Goal: Entertainment & Leisure: Browse casually

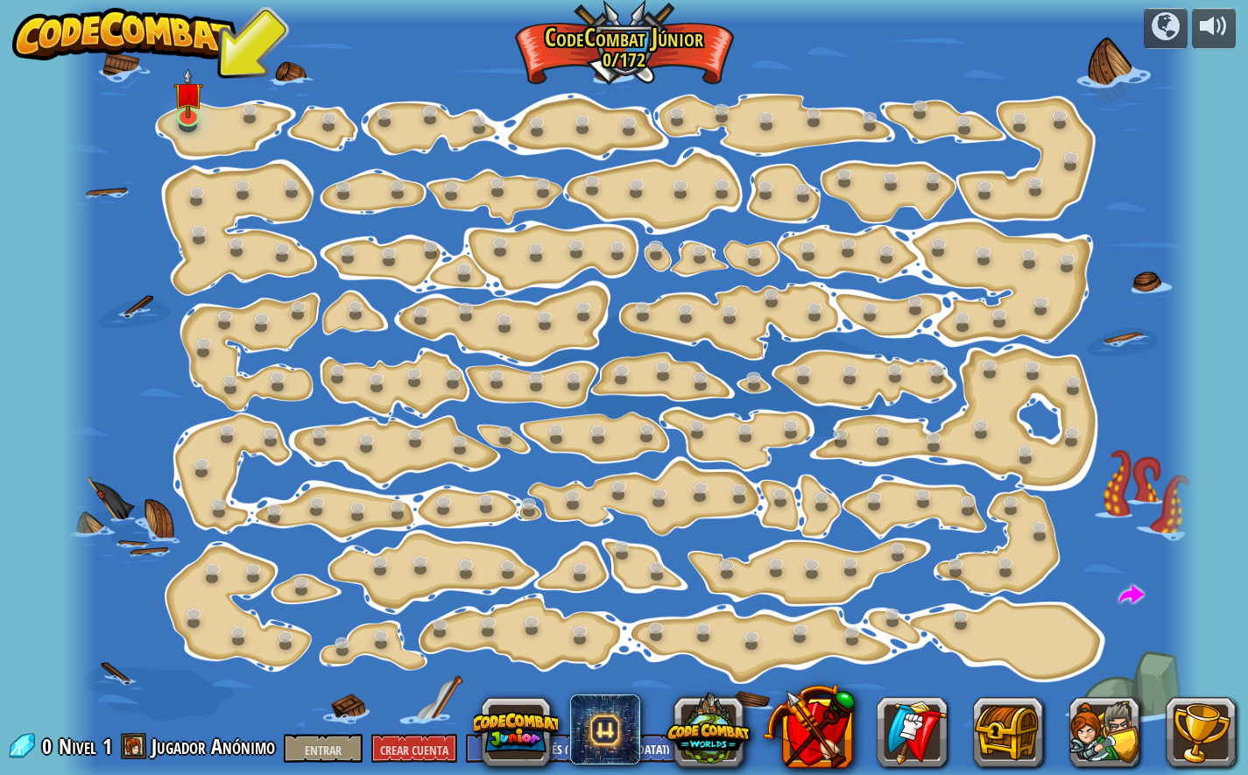
select select "pt-BR"
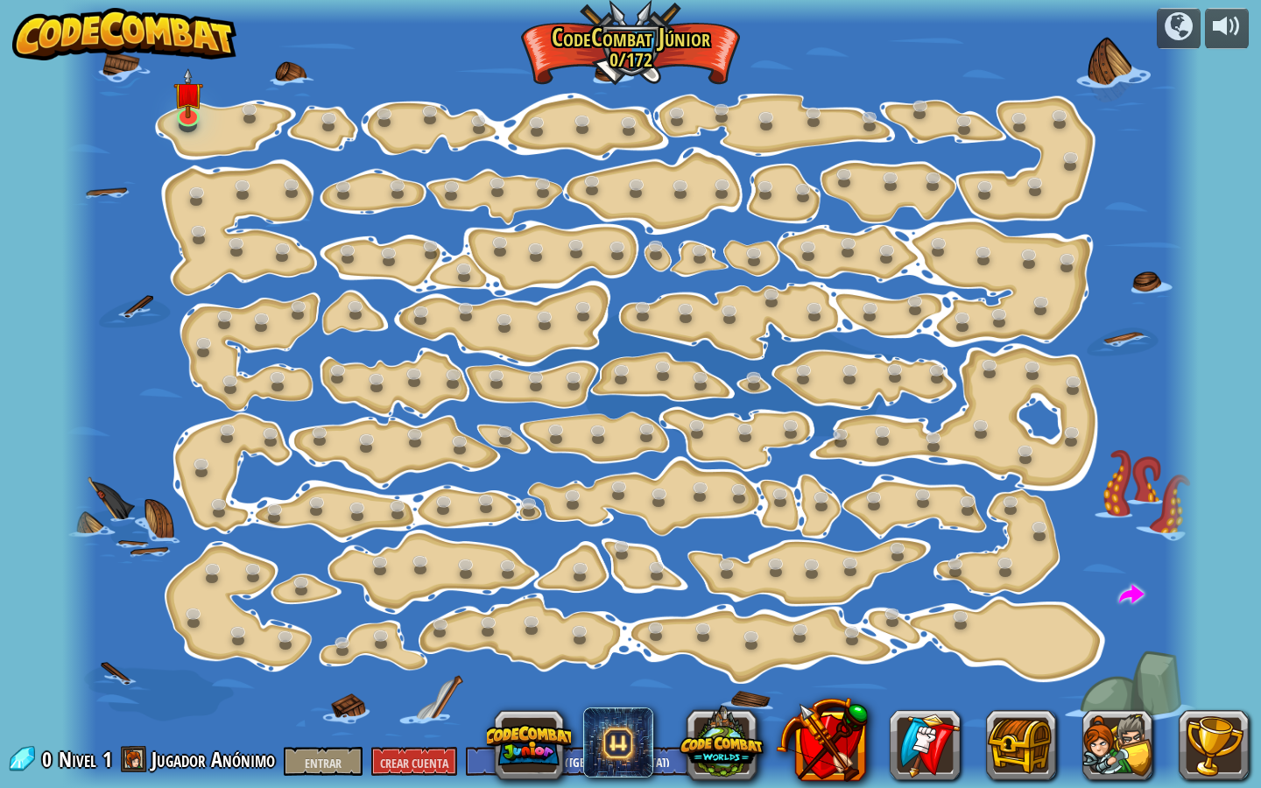
click at [206, 138] on div at bounding box center [630, 394] width 1136 height 788
click at [208, 138] on div at bounding box center [630, 394] width 1136 height 788
click at [200, 89] on img at bounding box center [188, 80] width 30 height 68
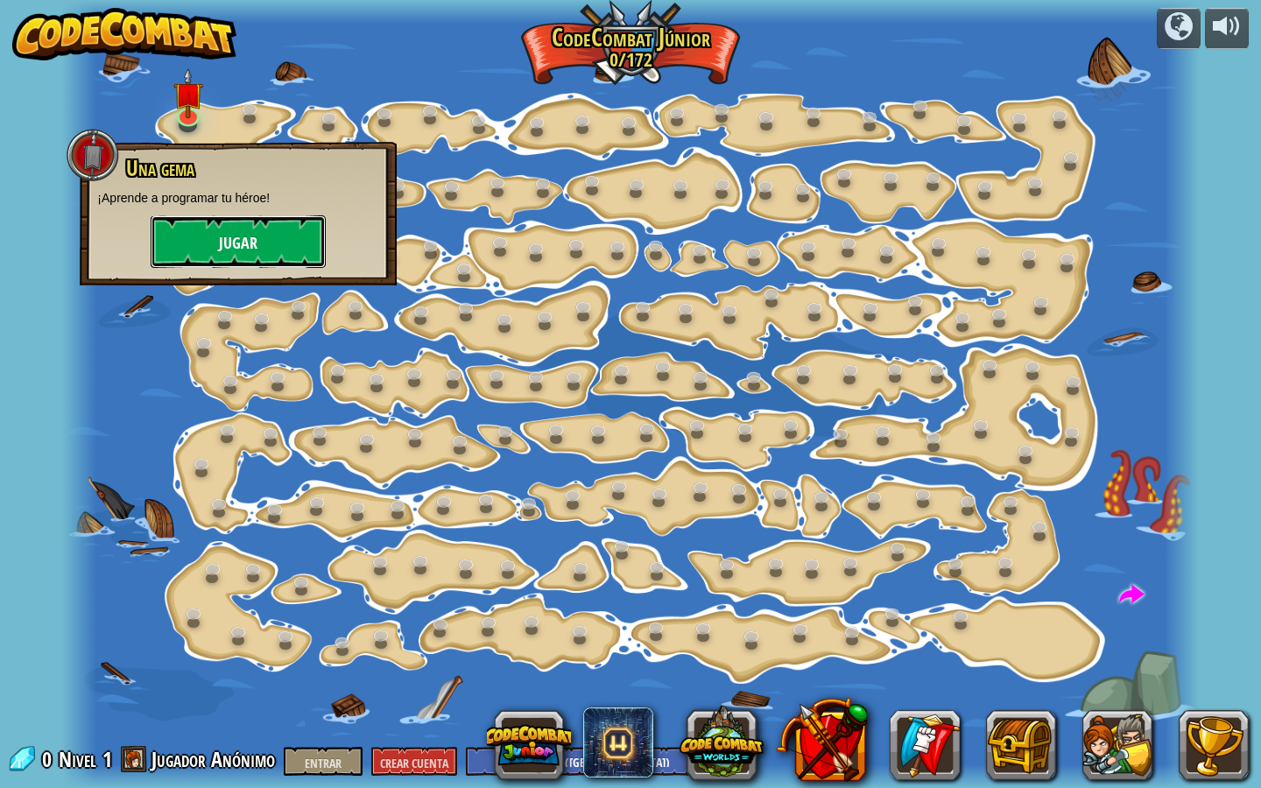
click at [208, 237] on button "Jugar" at bounding box center [238, 241] width 175 height 53
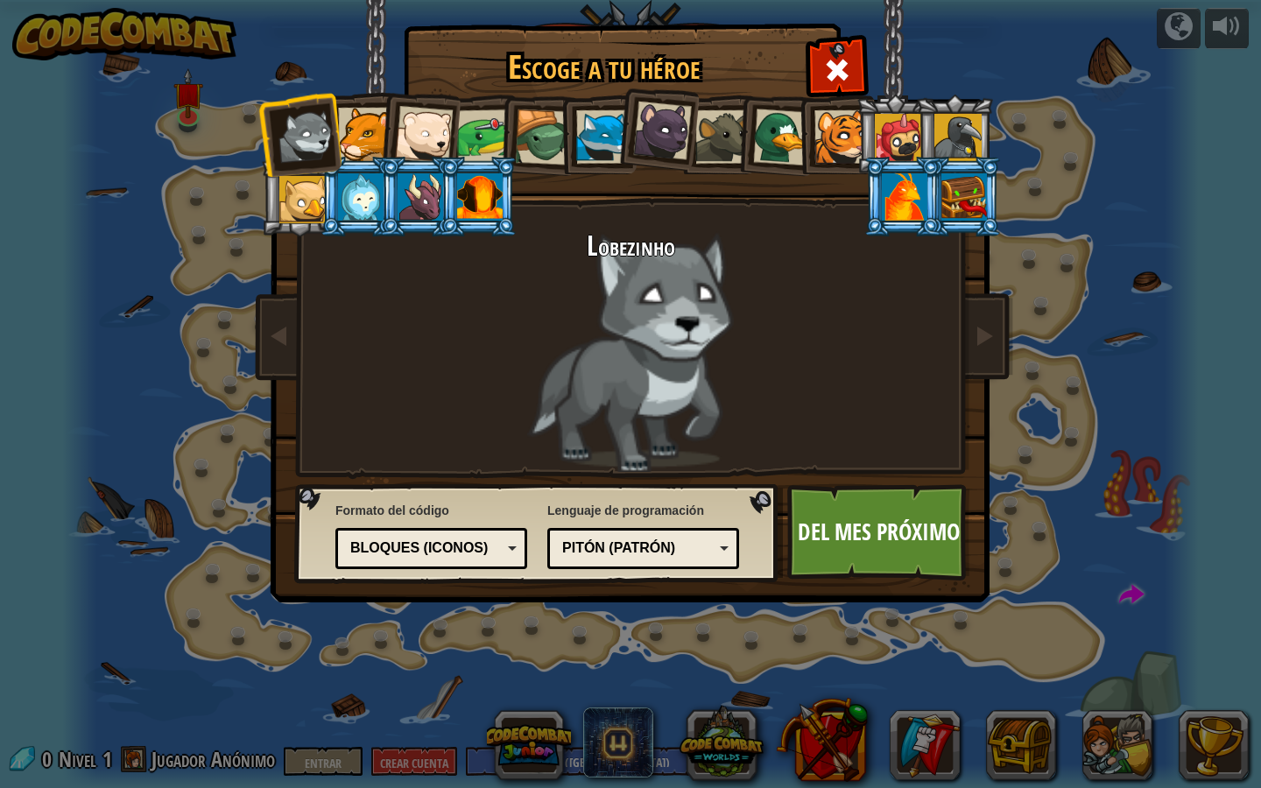
click at [486, 115] on div at bounding box center [484, 136] width 54 height 54
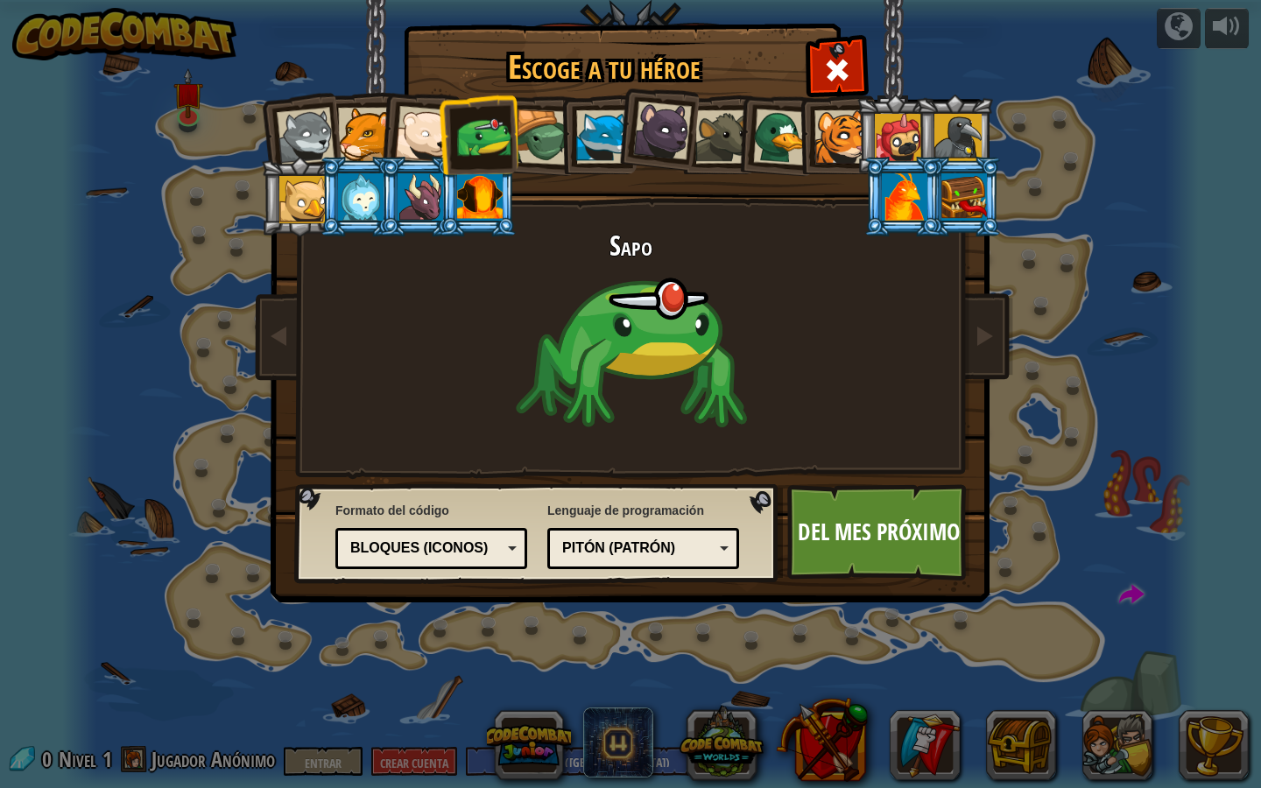
click at [533, 121] on div at bounding box center [543, 137] width 56 height 56
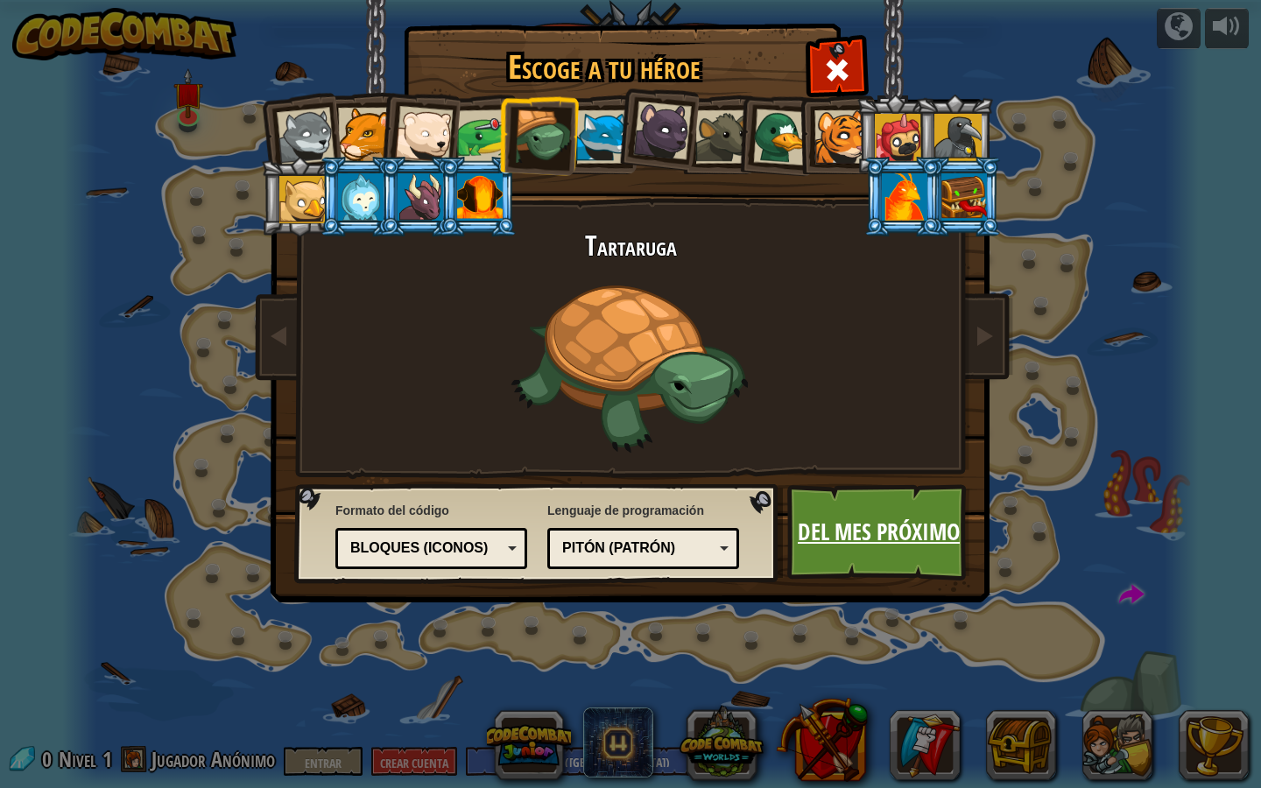
click at [884, 542] on font "Del mes próximo" at bounding box center [879, 532] width 162 height 32
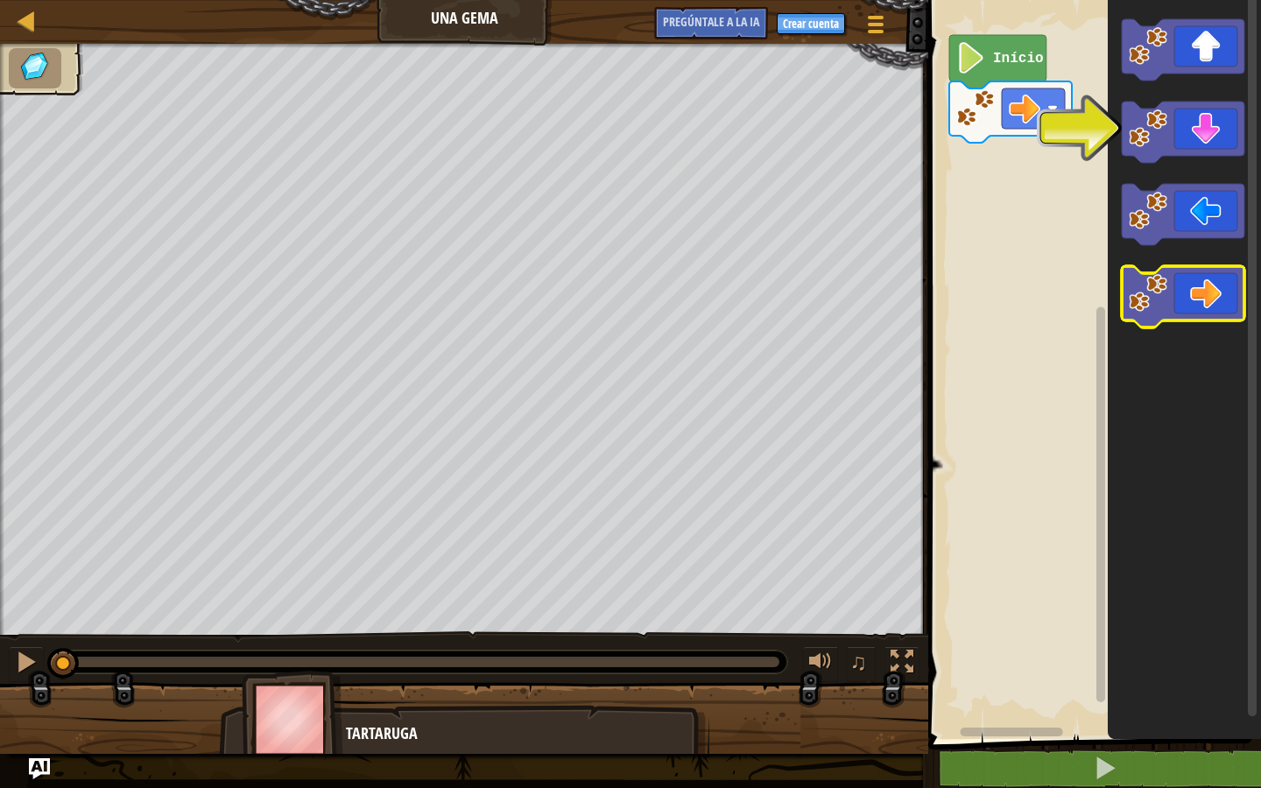
click at [1217, 308] on icon "Espacio de trabajo de Blockly" at bounding box center [1183, 296] width 123 height 61
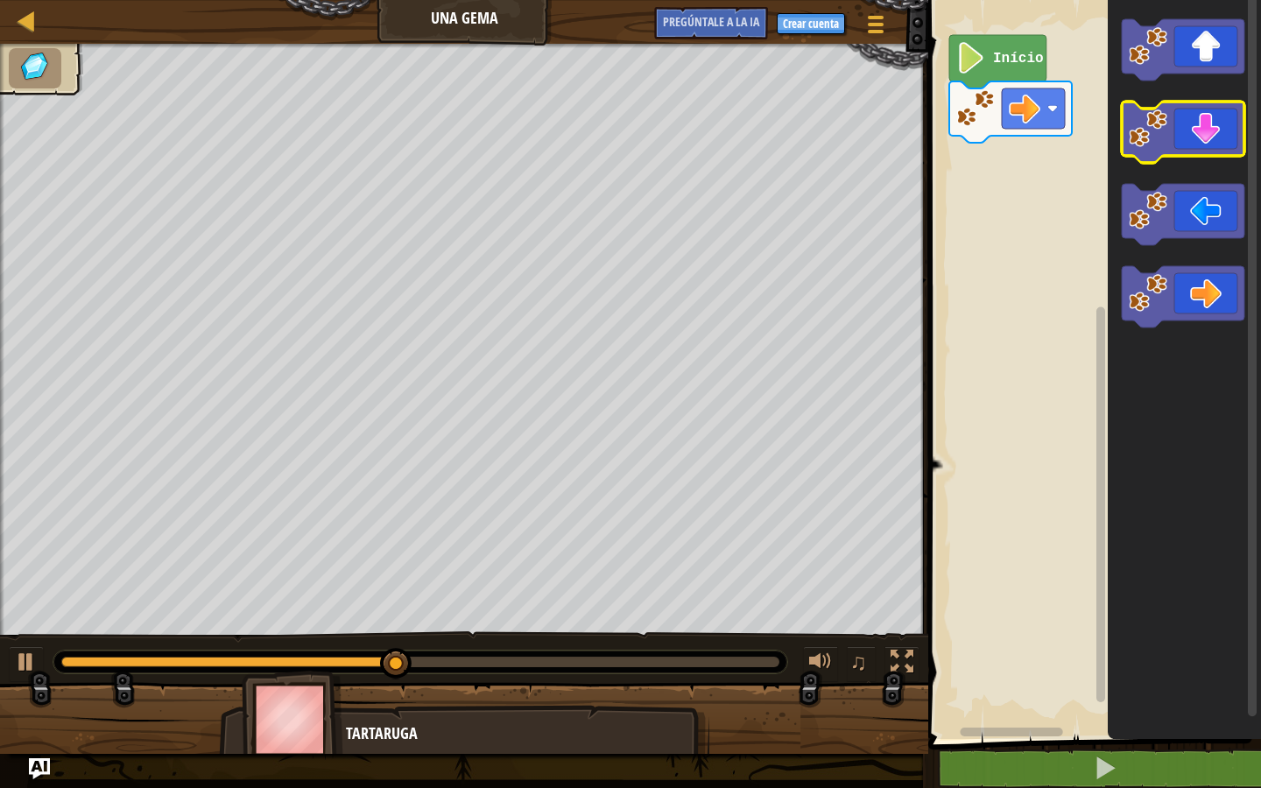
click at [1203, 142] on icon "Espacio de trabajo de Blockly" at bounding box center [1183, 132] width 123 height 61
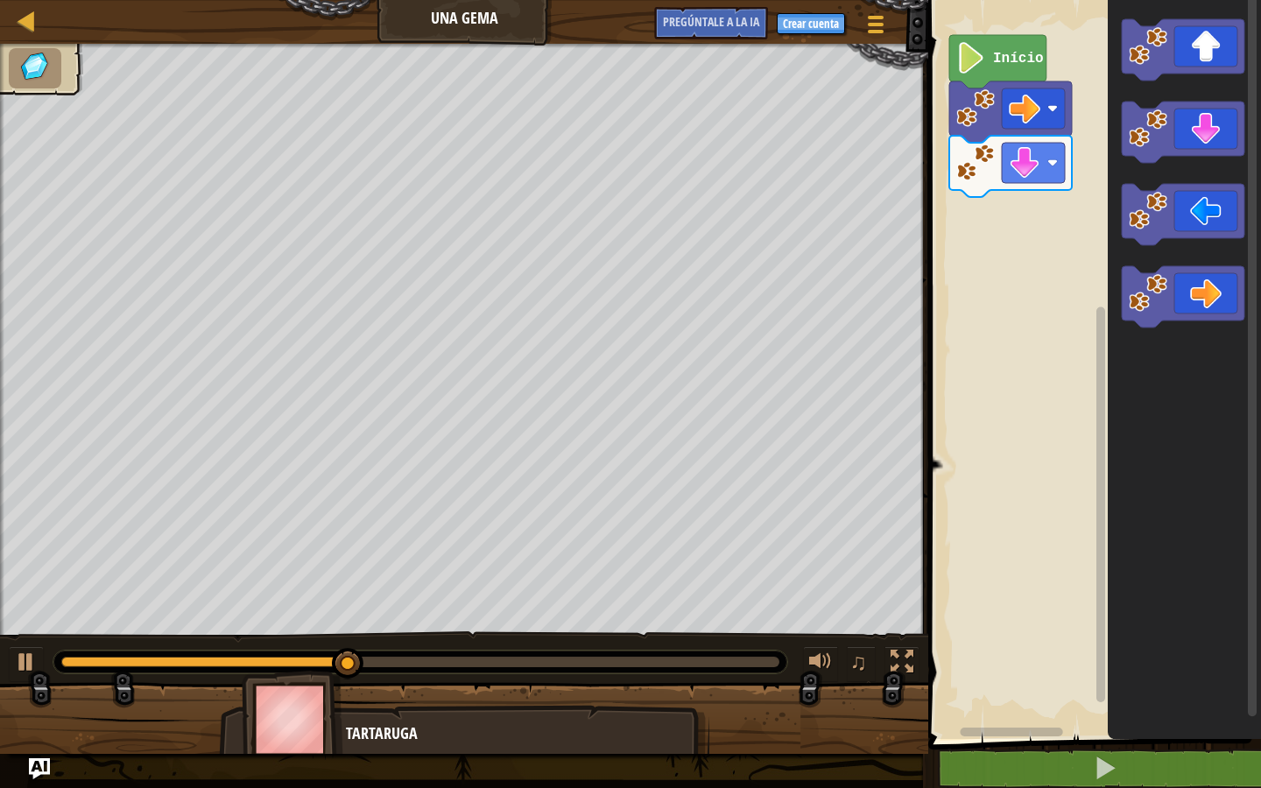
click at [1212, 263] on icon "Espacio de trabajo de Blockly" at bounding box center [1184, 365] width 153 height 748
click at [1211, 275] on icon "Espacio de trabajo de Blockly" at bounding box center [1183, 296] width 123 height 61
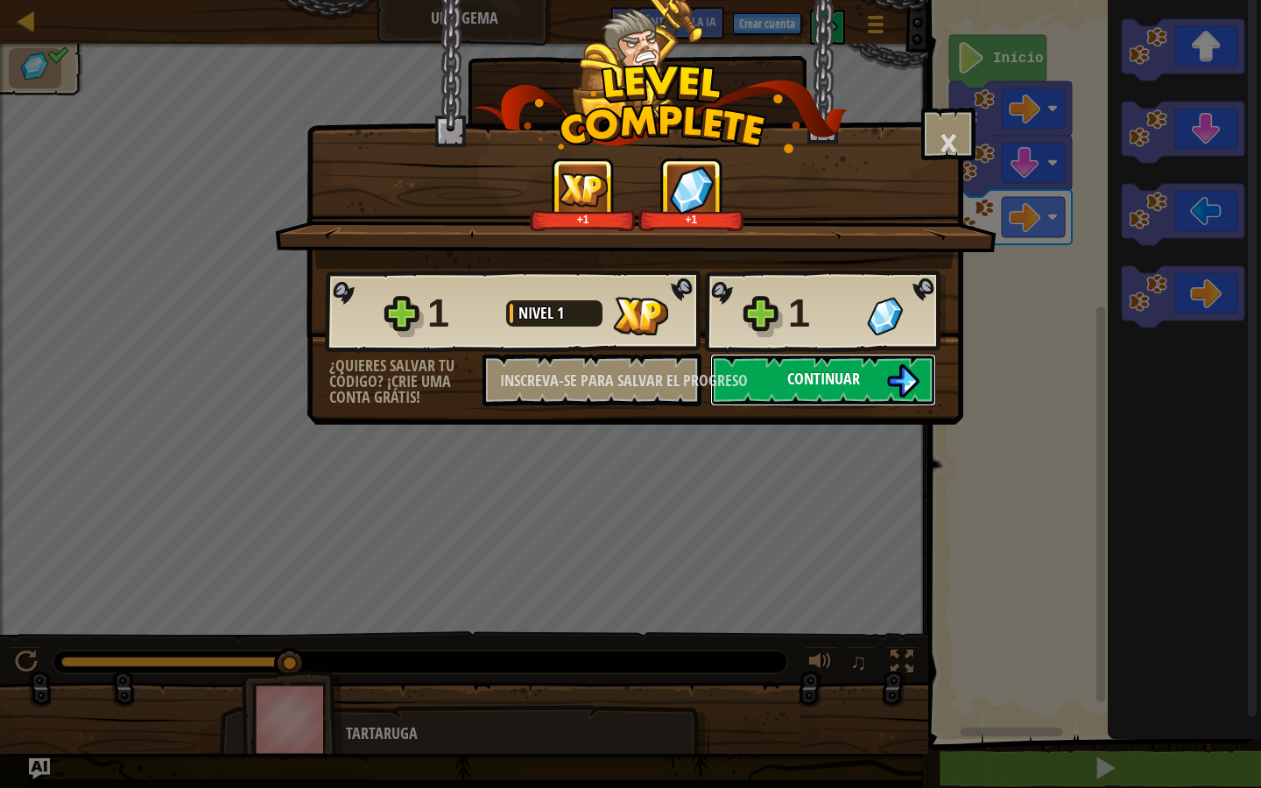
click at [773, 385] on button "Continuar" at bounding box center [823, 380] width 226 height 53
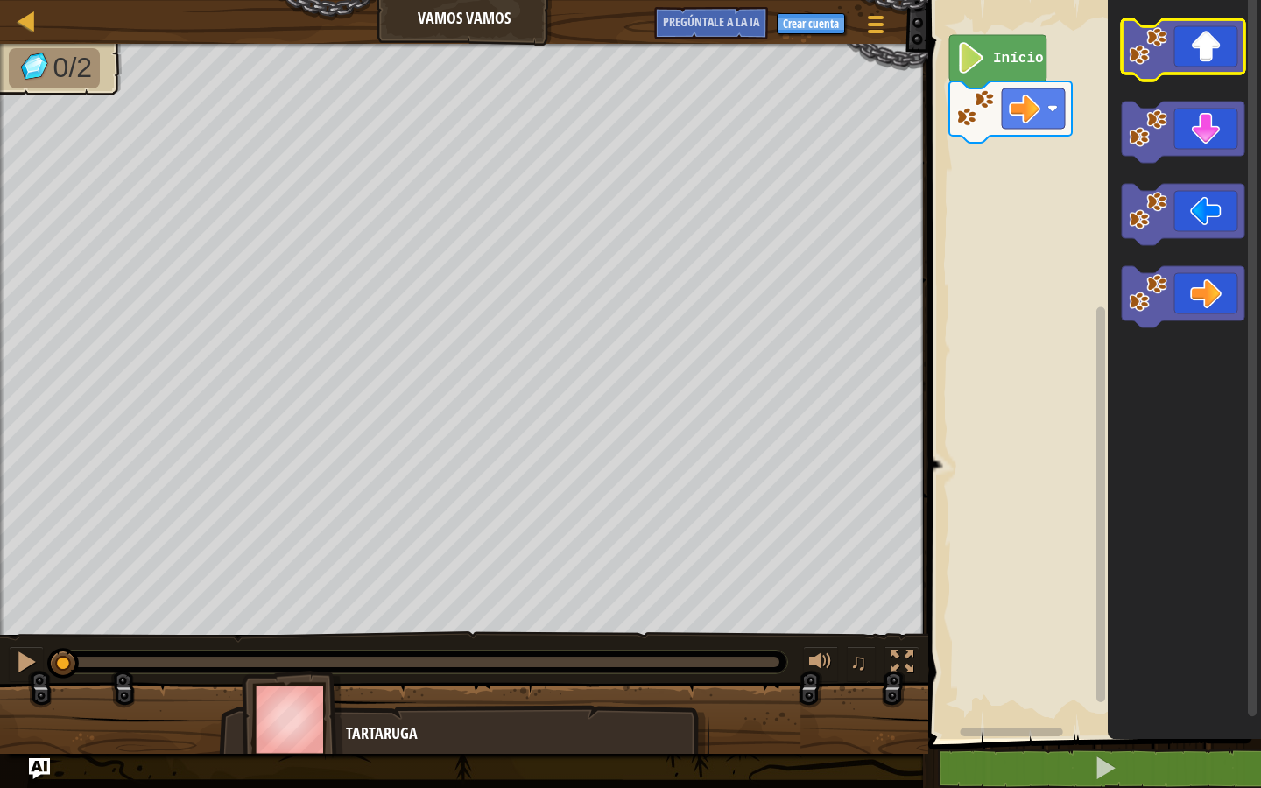
click at [1202, 36] on icon "Espacio de trabajo de Blockly" at bounding box center [1183, 49] width 123 height 61
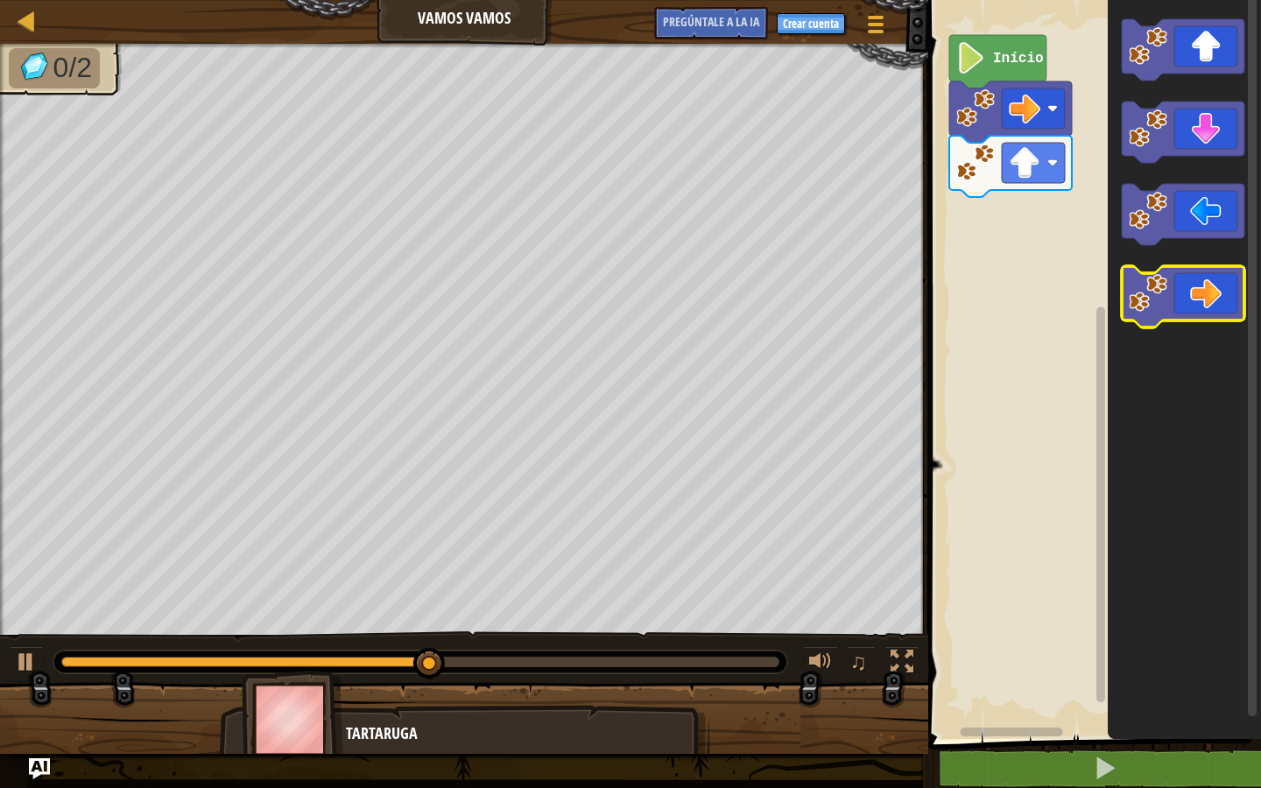
click at [1192, 281] on icon "Espacio de trabajo de Blockly" at bounding box center [1183, 296] width 123 height 61
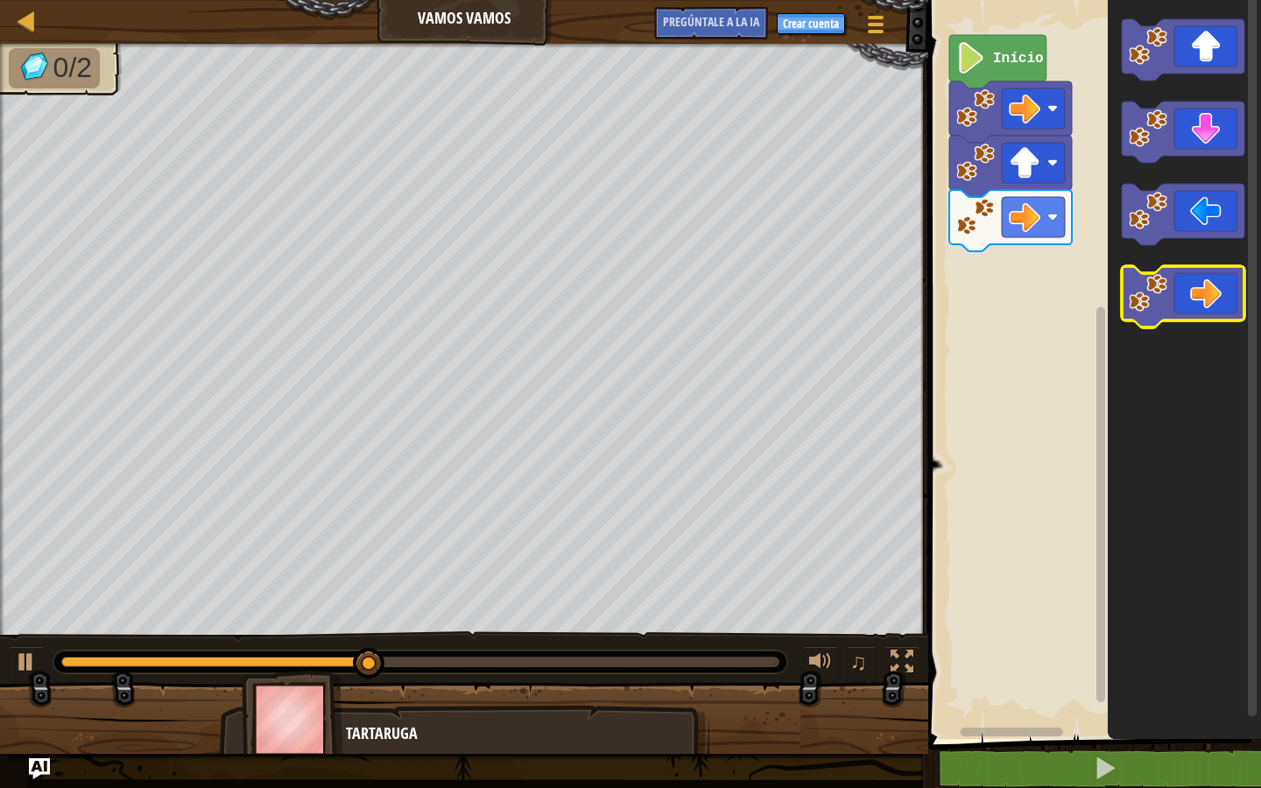
click at [1219, 300] on icon "Espacio de trabajo de Blockly" at bounding box center [1183, 296] width 123 height 61
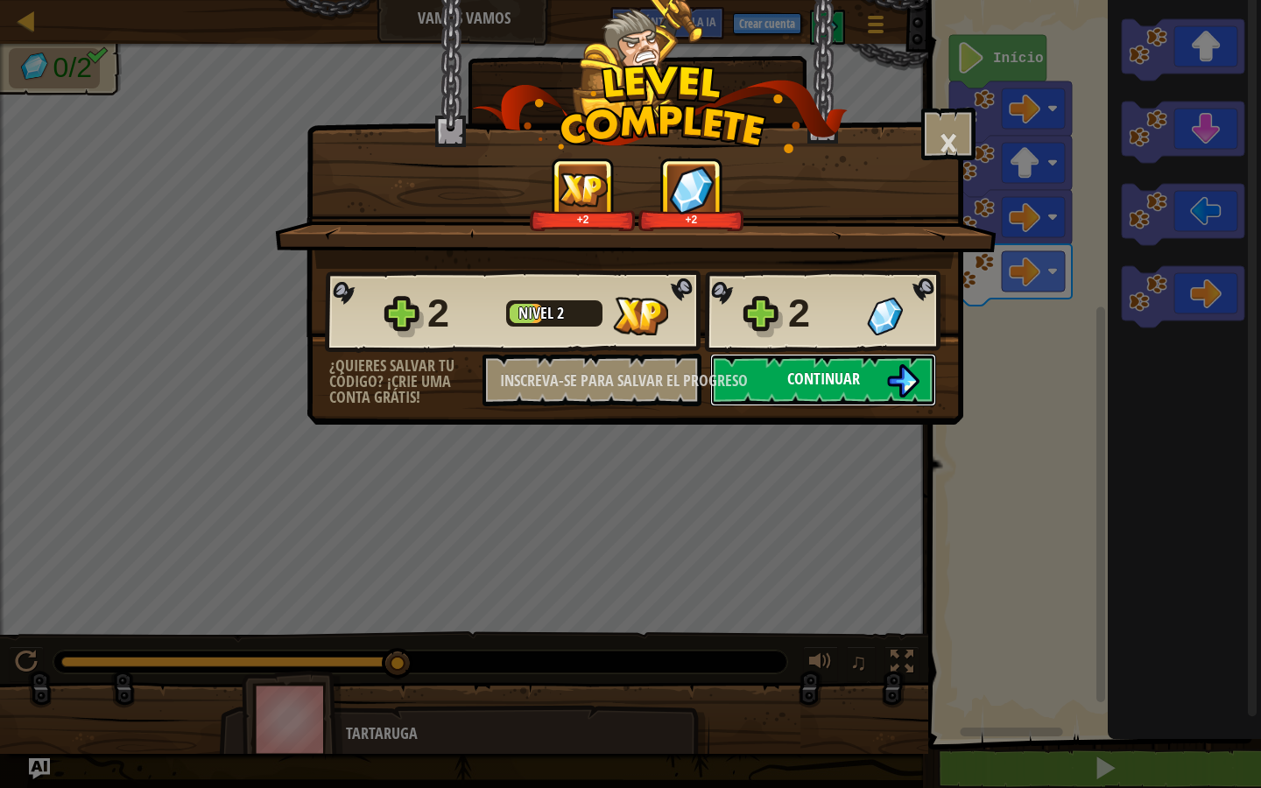
click at [820, 364] on button "Continuar" at bounding box center [823, 380] width 226 height 53
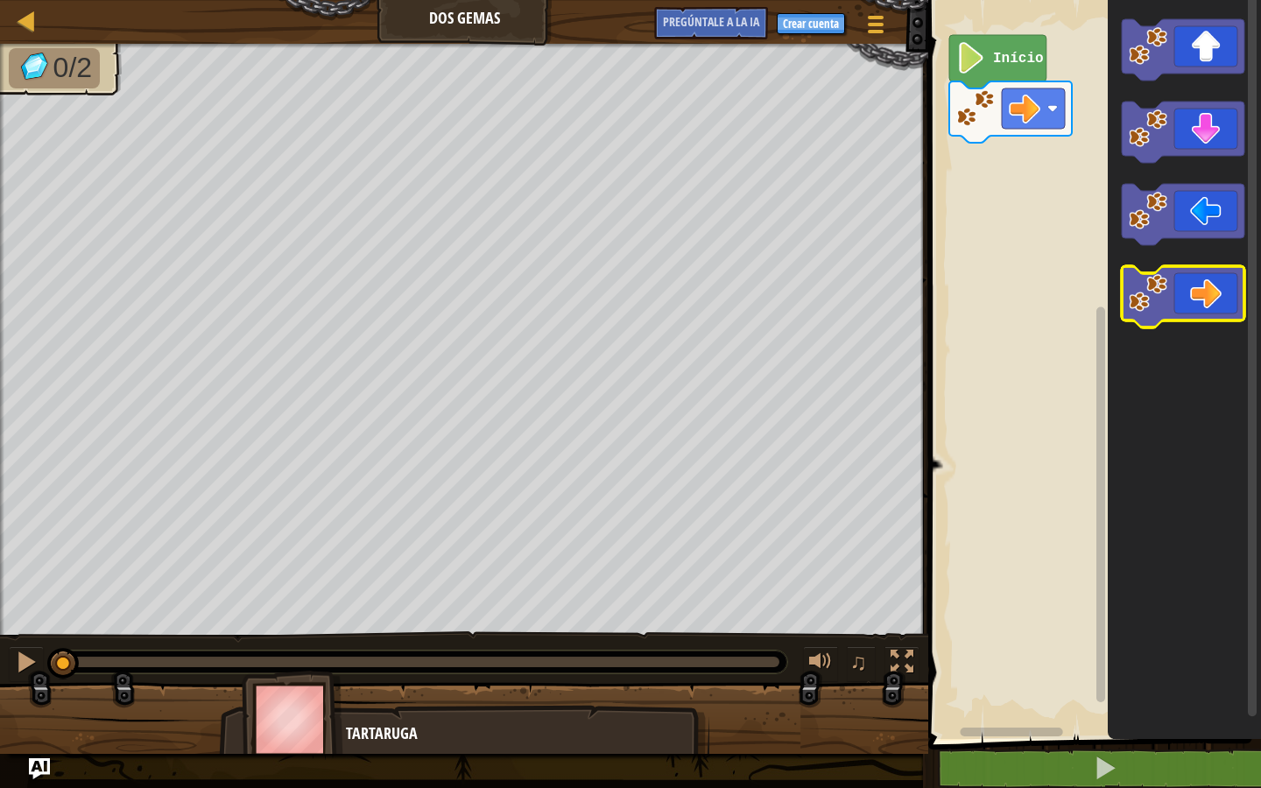
click at [1137, 289] on image "Espacio de trabajo de Blockly" at bounding box center [1148, 293] width 39 height 39
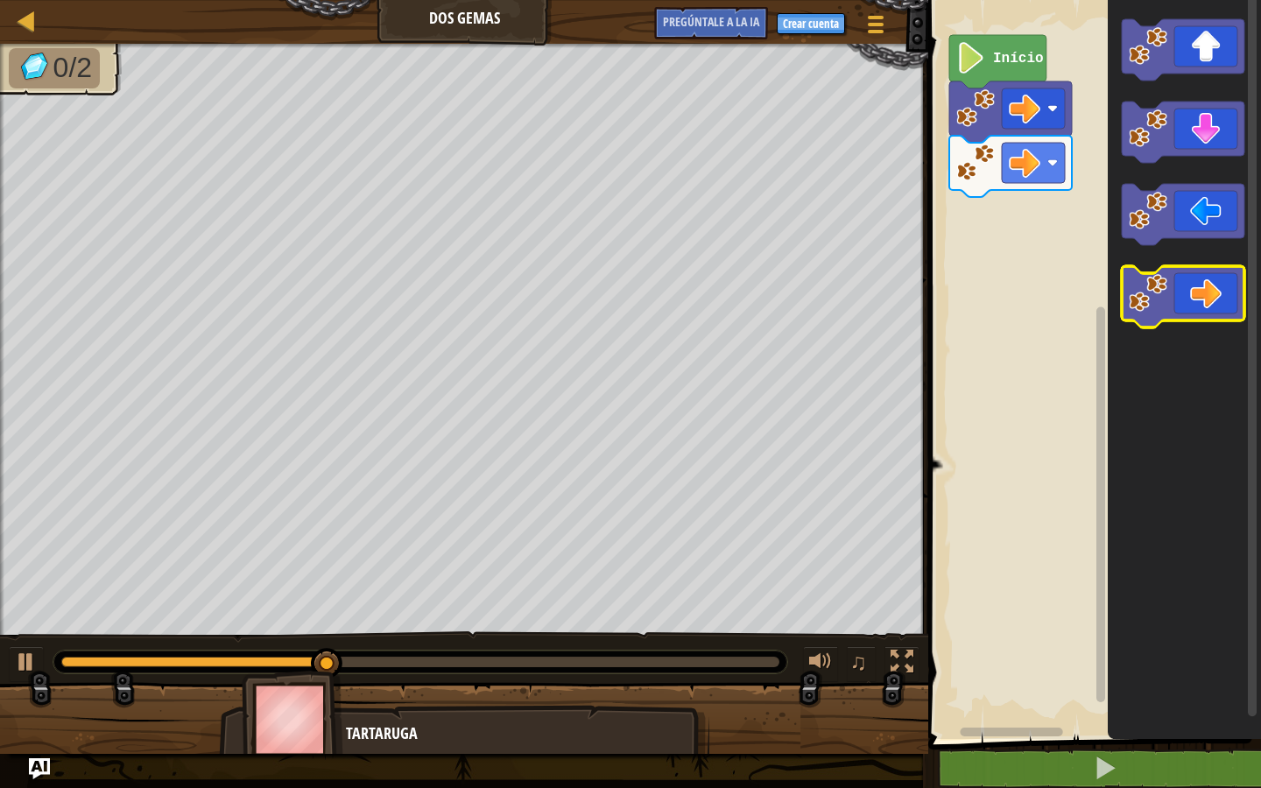
click at [1237, 310] on icon "Espacio de trabajo de Blockly" at bounding box center [1183, 296] width 123 height 61
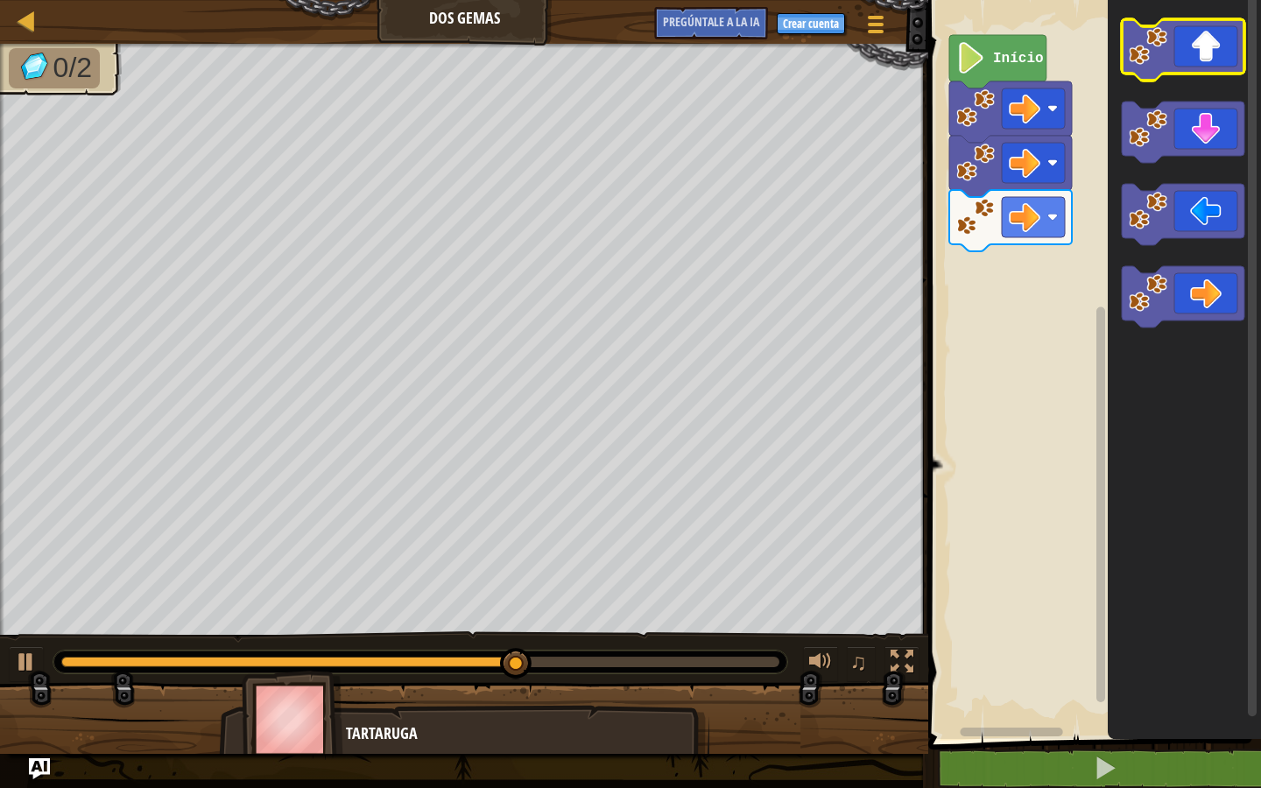
click at [1173, 60] on icon "Espacio de trabajo de Blockly" at bounding box center [1183, 49] width 123 height 61
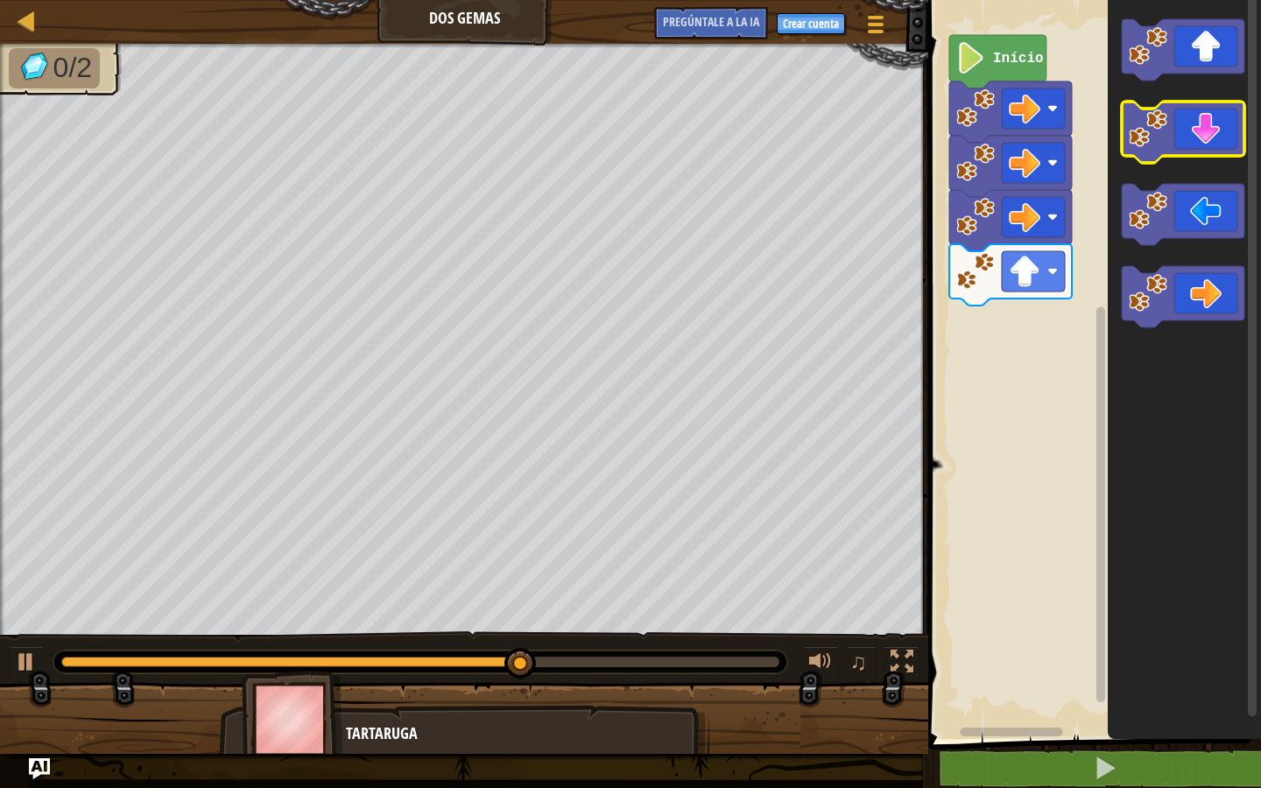
click at [1199, 116] on icon "Espacio de trabajo de Blockly" at bounding box center [1183, 132] width 123 height 61
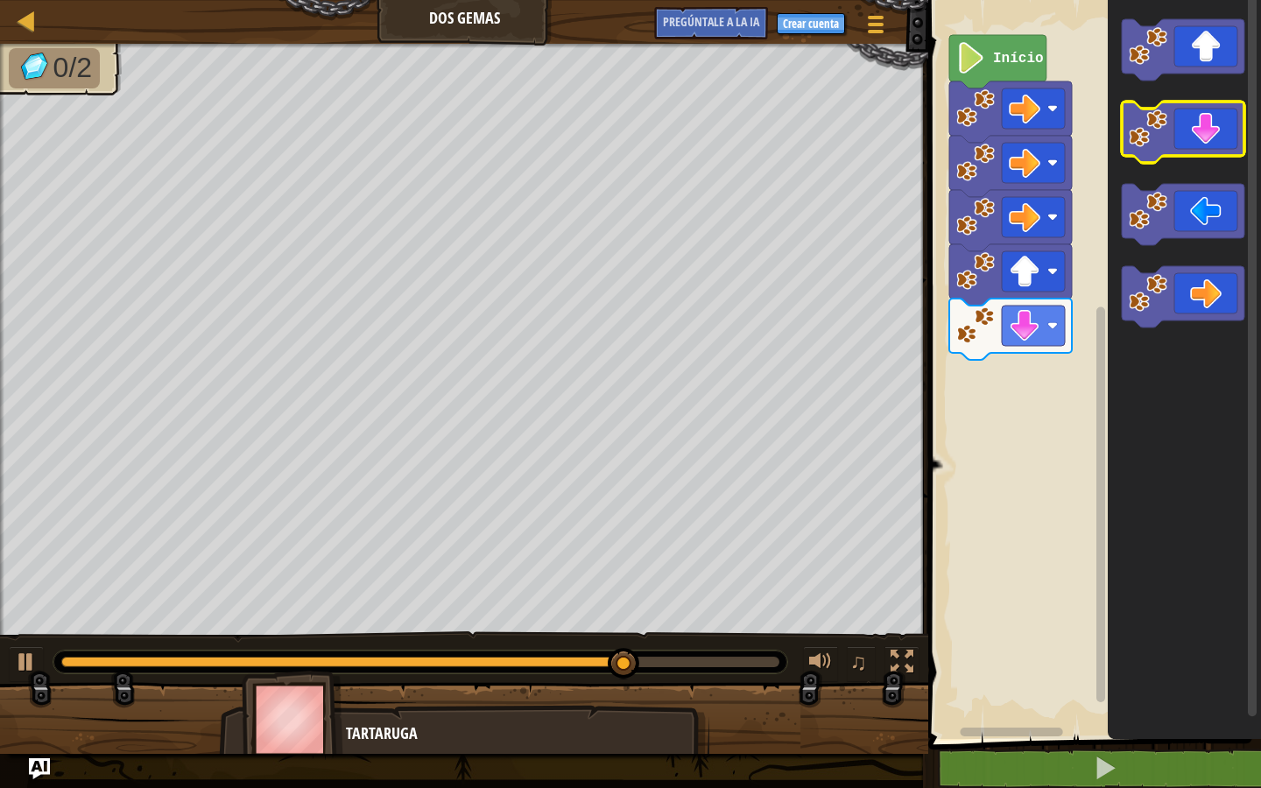
click at [1199, 116] on icon "Espacio de trabajo de Blockly" at bounding box center [1183, 132] width 123 height 61
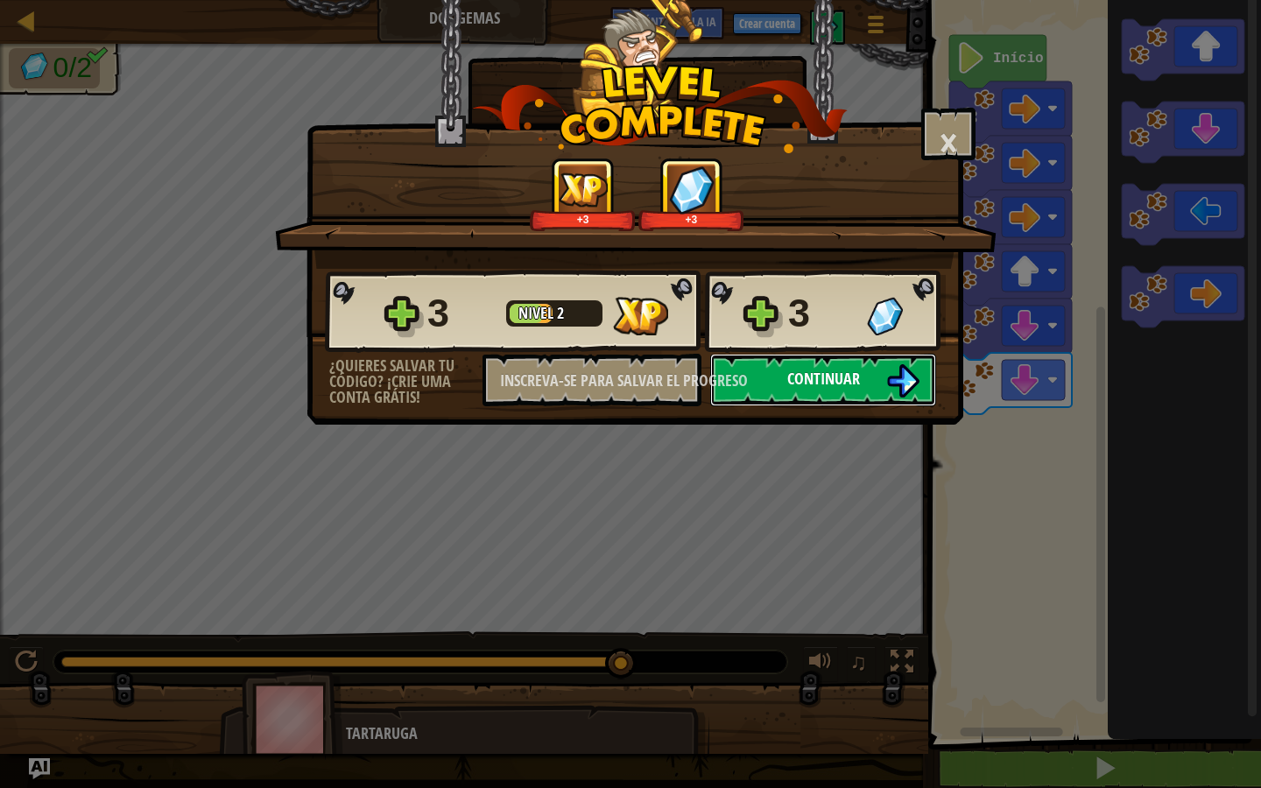
click at [795, 388] on font "Continuar" at bounding box center [823, 379] width 73 height 22
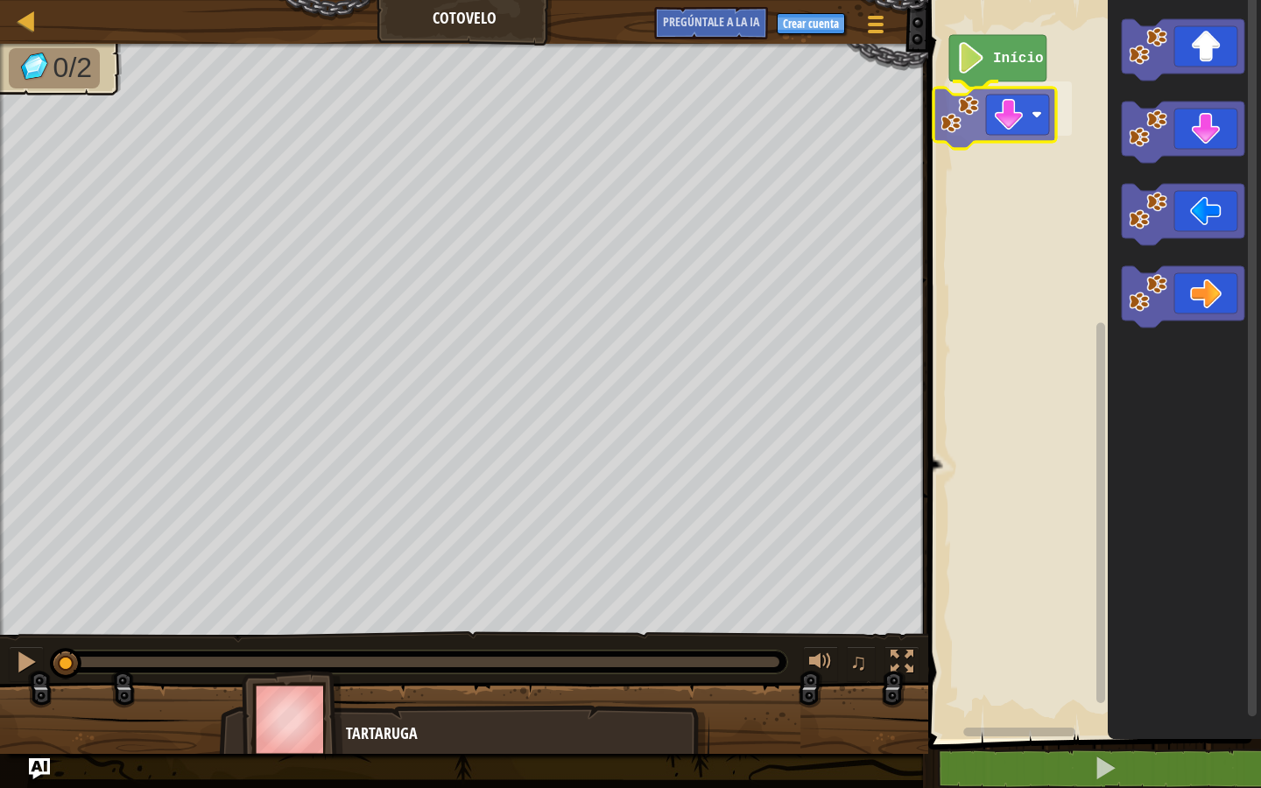
click at [1007, 116] on div "Início" at bounding box center [1092, 365] width 338 height 748
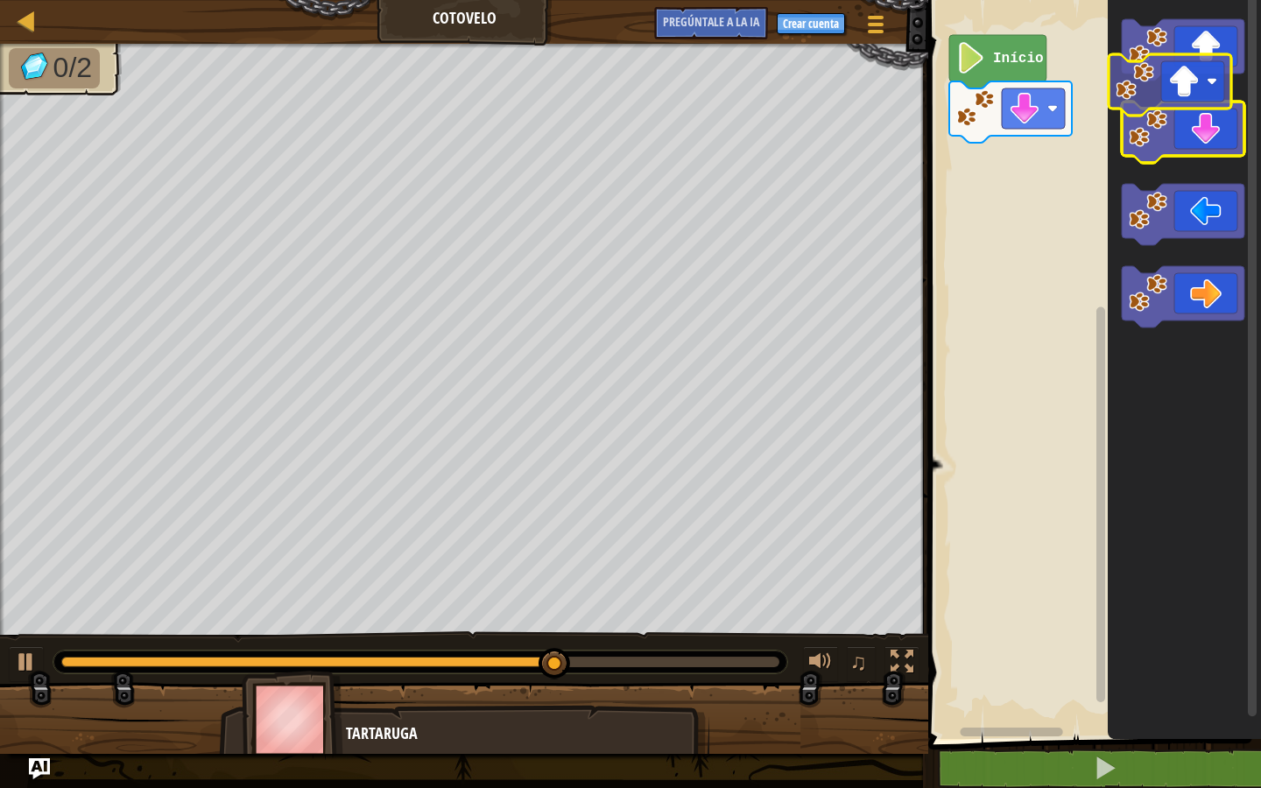
click at [1215, 67] on icon "Espacio de trabajo de Blockly" at bounding box center [1183, 49] width 123 height 61
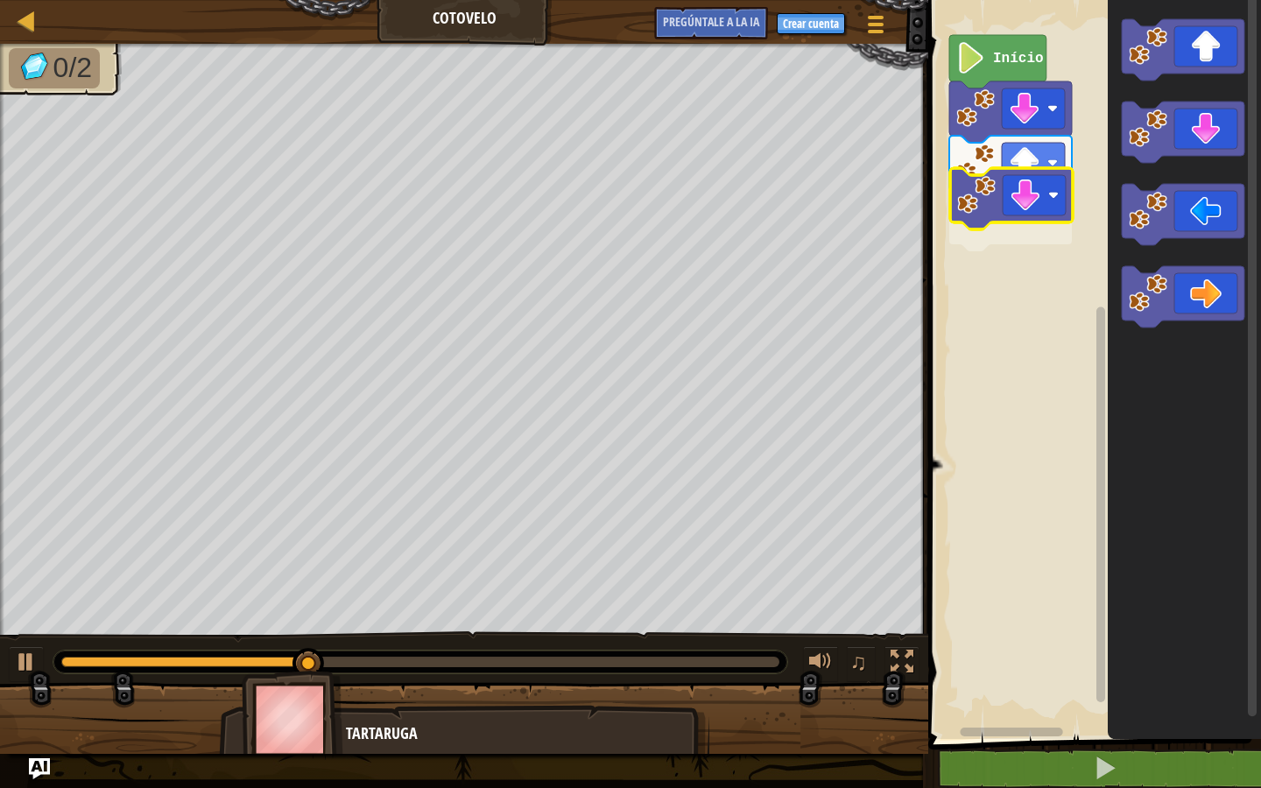
click at [1021, 194] on div "Início" at bounding box center [1092, 365] width 338 height 748
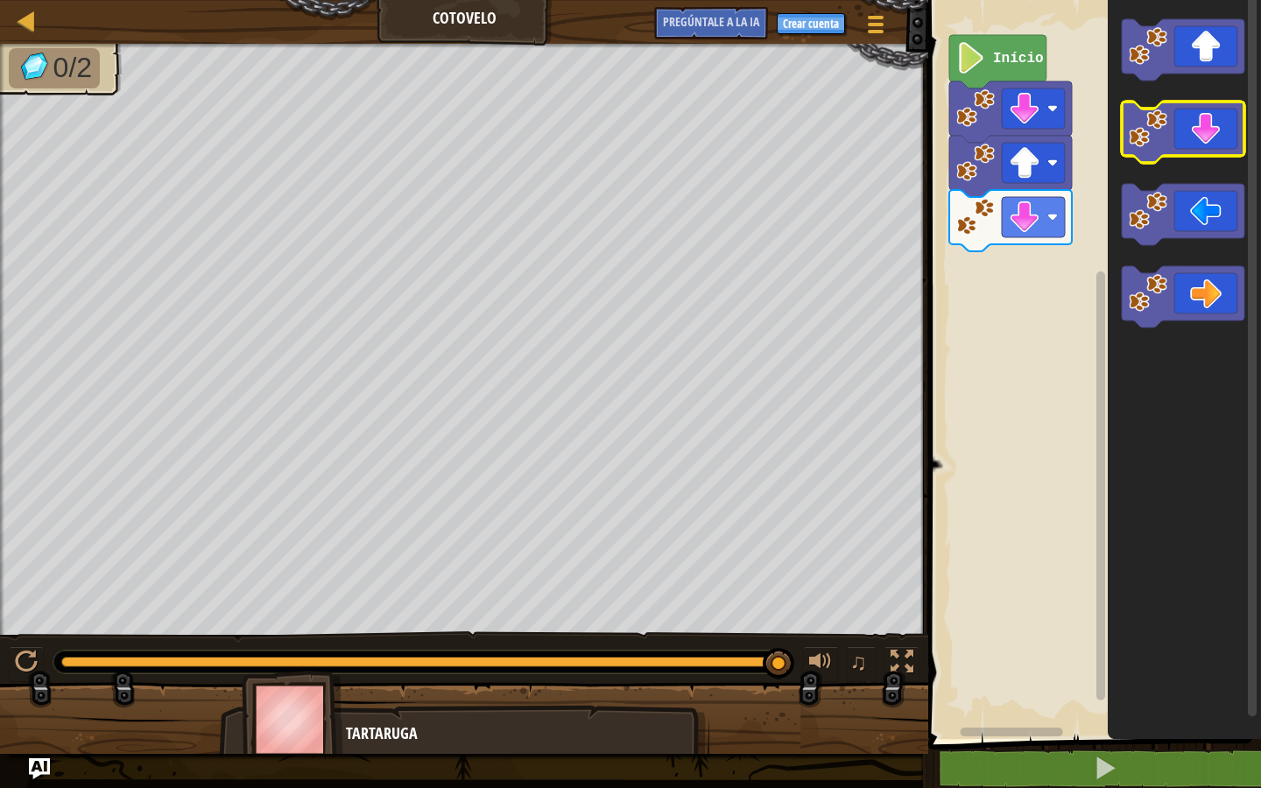
click at [1211, 146] on icon "Espacio de trabajo de Blockly" at bounding box center [1183, 132] width 123 height 61
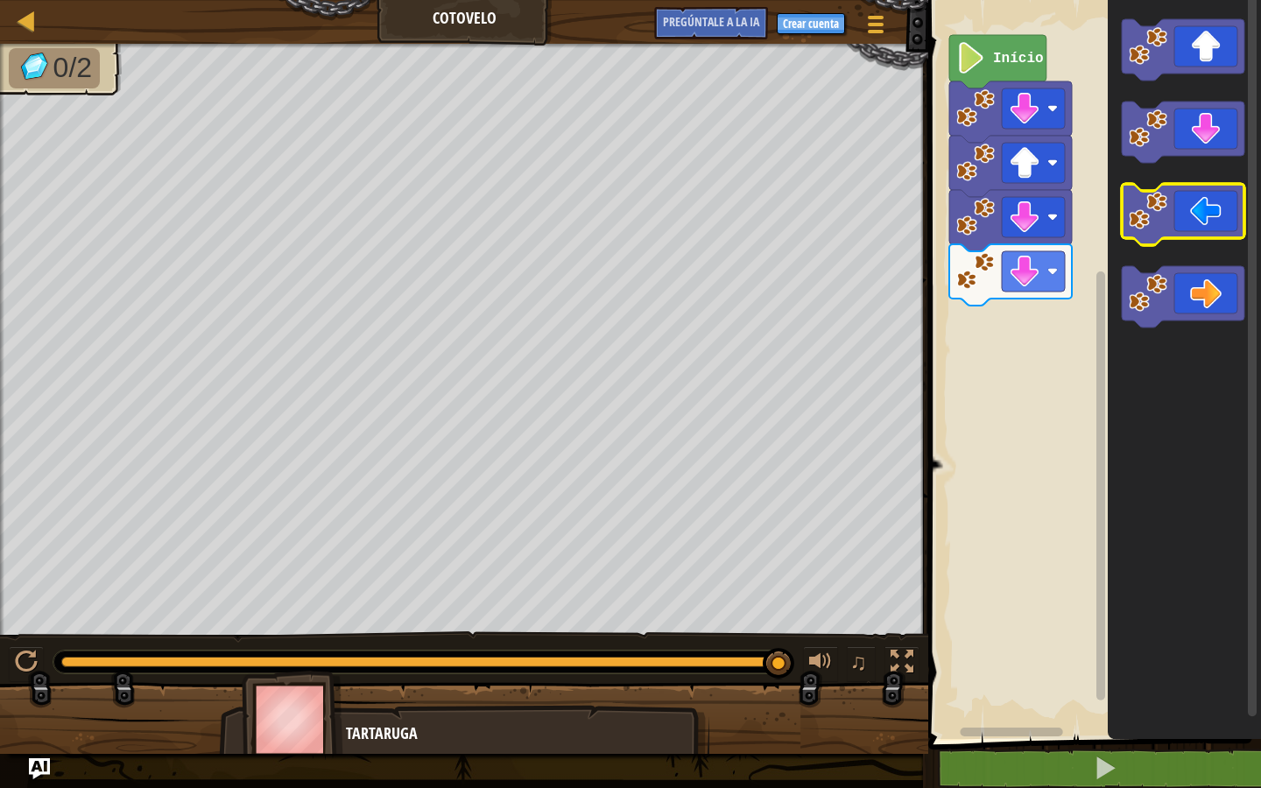
click at [1194, 206] on icon "Espacio de trabajo de Blockly" at bounding box center [1183, 214] width 123 height 61
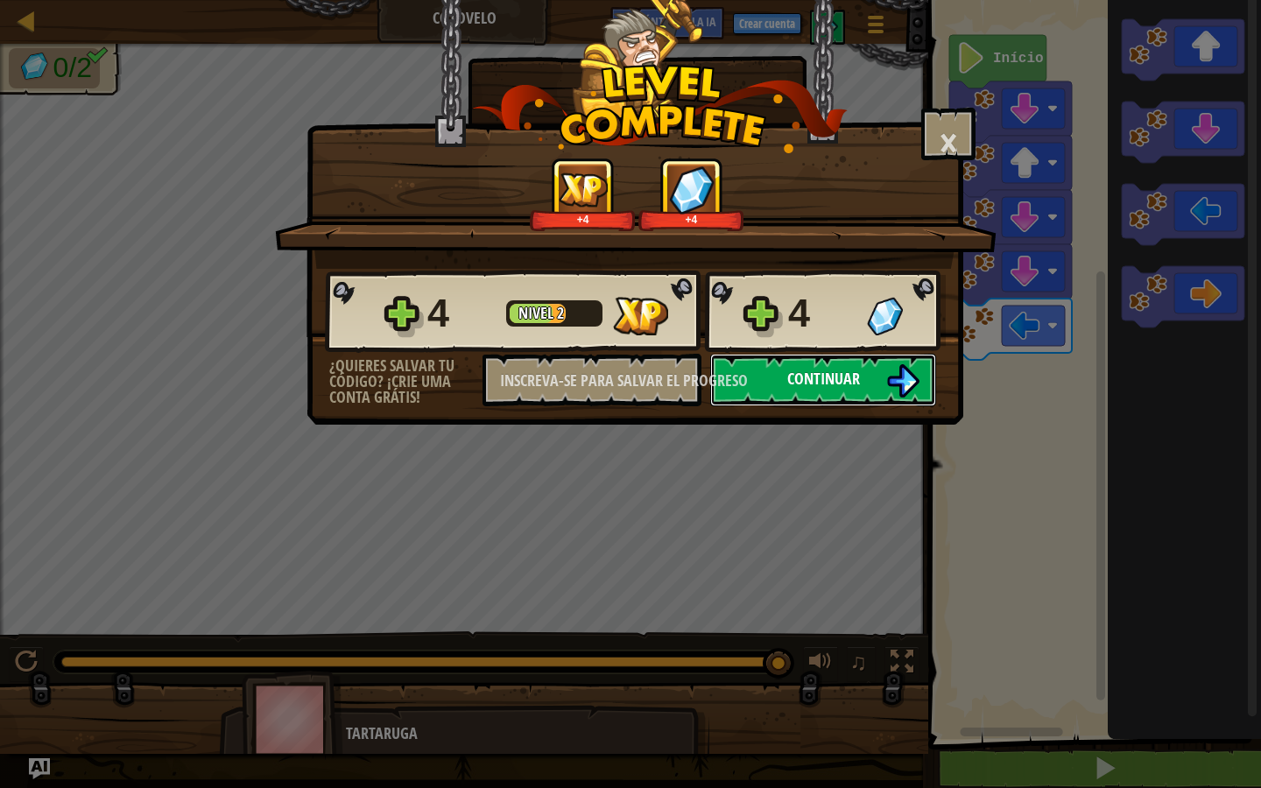
click at [824, 380] on font "Continuar" at bounding box center [823, 379] width 73 height 22
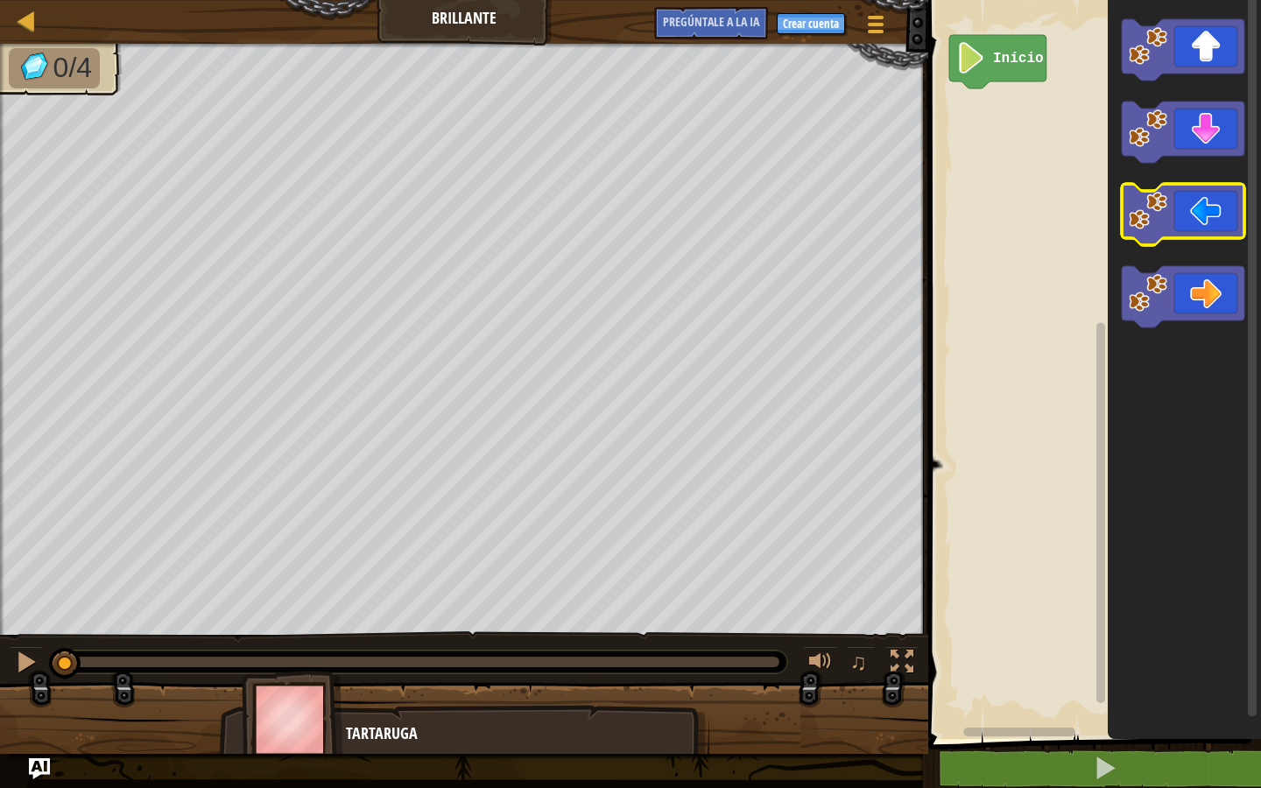
click at [1202, 229] on icon "Espacio de trabajo de Blockly" at bounding box center [1183, 214] width 123 height 61
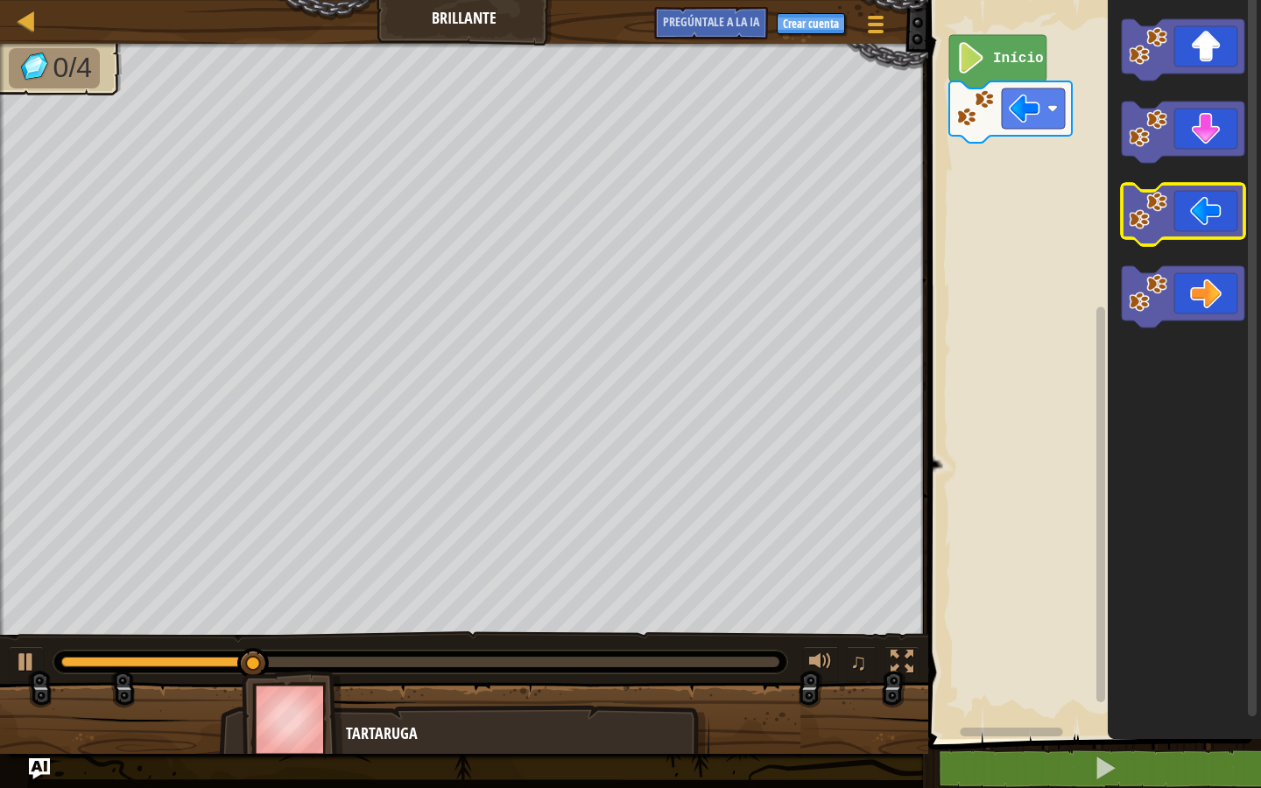
click at [1180, 220] on icon "Espacio de trabajo de Blockly" at bounding box center [1183, 214] width 123 height 61
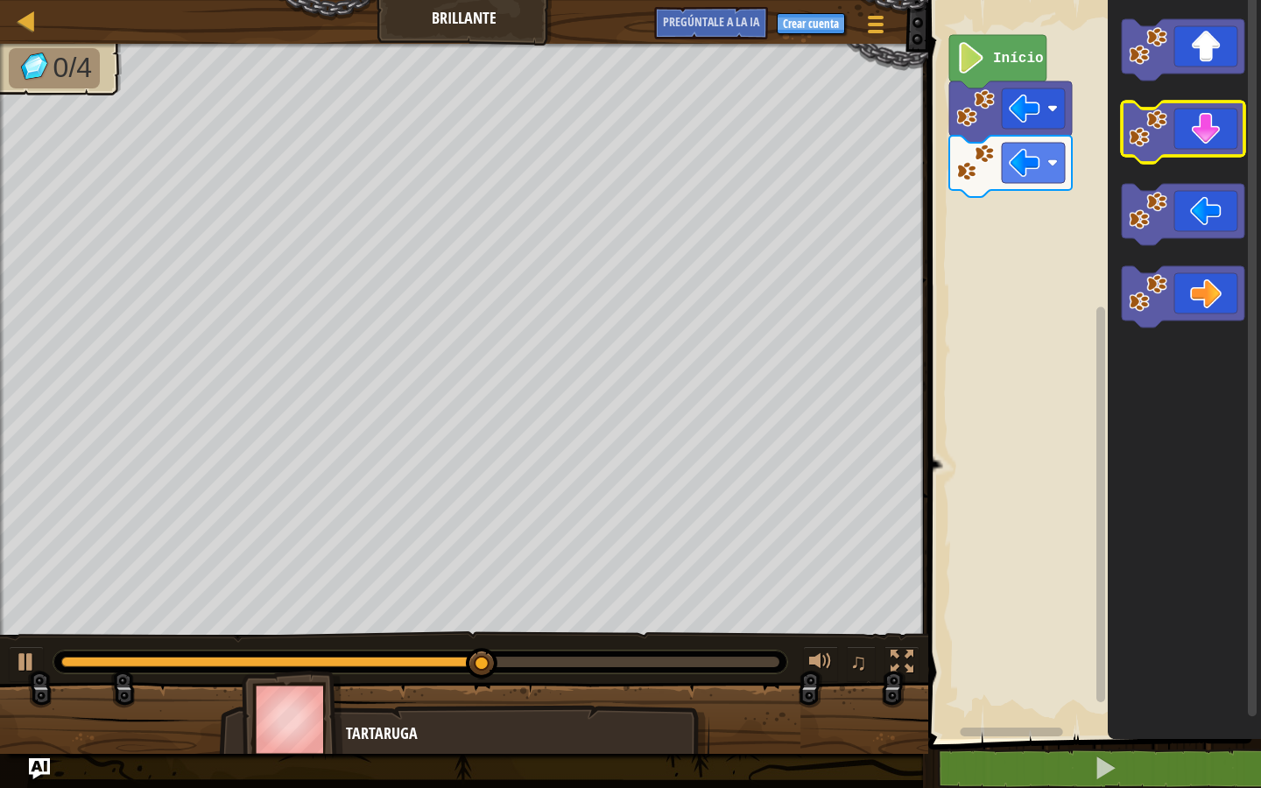
click at [1224, 125] on icon "Espacio de trabajo de Blockly" at bounding box center [1183, 132] width 123 height 61
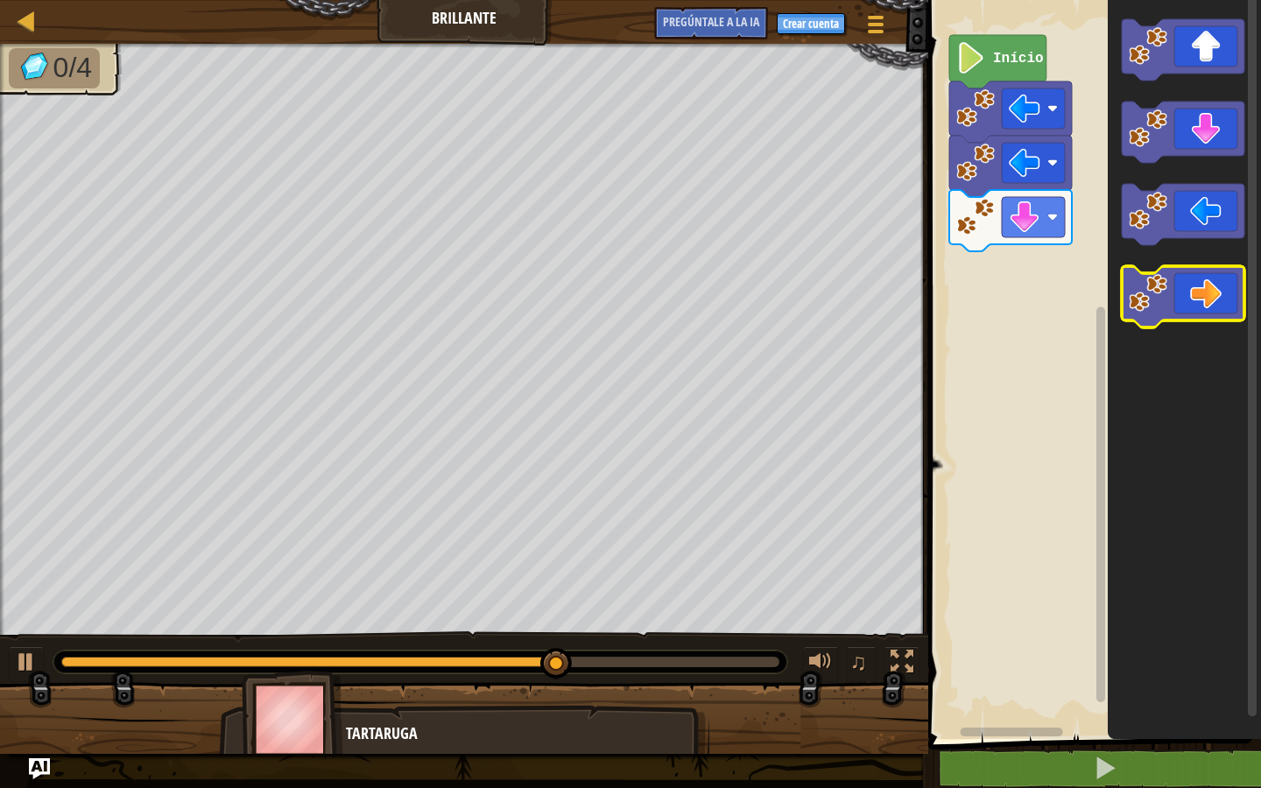
click at [1210, 292] on icon "Espacio de trabajo de Blockly" at bounding box center [1183, 296] width 123 height 61
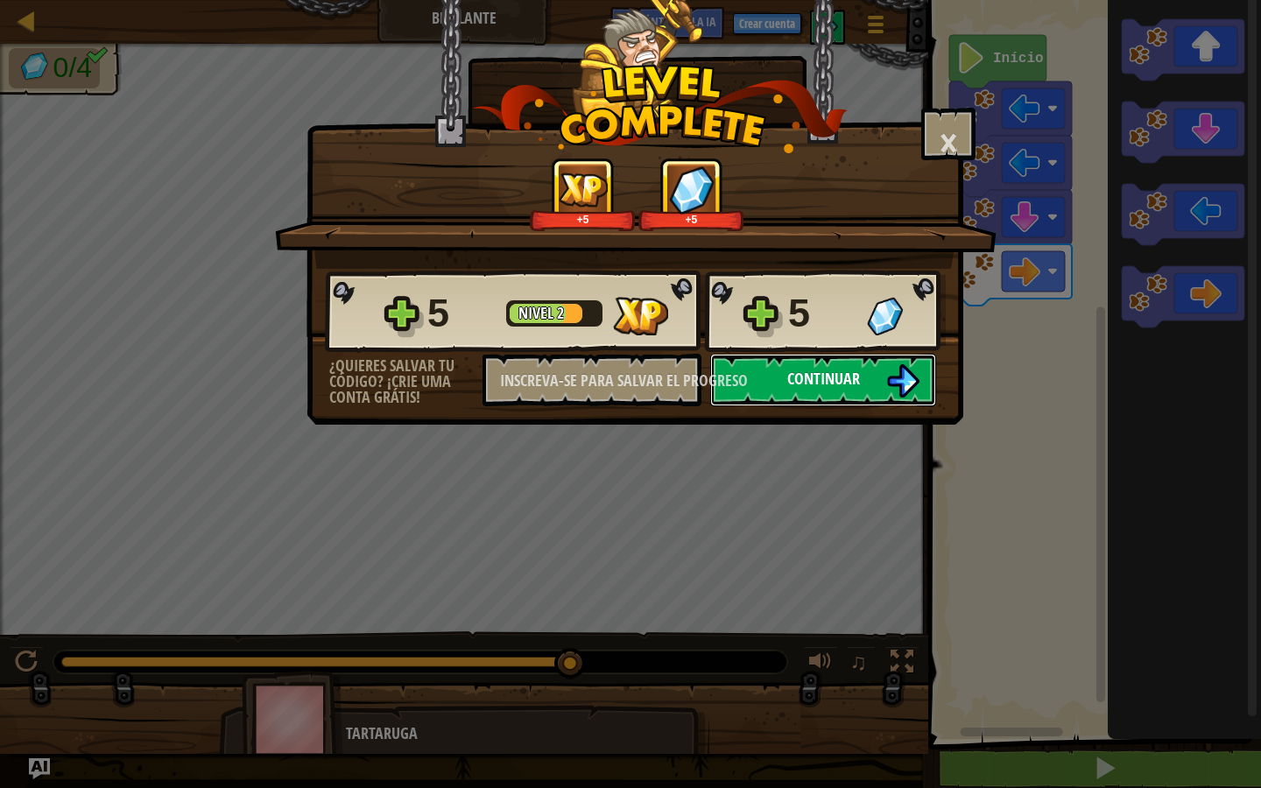
click at [816, 384] on font "Continuar" at bounding box center [823, 379] width 73 height 22
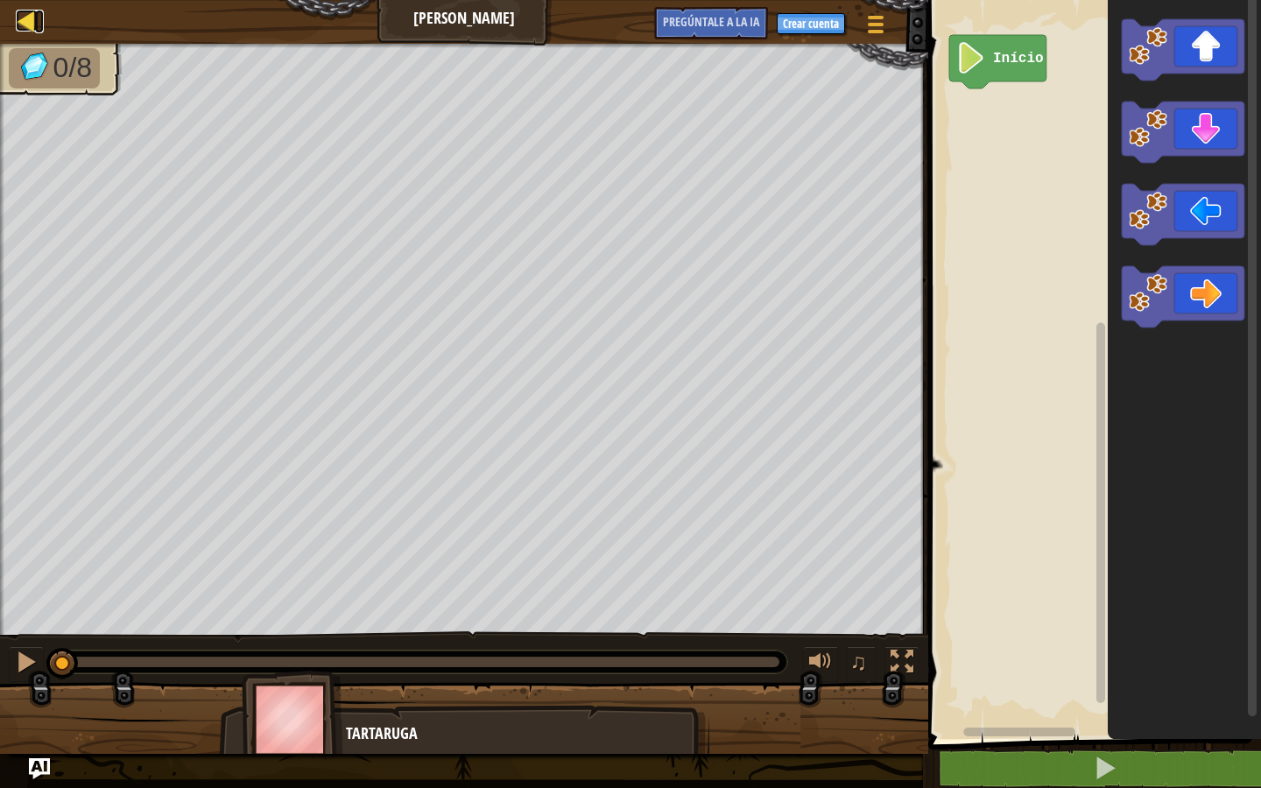
click at [18, 20] on div at bounding box center [27, 21] width 22 height 22
select select "pt-BR"
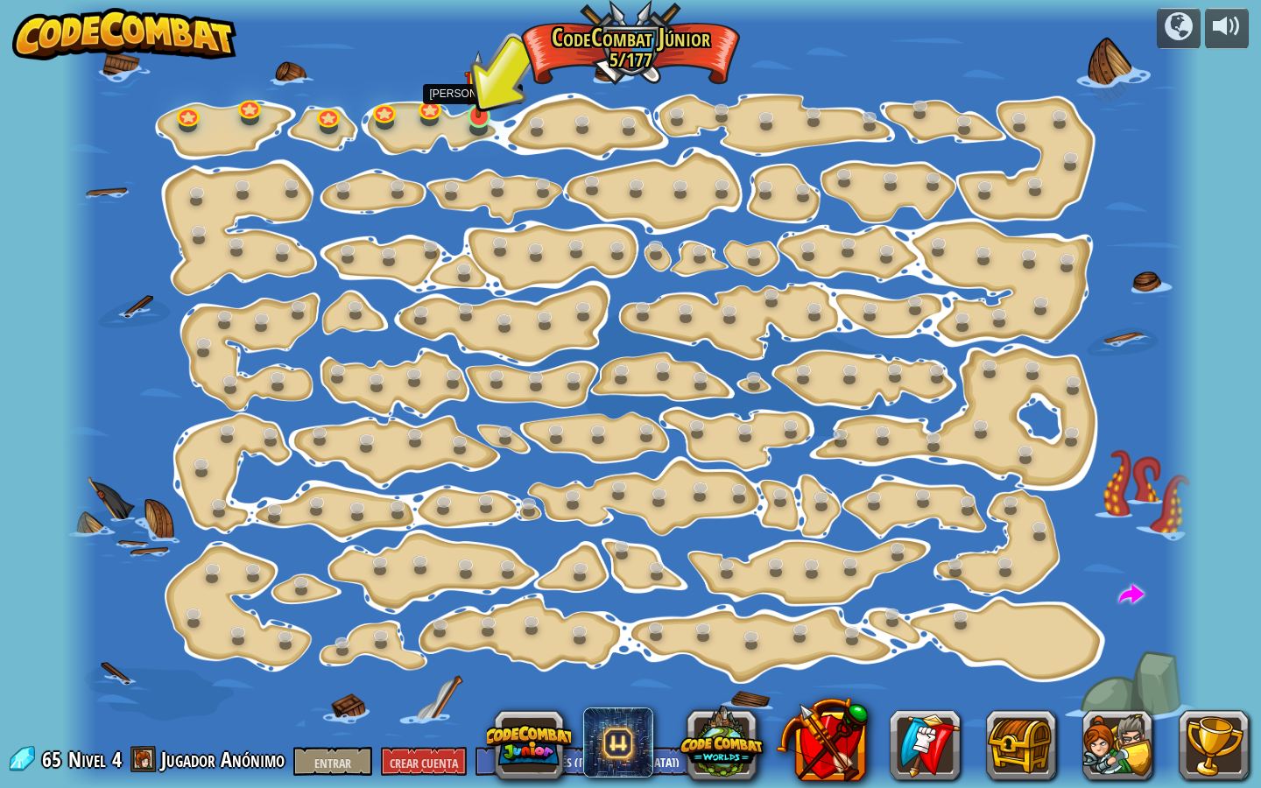
click at [482, 111] on img at bounding box center [479, 84] width 30 height 68
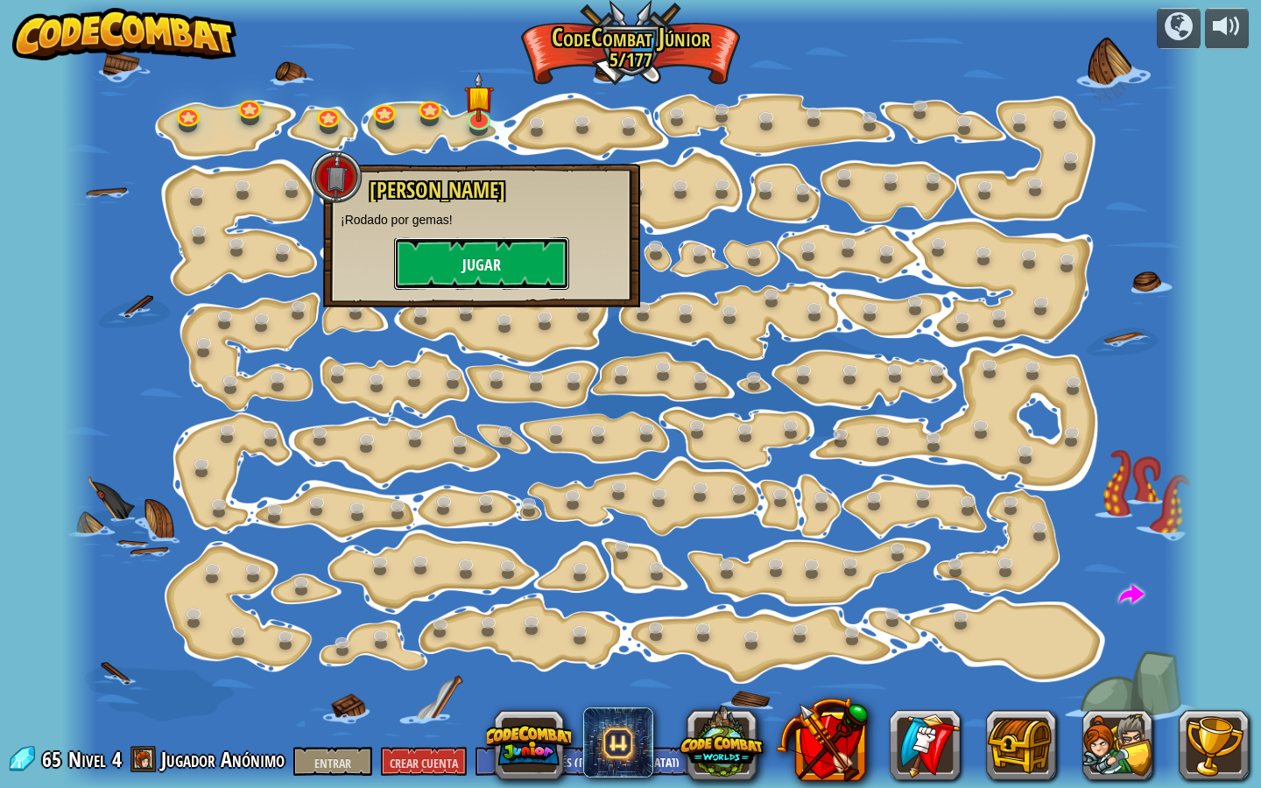
click at [448, 265] on button "Jugar" at bounding box center [481, 263] width 175 height 53
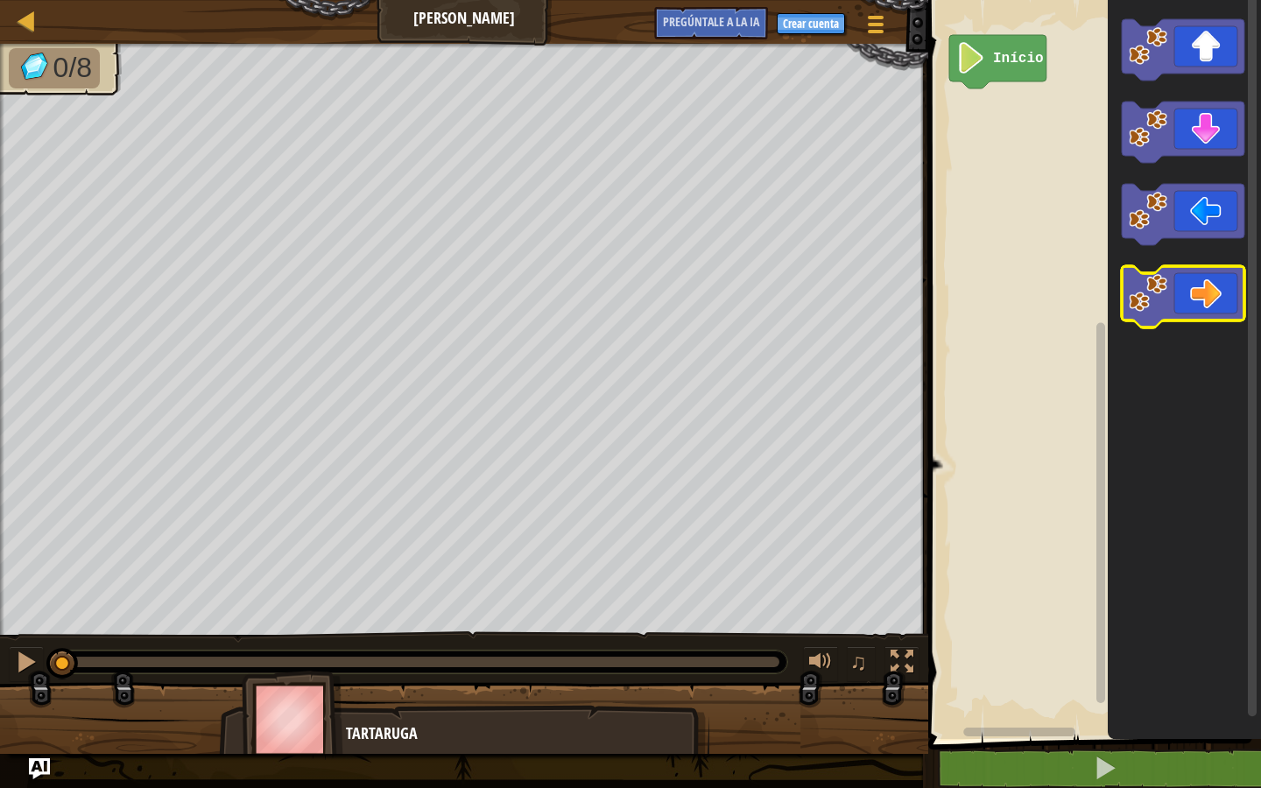
click at [1208, 321] on icon "Espacio de trabajo de Blockly" at bounding box center [1183, 296] width 123 height 61
click at [1177, 258] on icon "Espacio de trabajo de Blockly" at bounding box center [1184, 365] width 153 height 748
click at [1176, 290] on icon "Espacio de trabajo de Blockly" at bounding box center [1183, 296] width 123 height 61
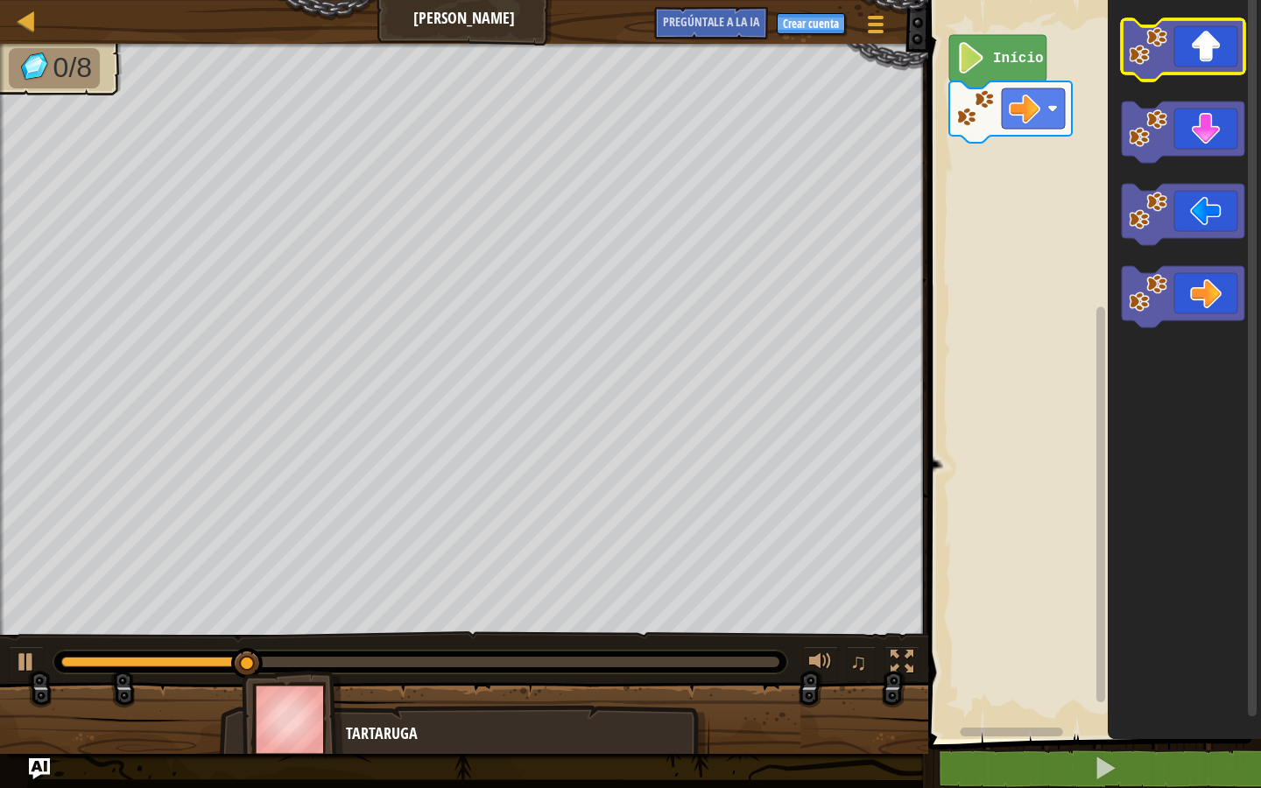
click at [1197, 60] on icon "Espacio de trabajo de Blockly" at bounding box center [1183, 49] width 123 height 61
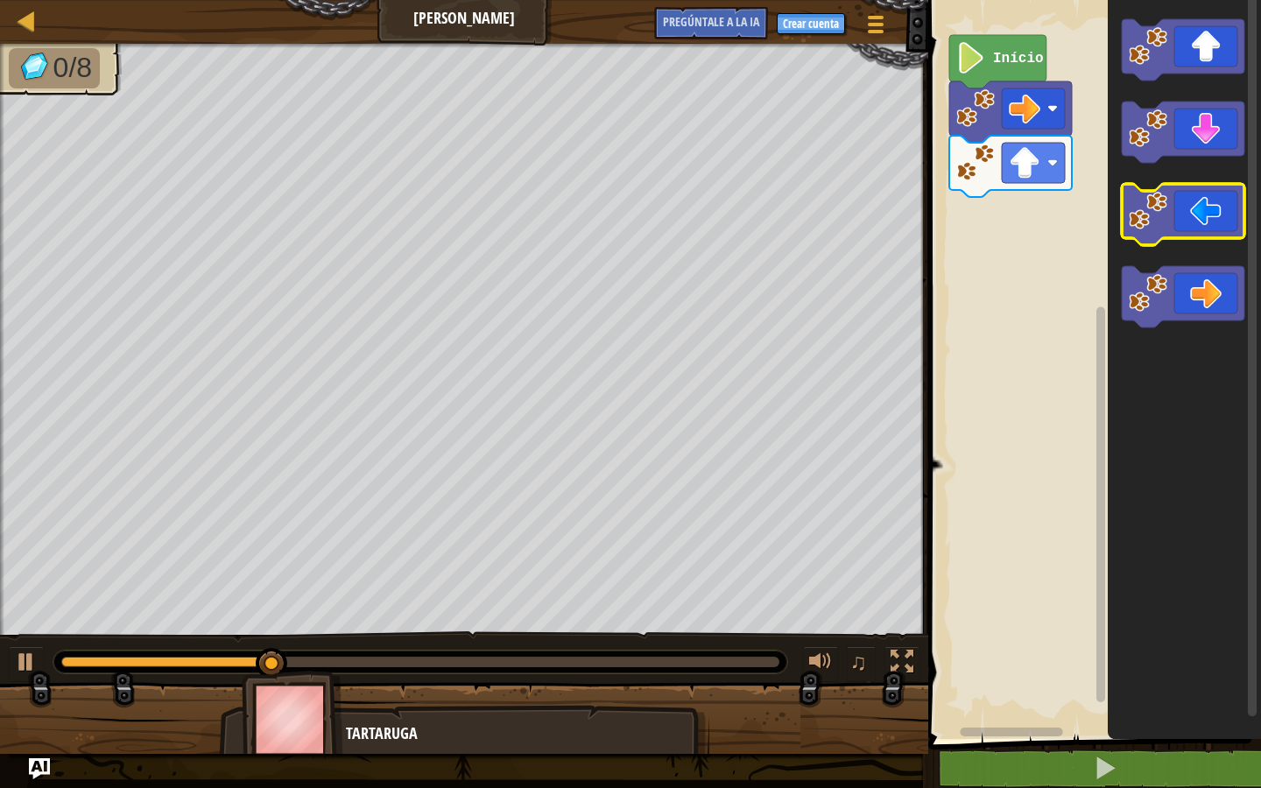
click at [1180, 210] on icon "Espacio de trabajo de Blockly" at bounding box center [1183, 214] width 123 height 61
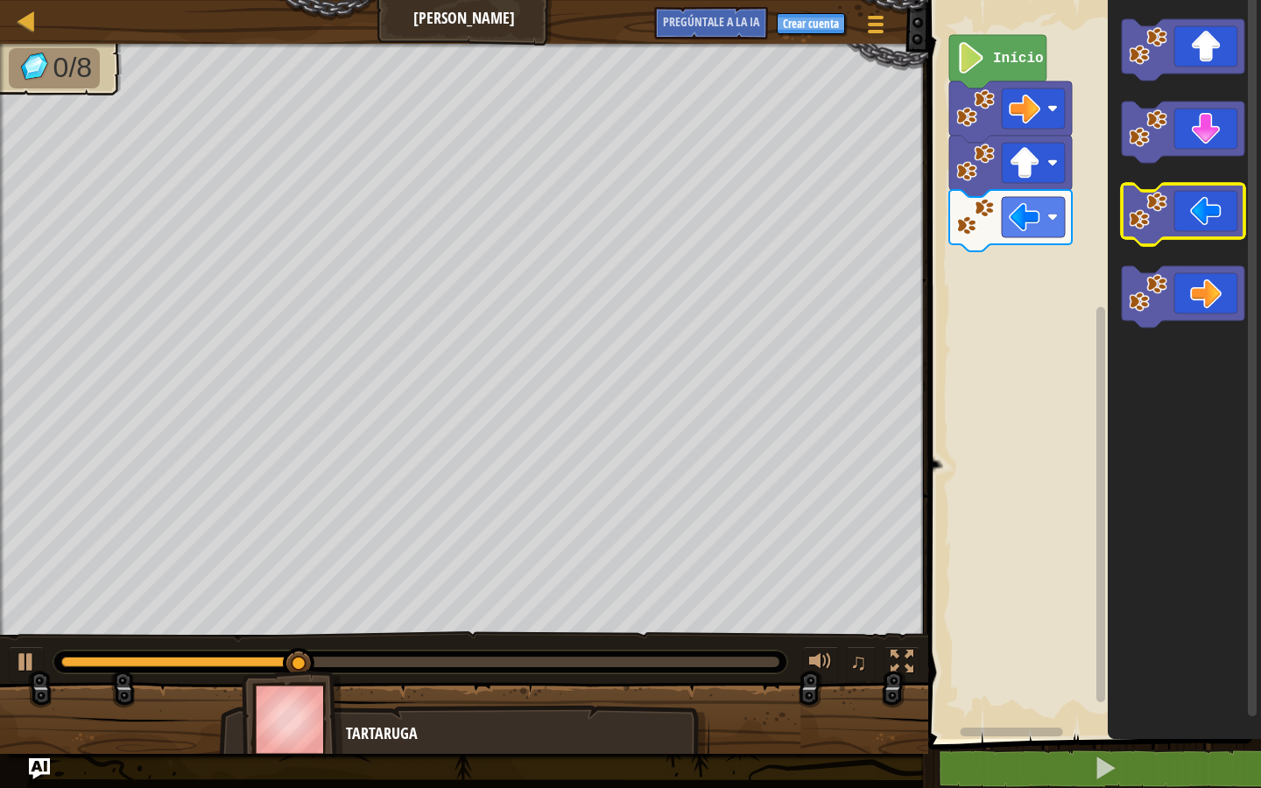
click at [1180, 210] on icon "Espacio de trabajo de Blockly" at bounding box center [1183, 214] width 123 height 61
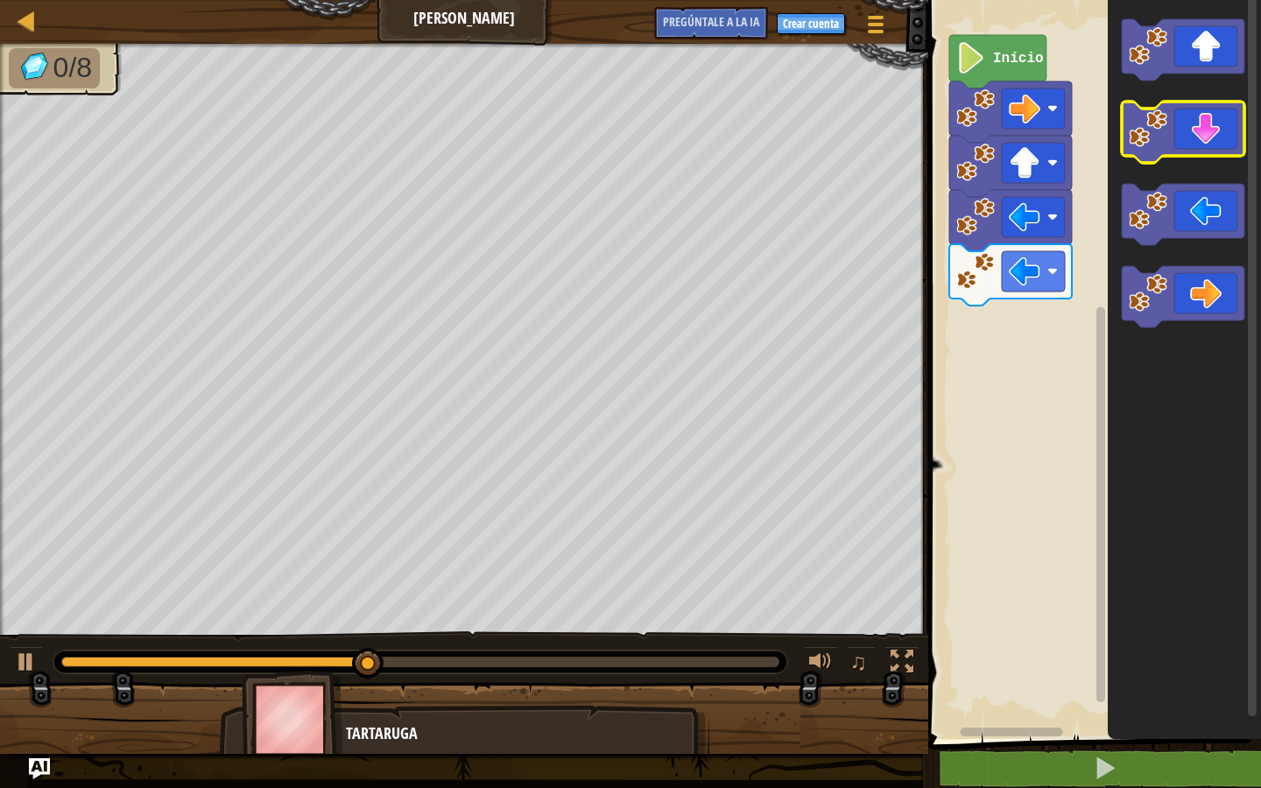
click at [1225, 115] on icon "Espacio de trabajo de Blockly" at bounding box center [1183, 132] width 123 height 61
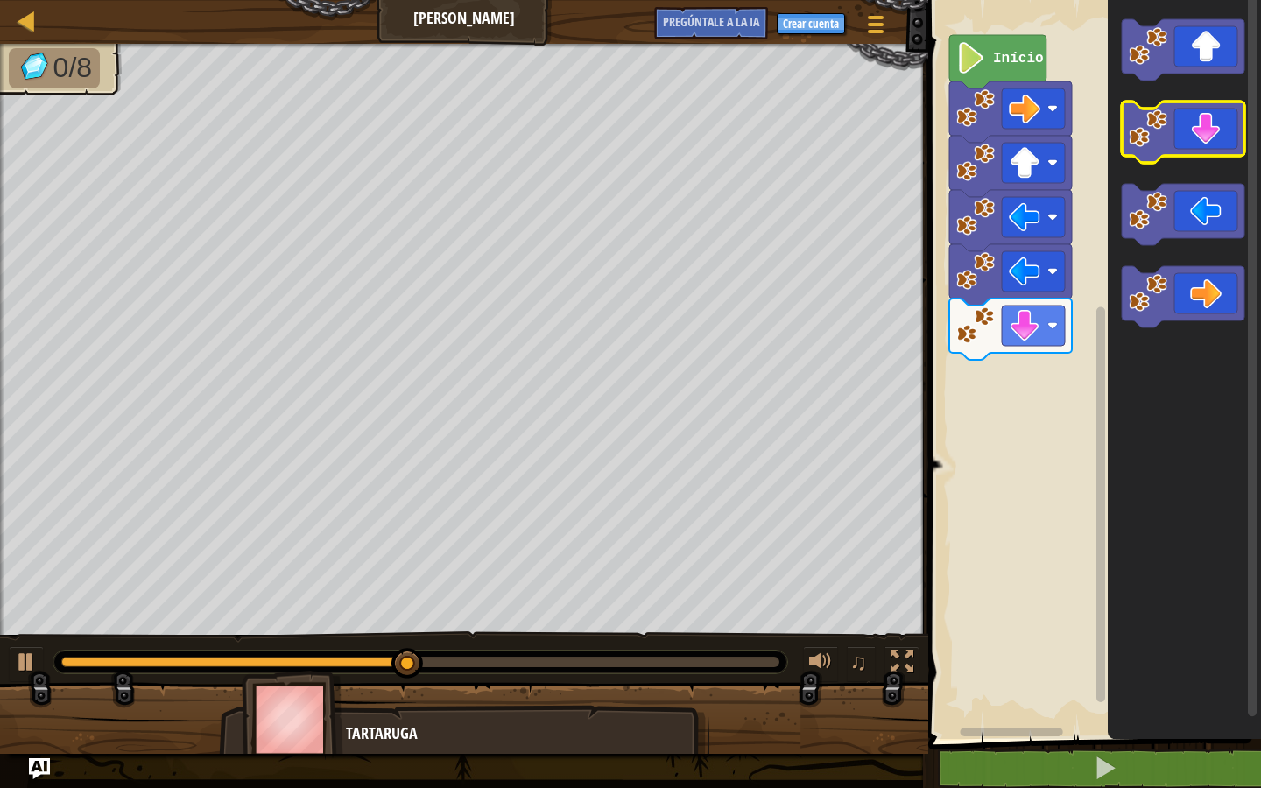
click at [1225, 115] on icon "Espacio de trabajo de Blockly" at bounding box center [1183, 132] width 123 height 61
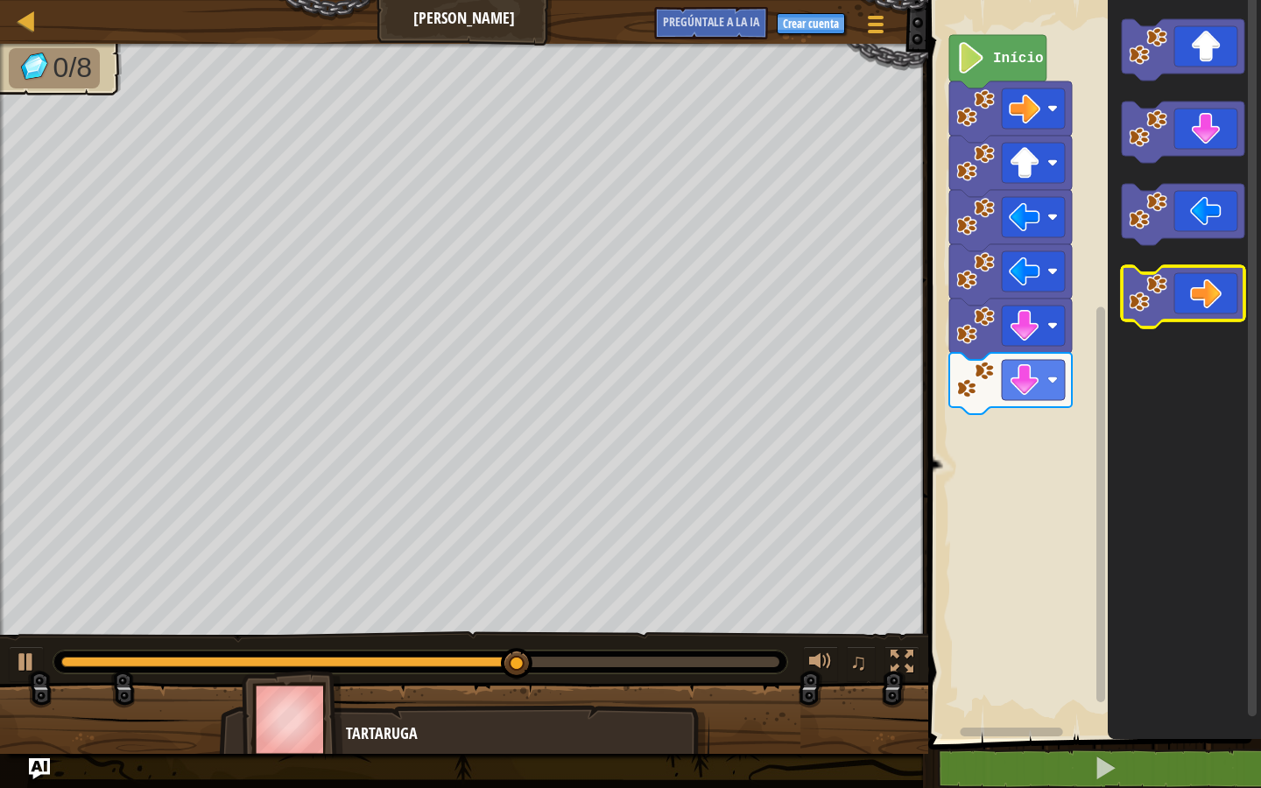
click at [1209, 293] on icon "Espacio de trabajo de Blockly" at bounding box center [1183, 296] width 123 height 61
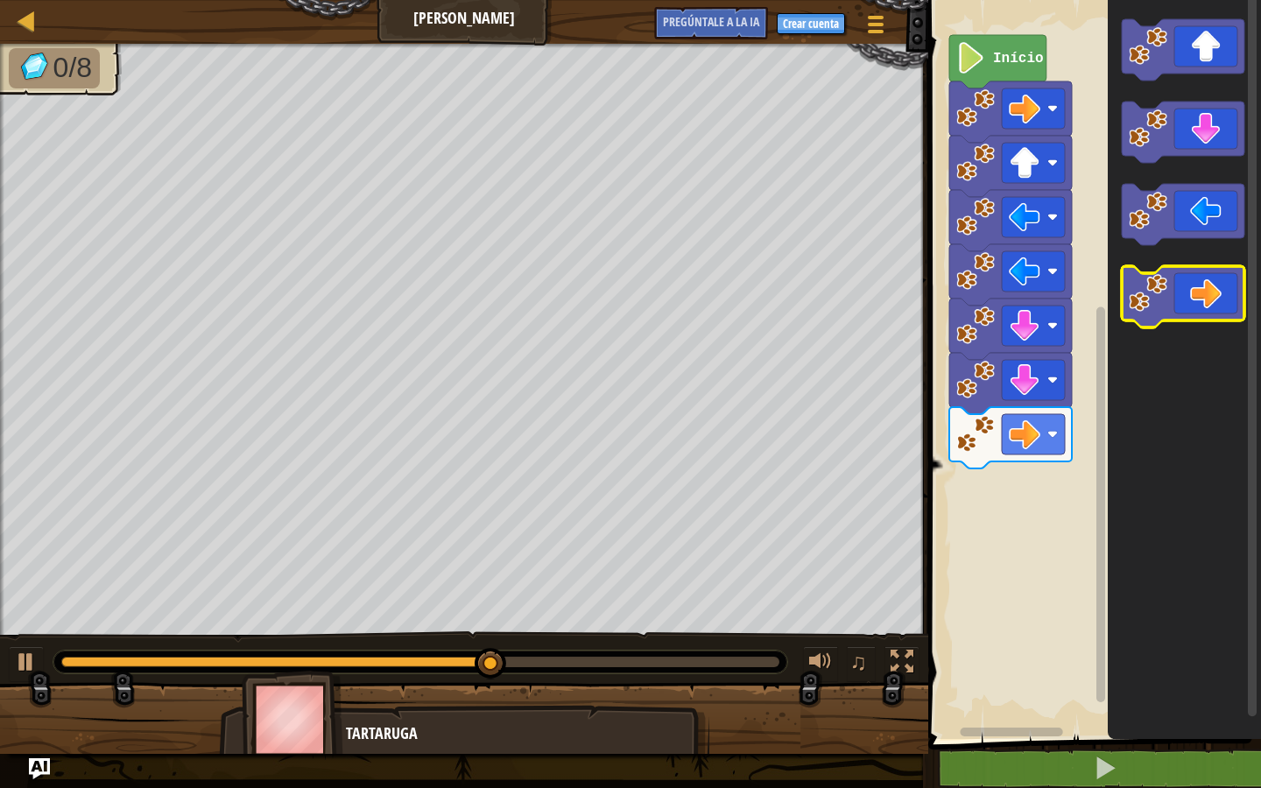
click at [1209, 293] on icon "Espacio de trabajo de Blockly" at bounding box center [1183, 296] width 123 height 61
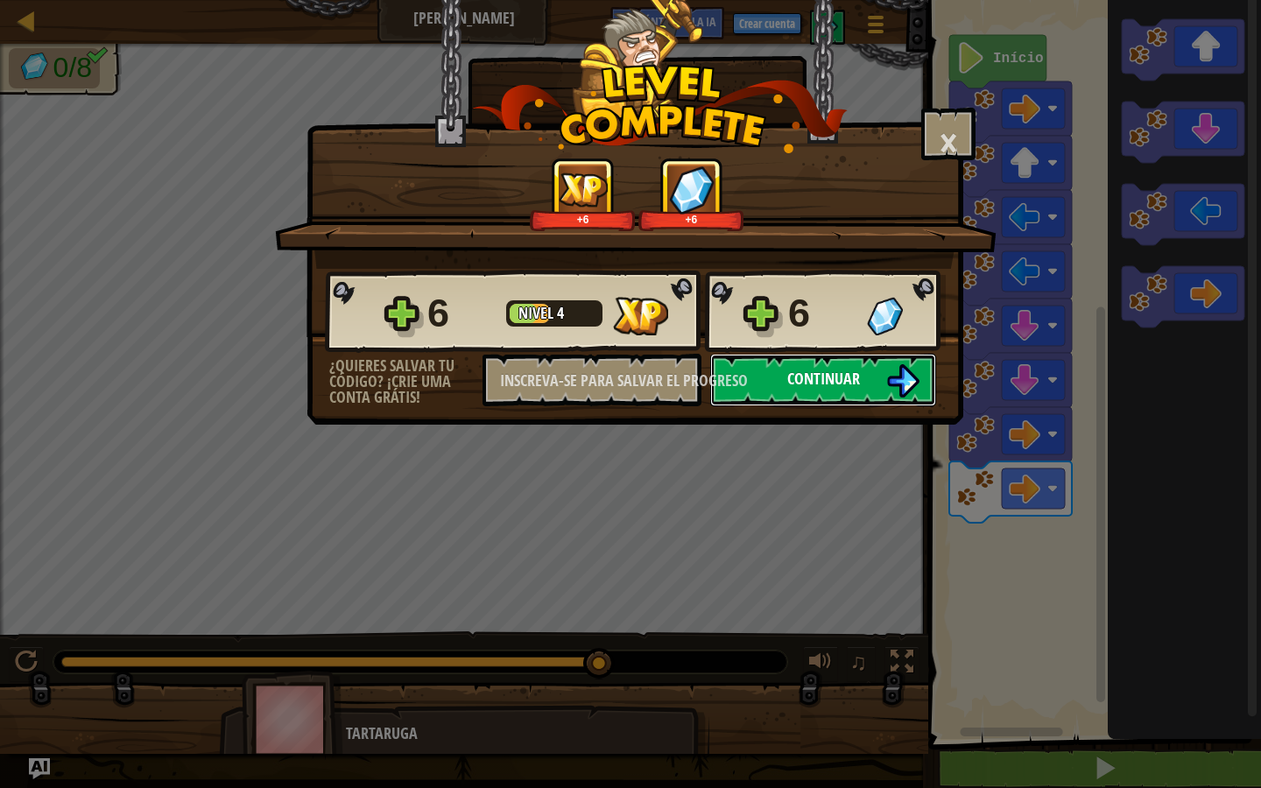
click at [789, 388] on font "Continuar" at bounding box center [823, 379] width 73 height 22
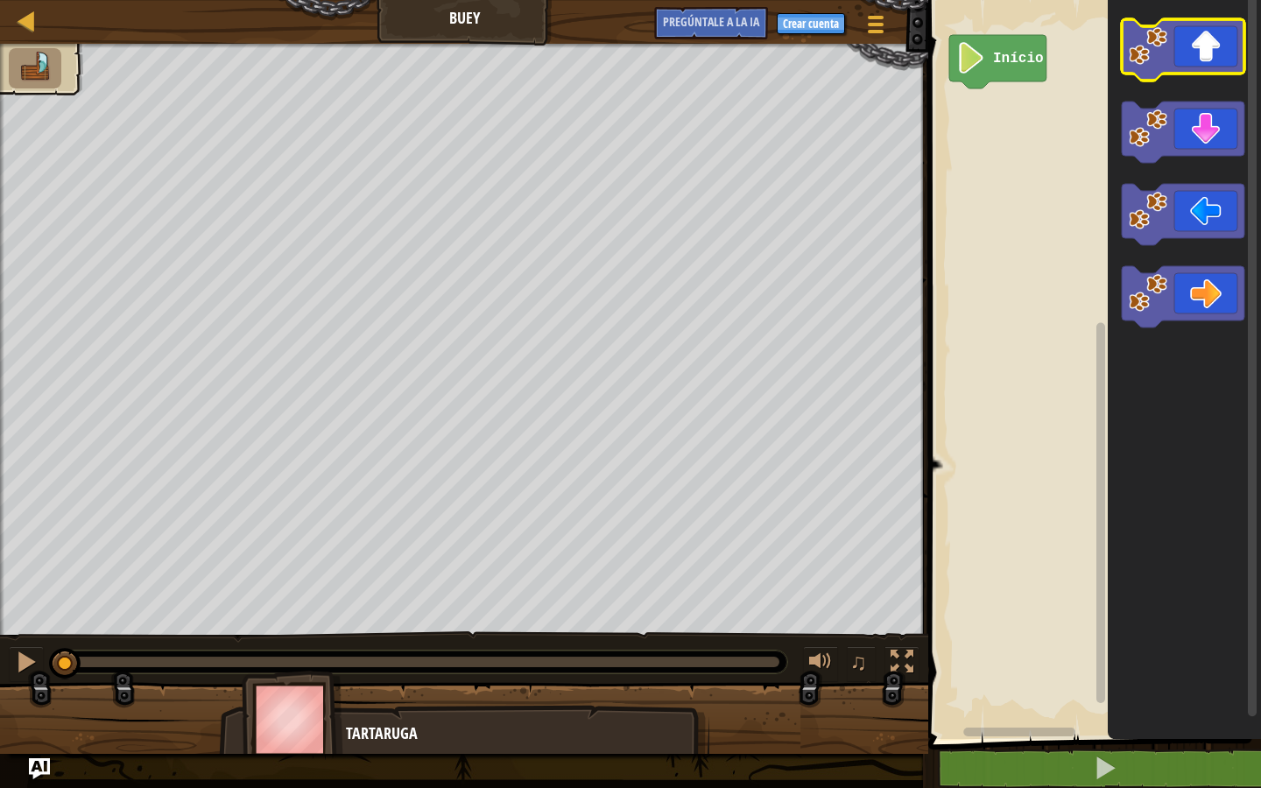
click at [1216, 40] on icon "Espacio de trabajo de Blockly" at bounding box center [1183, 49] width 123 height 61
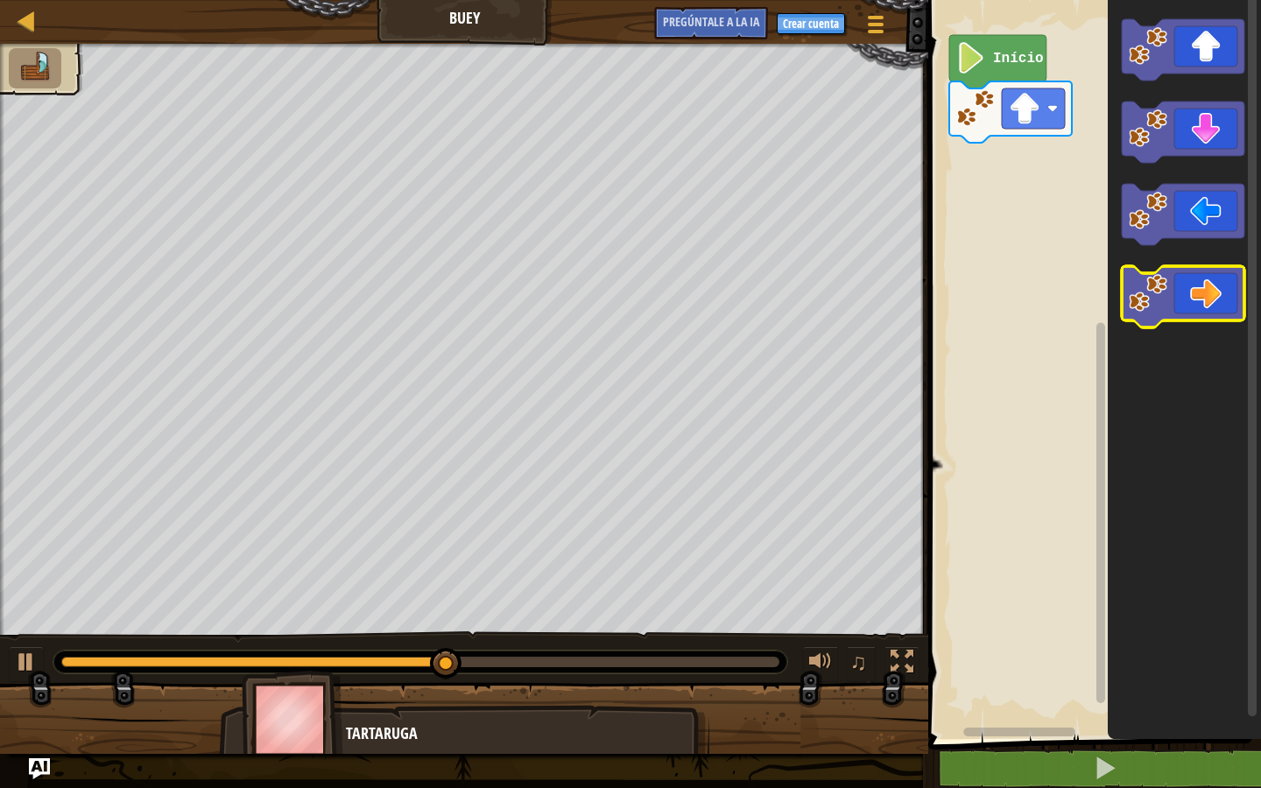
click at [1196, 279] on icon "Espacio de trabajo de Blockly" at bounding box center [1183, 296] width 123 height 61
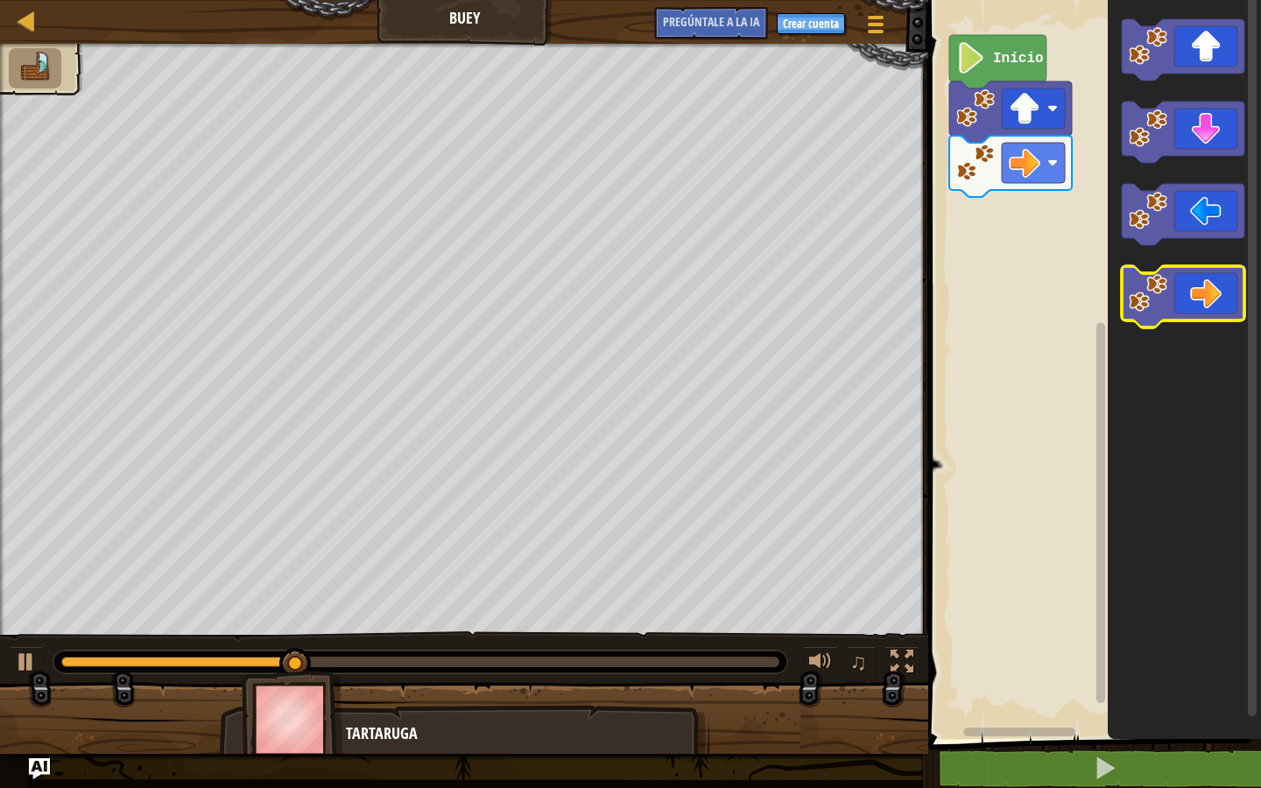
click at [1196, 279] on icon "Espacio de trabajo de Blockly" at bounding box center [1183, 296] width 123 height 61
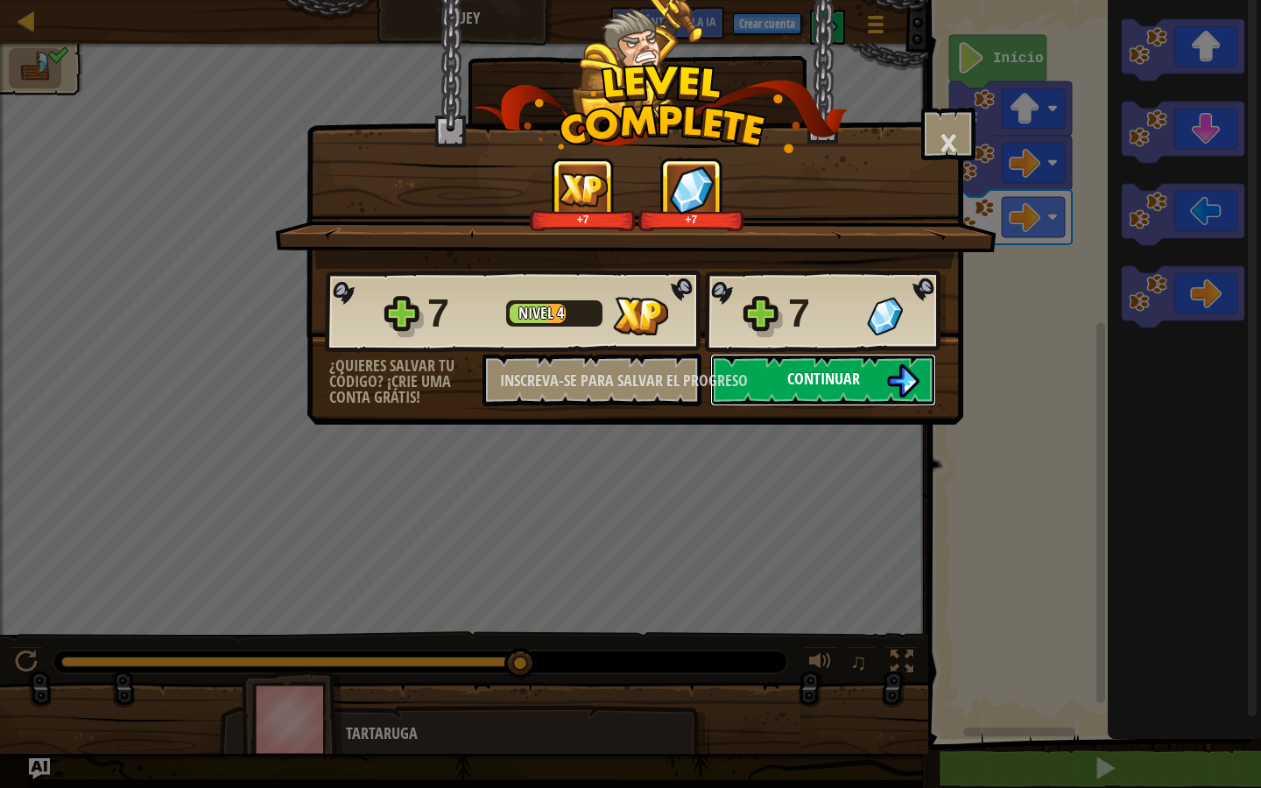
click at [804, 393] on button "Continuar" at bounding box center [823, 380] width 226 height 53
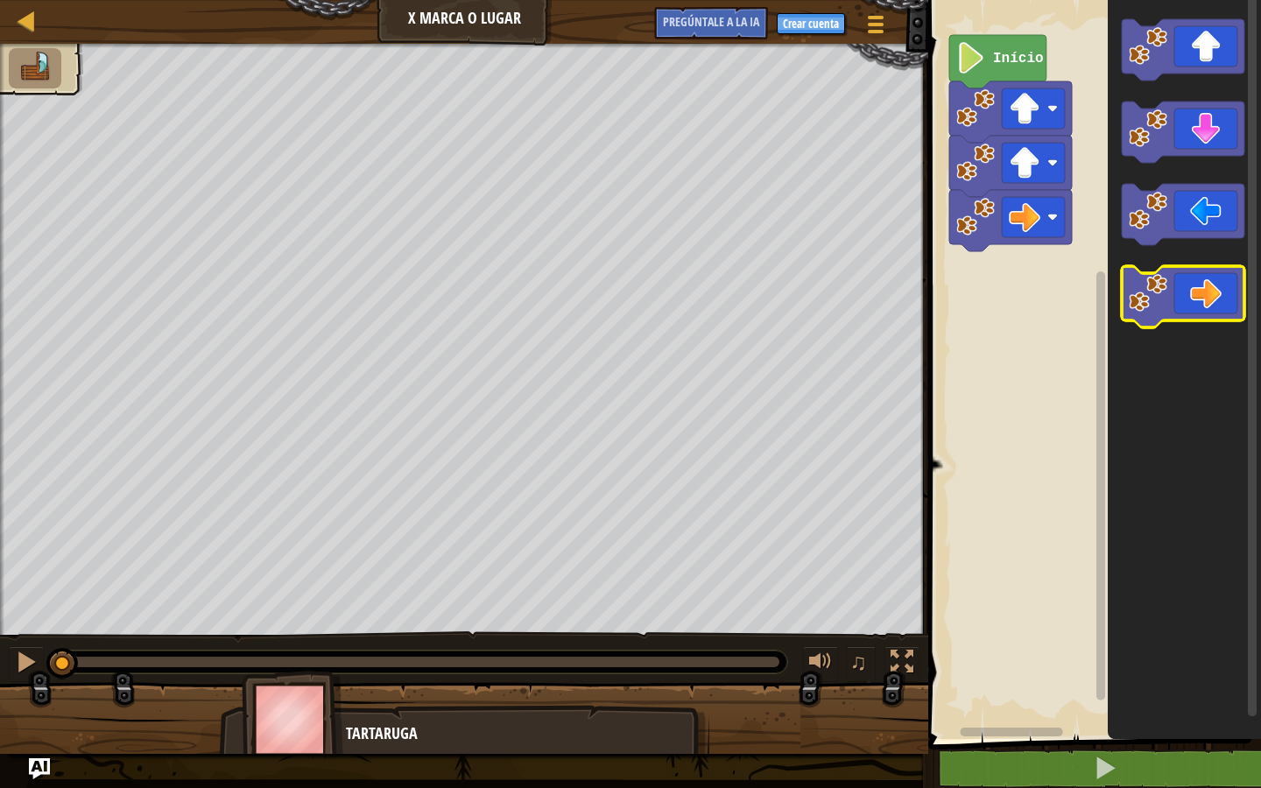
click at [1191, 288] on icon "Espacio de trabajo de Blockly" at bounding box center [1183, 296] width 123 height 61
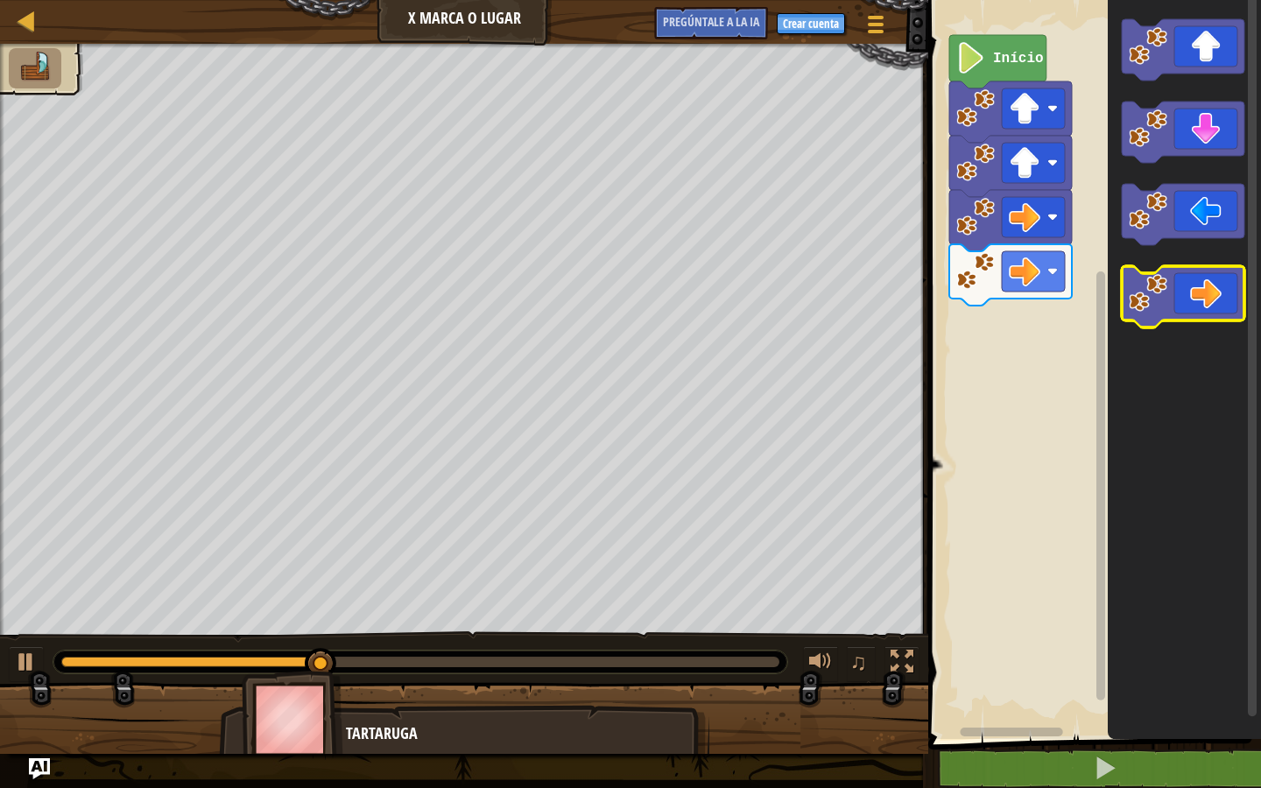
click at [1188, 294] on icon "Espacio de trabajo de Blockly" at bounding box center [1183, 296] width 123 height 61
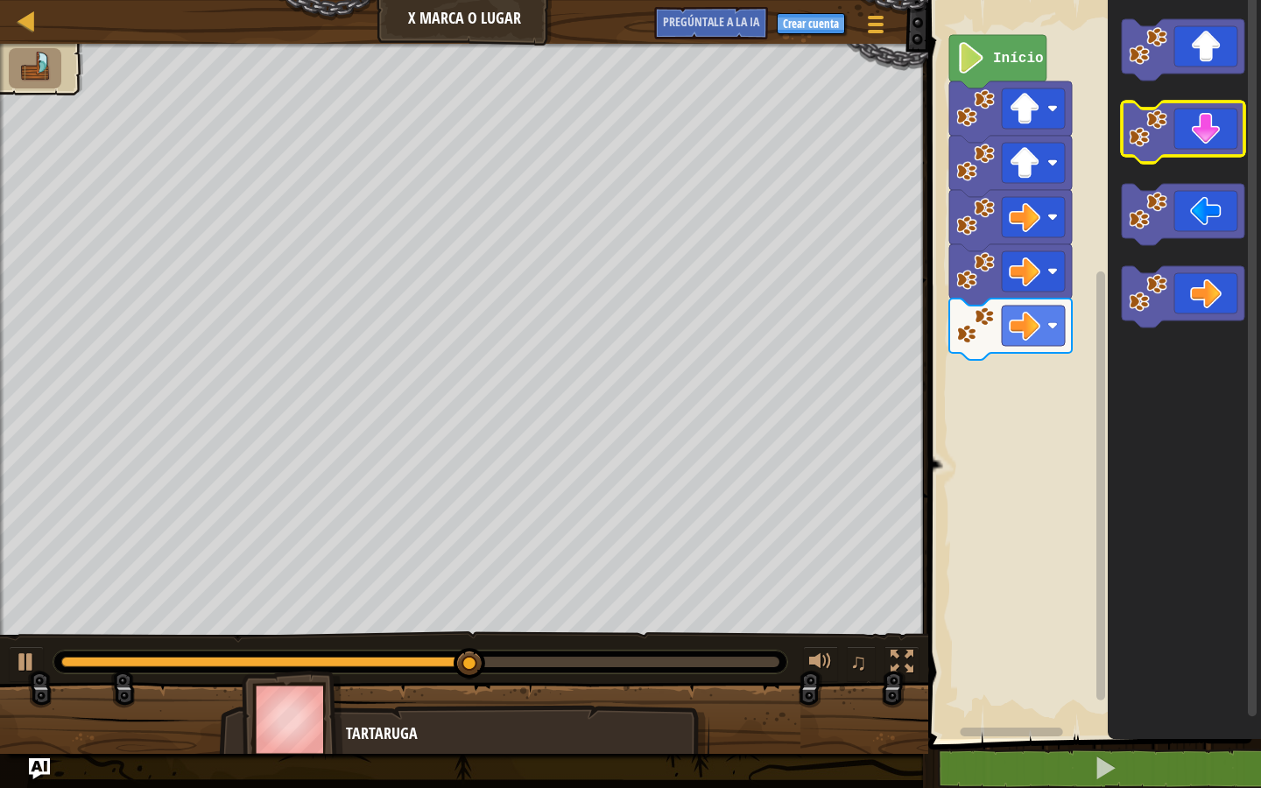
click at [1218, 132] on icon "Espacio de trabajo de Blockly" at bounding box center [1183, 132] width 123 height 61
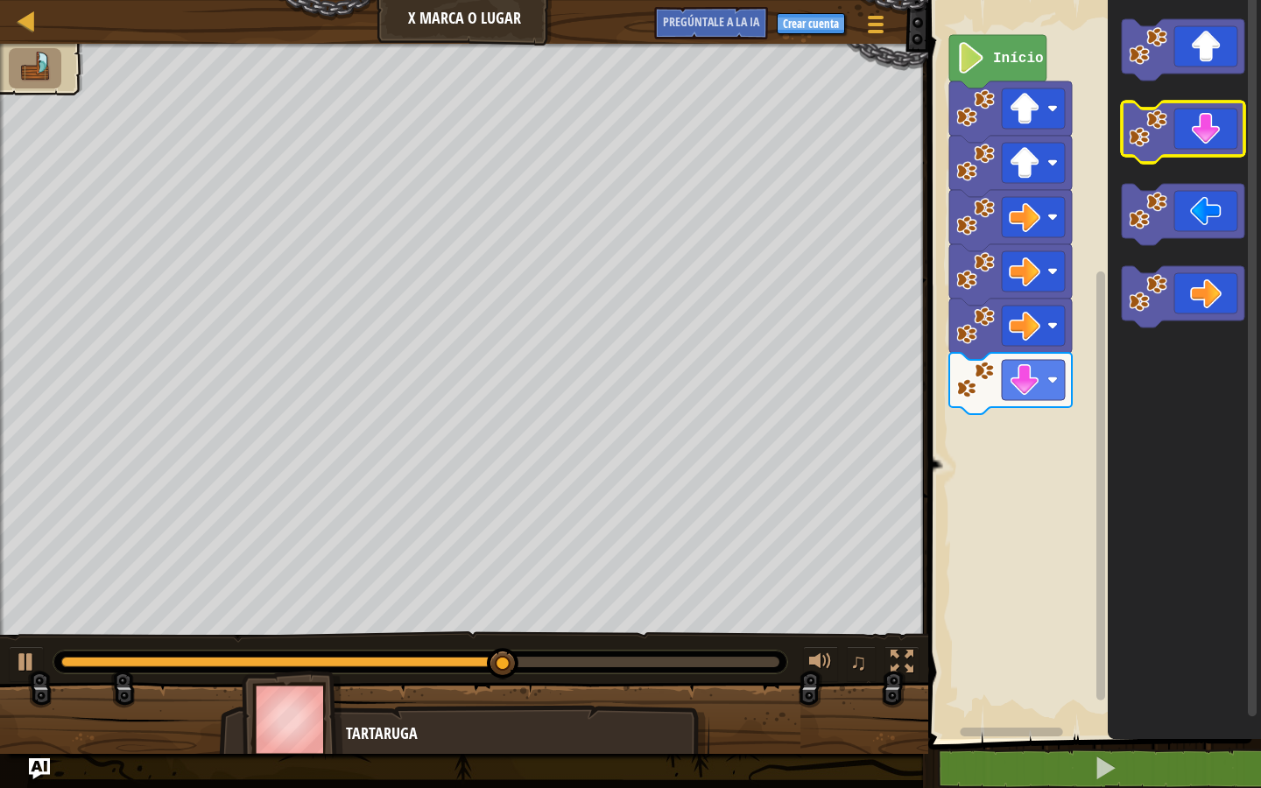
click at [1212, 153] on icon "Espacio de trabajo de Blockly" at bounding box center [1183, 132] width 123 height 61
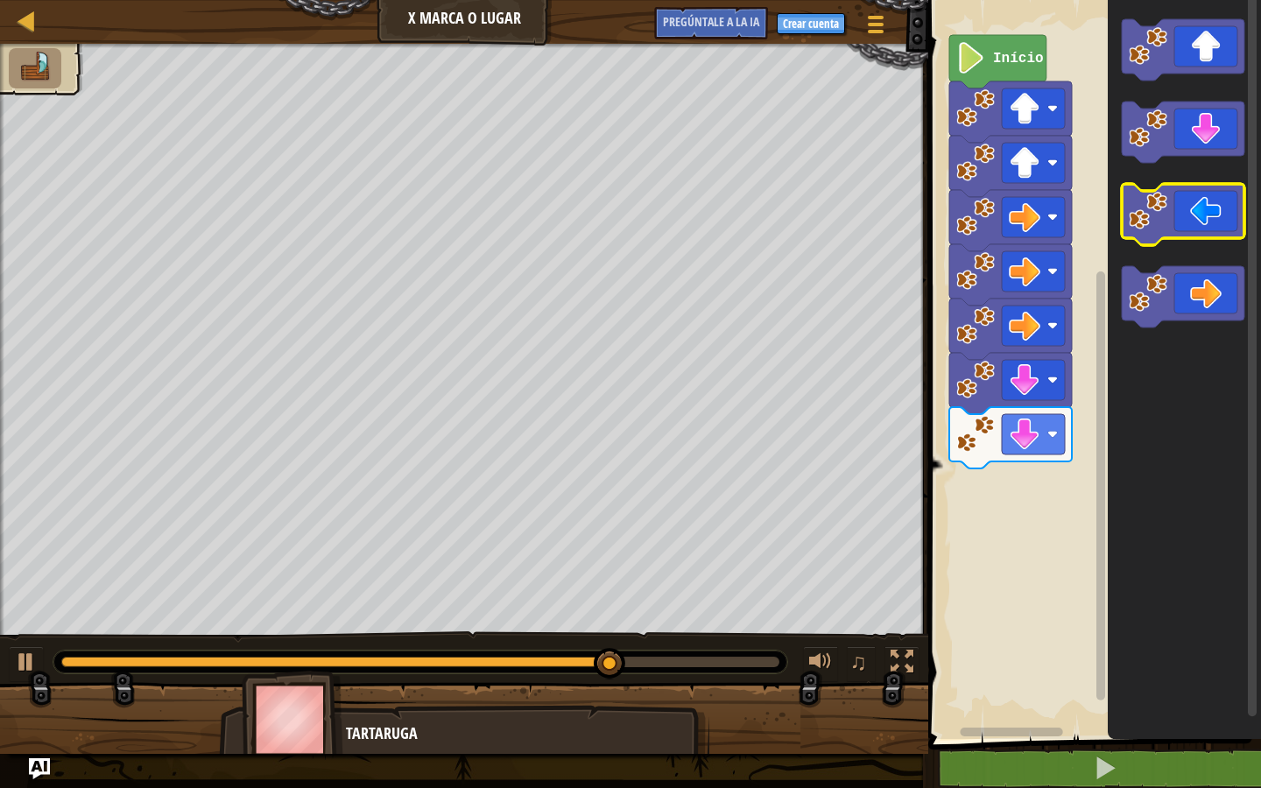
click at [1212, 216] on icon "Espacio de trabajo de Blockly" at bounding box center [1183, 214] width 123 height 61
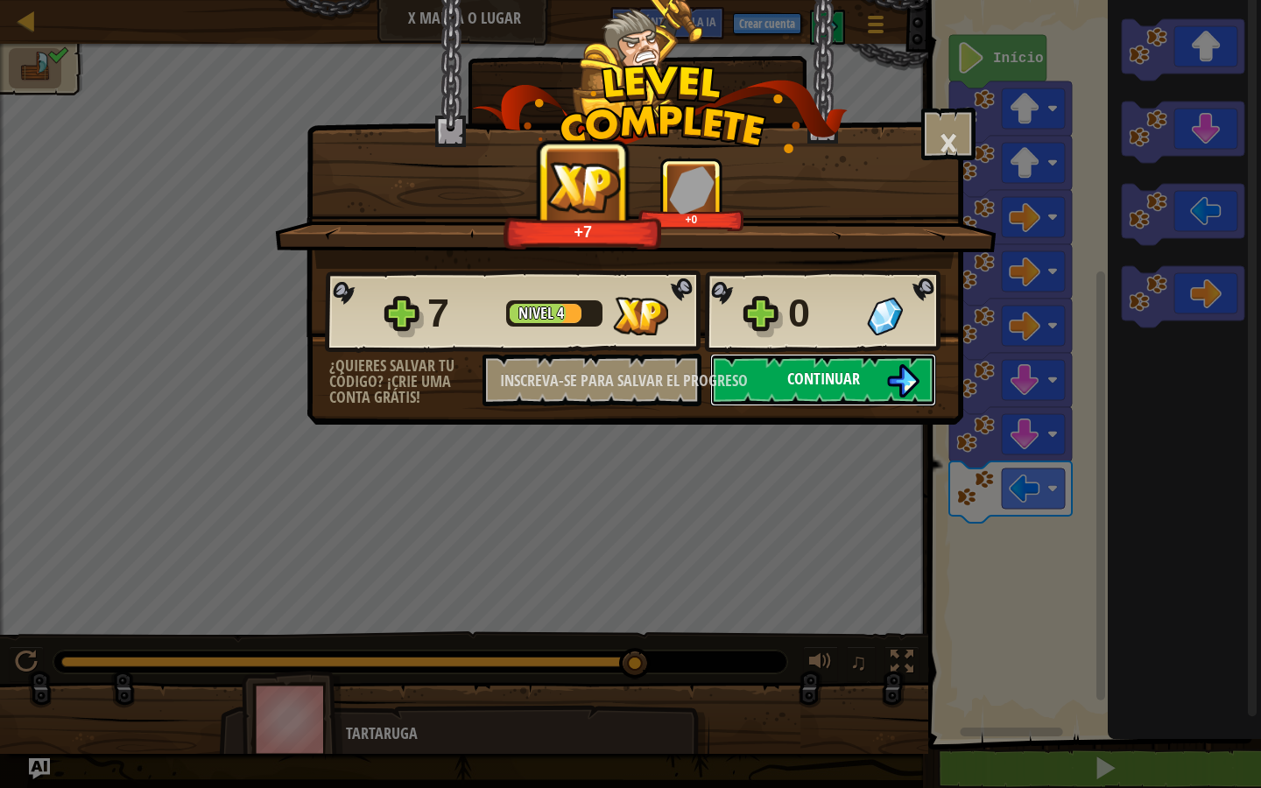
click at [872, 380] on button "Continuar" at bounding box center [823, 380] width 226 height 53
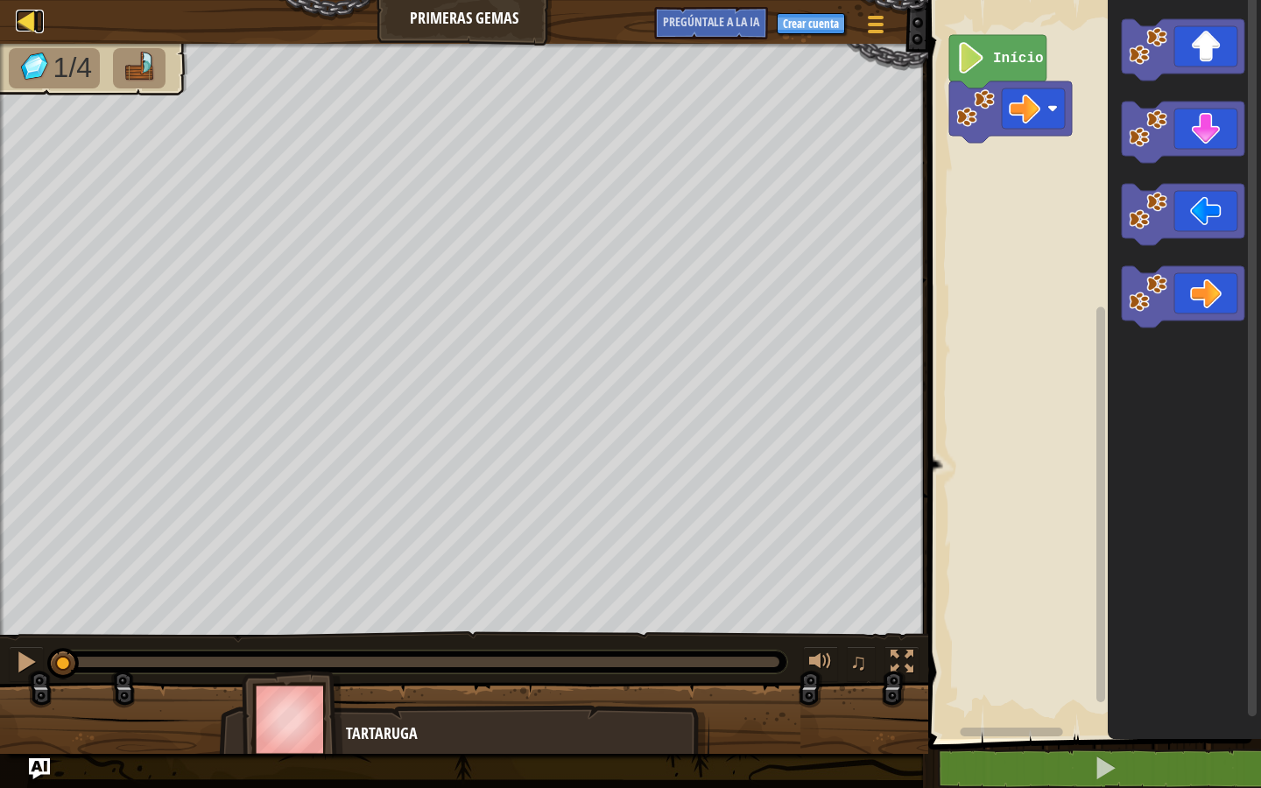
click at [28, 12] on div at bounding box center [27, 21] width 22 height 22
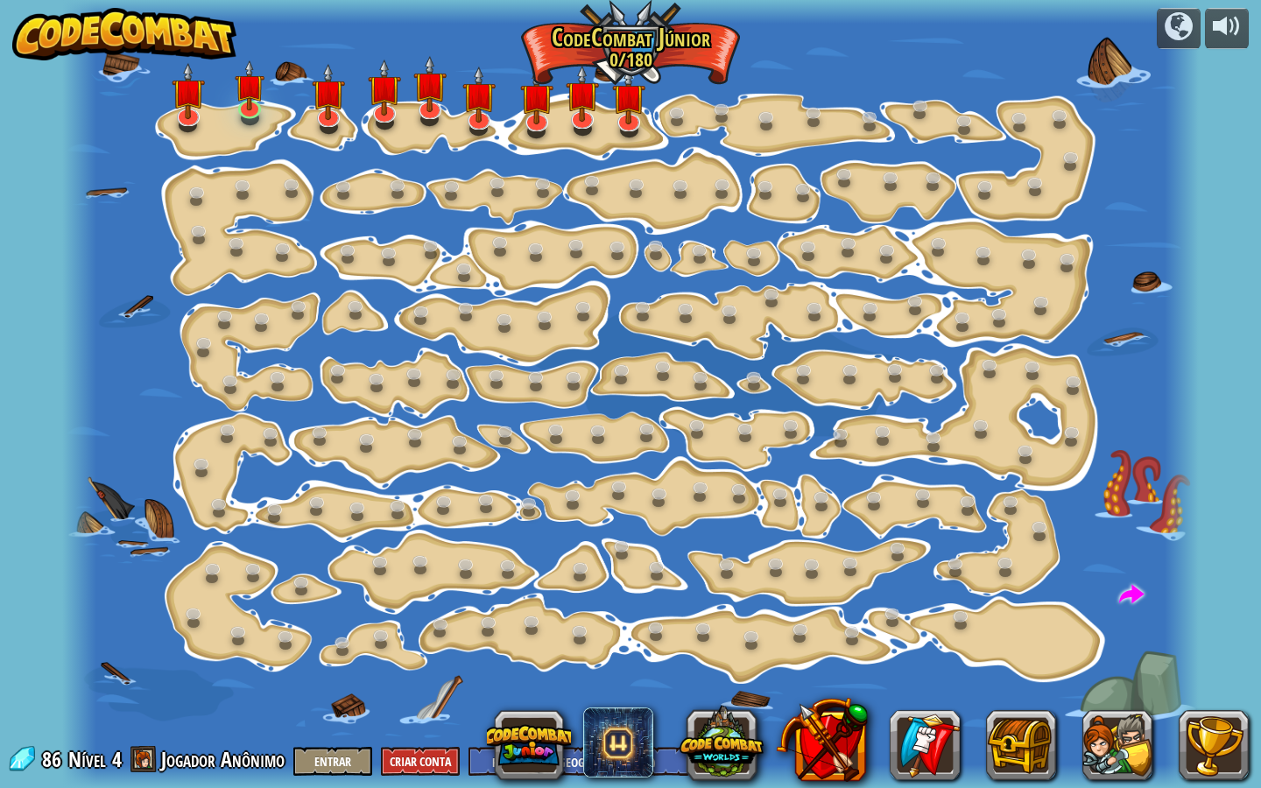
select select "pt-BR"
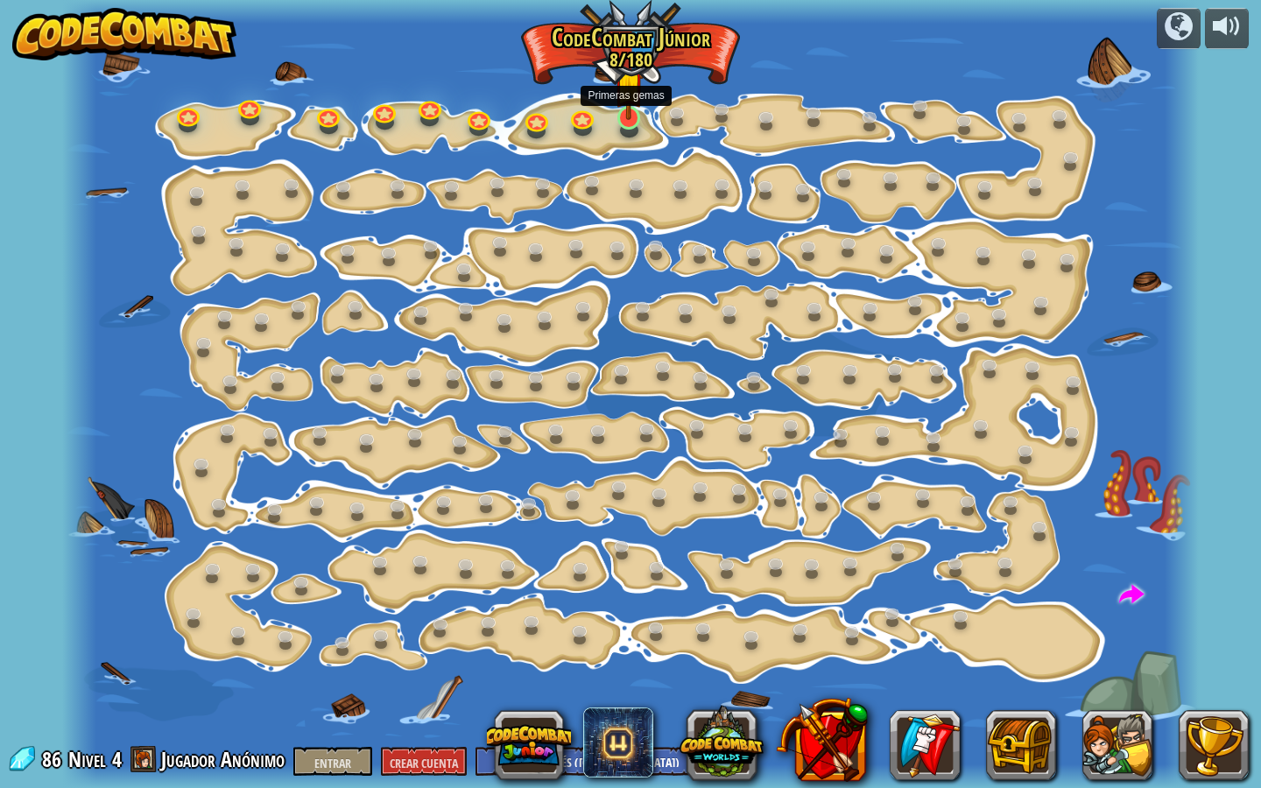
click at [635, 109] on img at bounding box center [629, 86] width 30 height 68
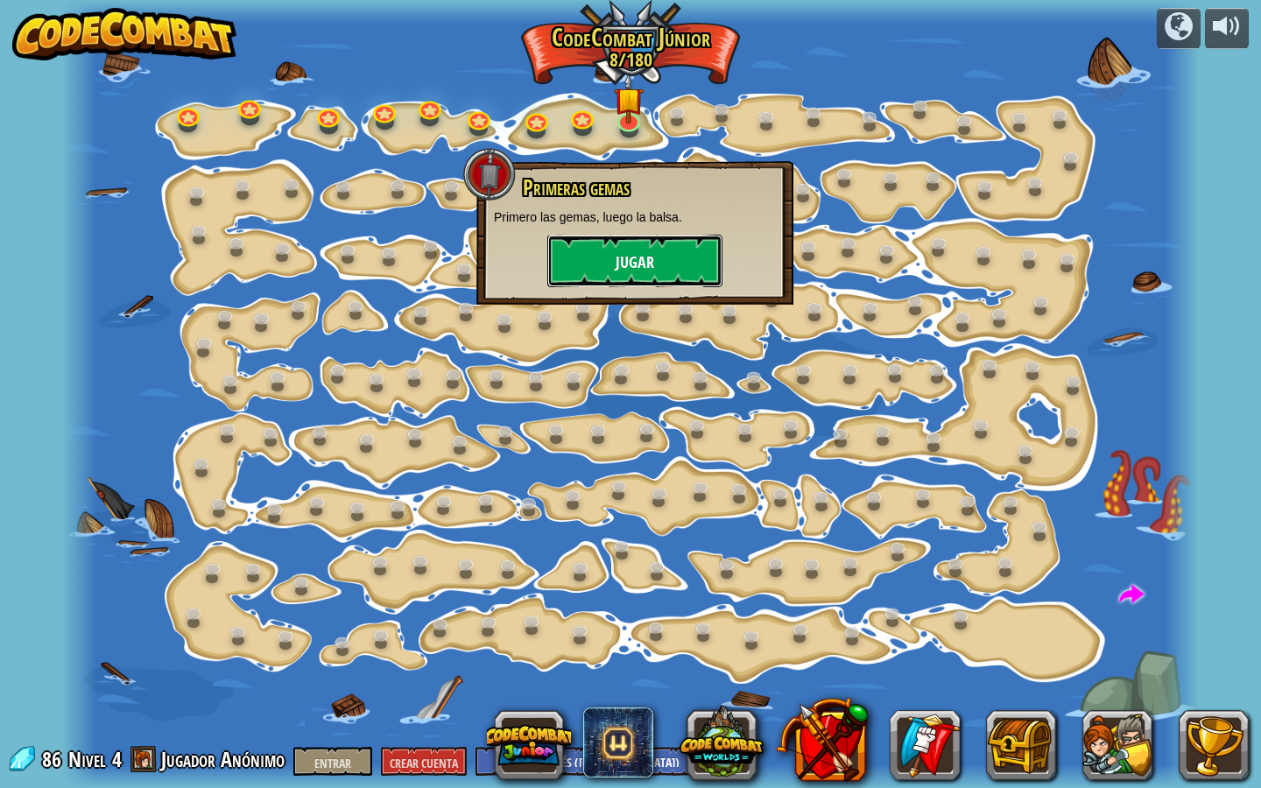
click at [617, 242] on button "Jugar" at bounding box center [634, 261] width 175 height 53
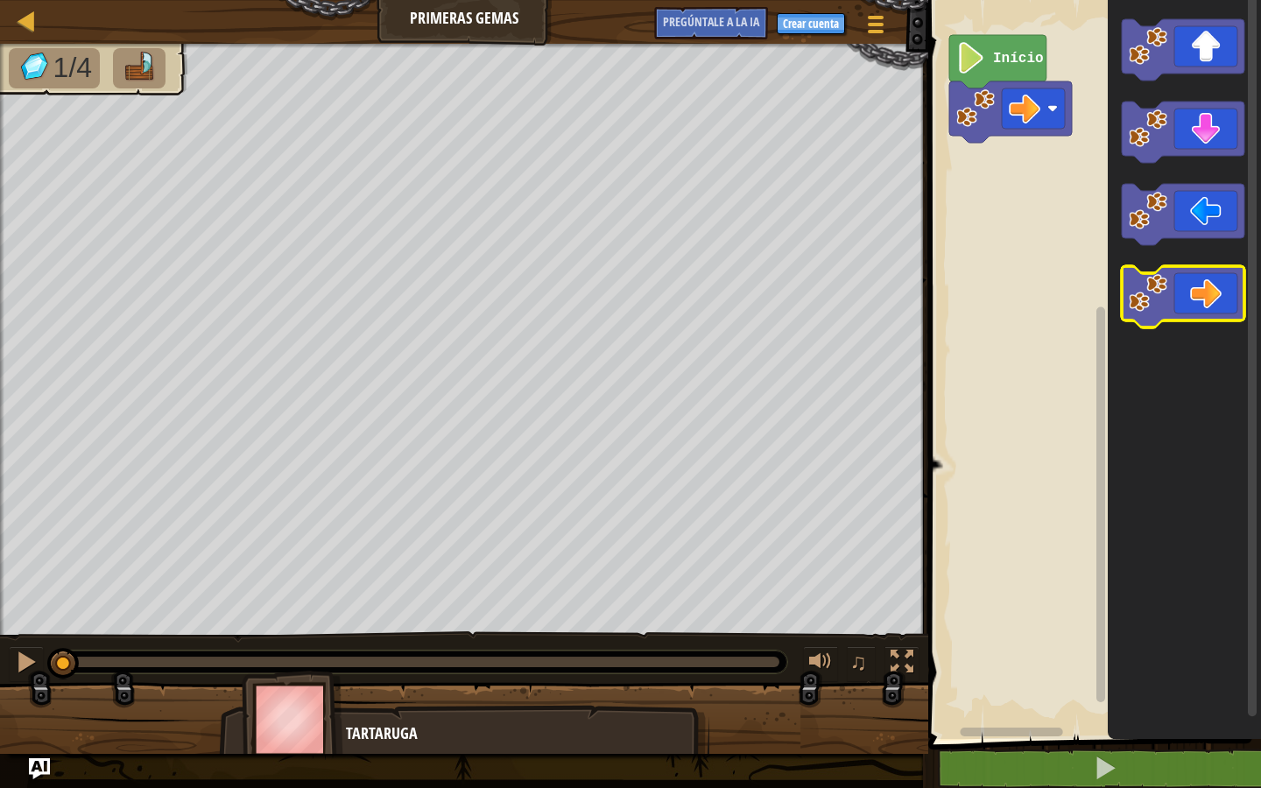
click at [1202, 307] on icon "Espacio de trabajo de Blockly" at bounding box center [1183, 296] width 123 height 61
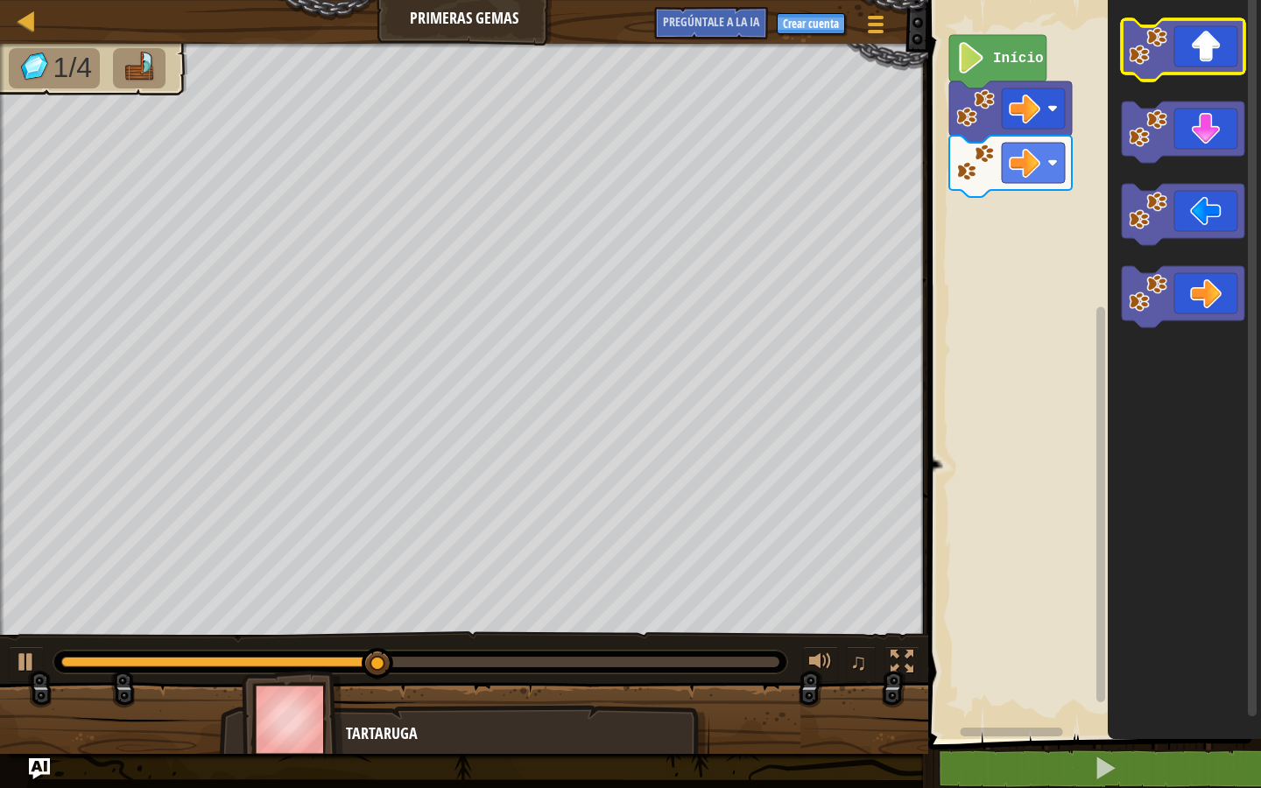
click at [1193, 46] on icon "Espacio de trabajo de Blockly" at bounding box center [1183, 49] width 123 height 61
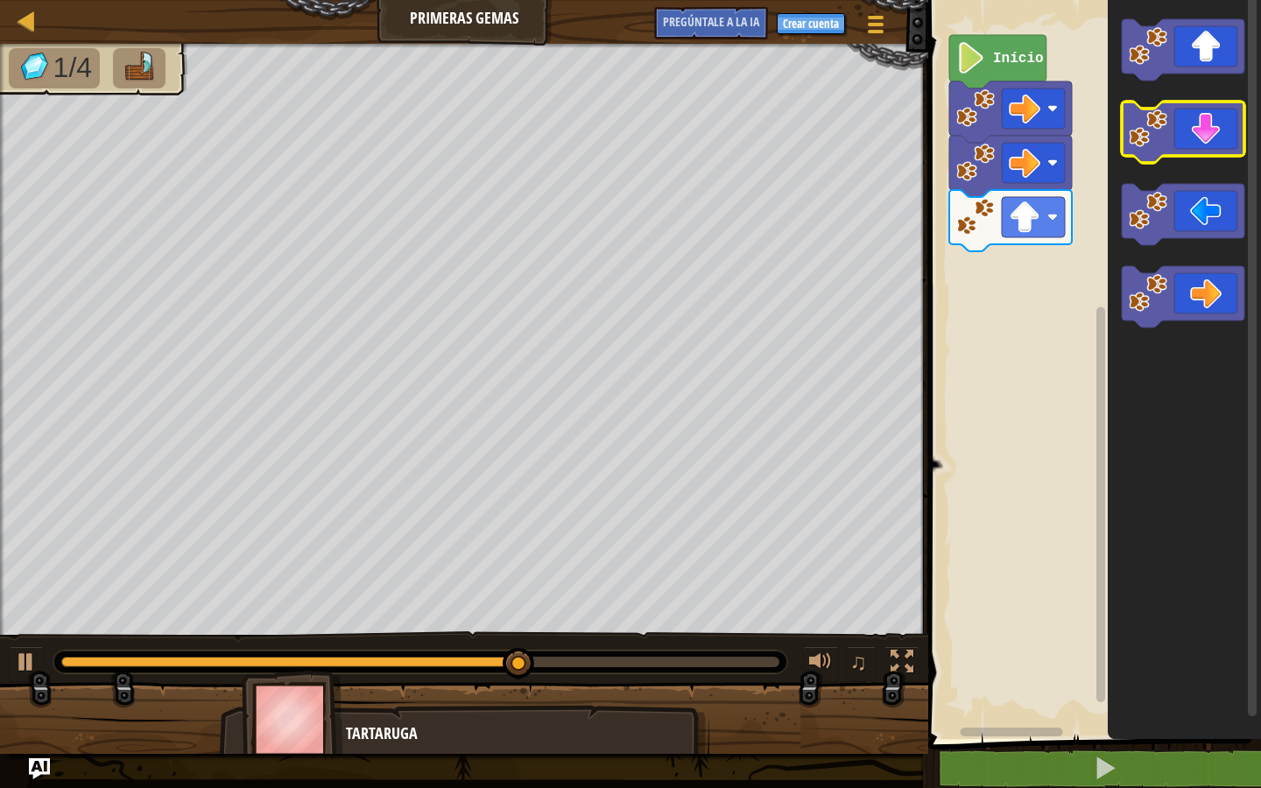
click at [1204, 106] on icon "Espacio de trabajo de Blockly" at bounding box center [1183, 132] width 123 height 61
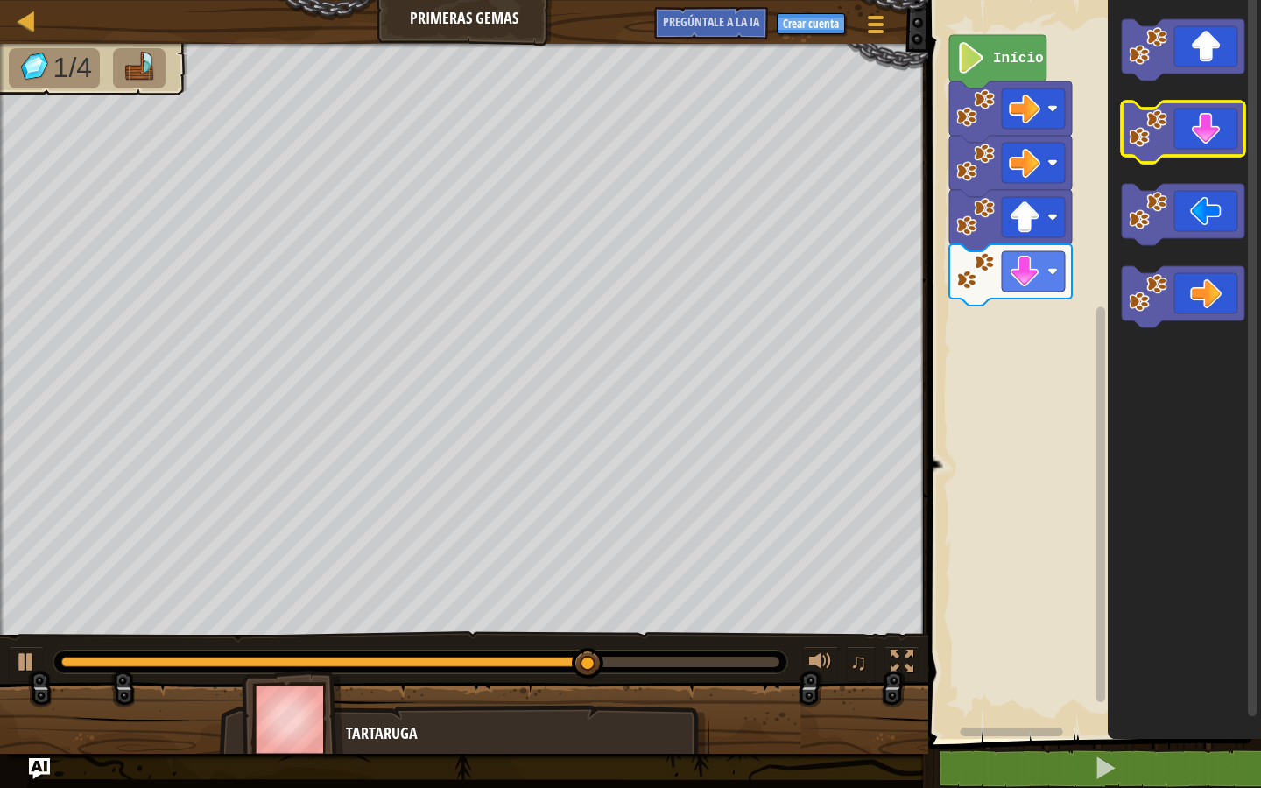
click at [1220, 134] on icon "Espacio de trabajo de Blockly" at bounding box center [1183, 132] width 123 height 61
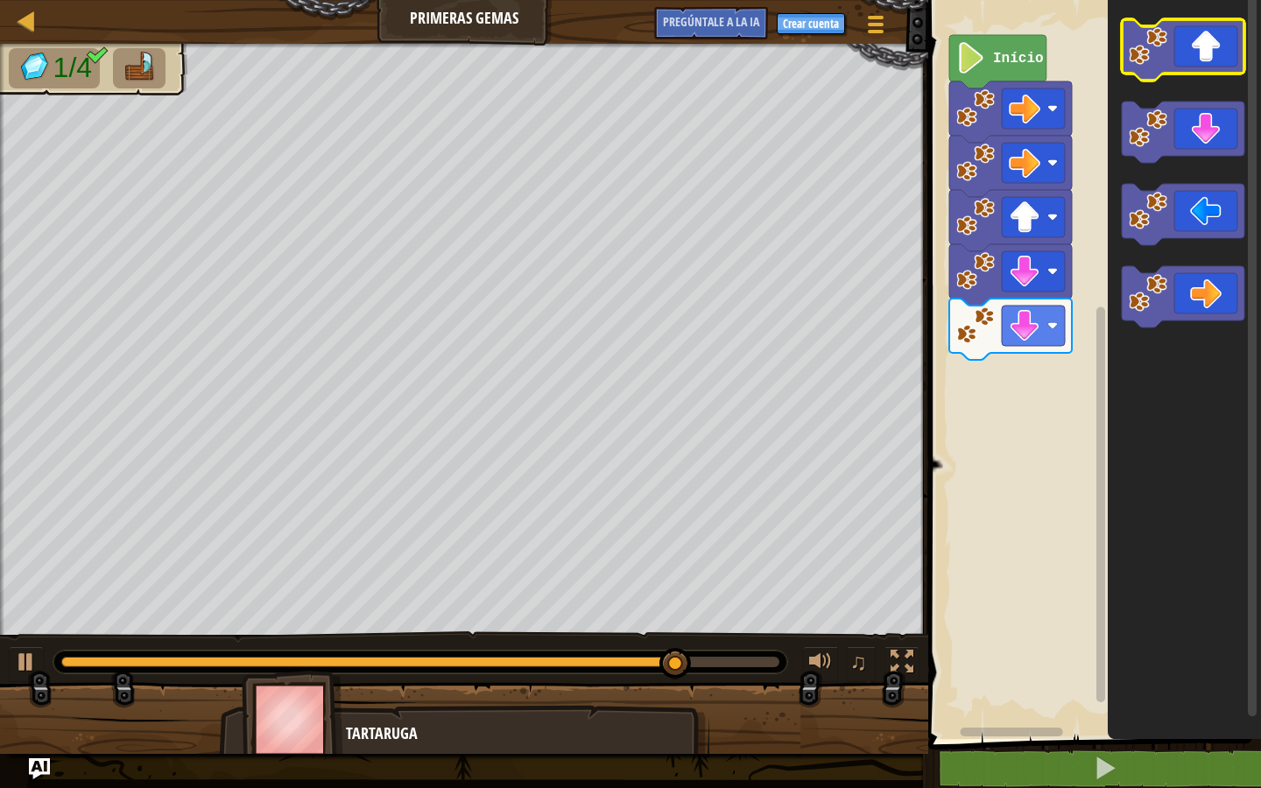
click at [1216, 33] on icon "Espacio de trabajo de Blockly" at bounding box center [1183, 49] width 123 height 61
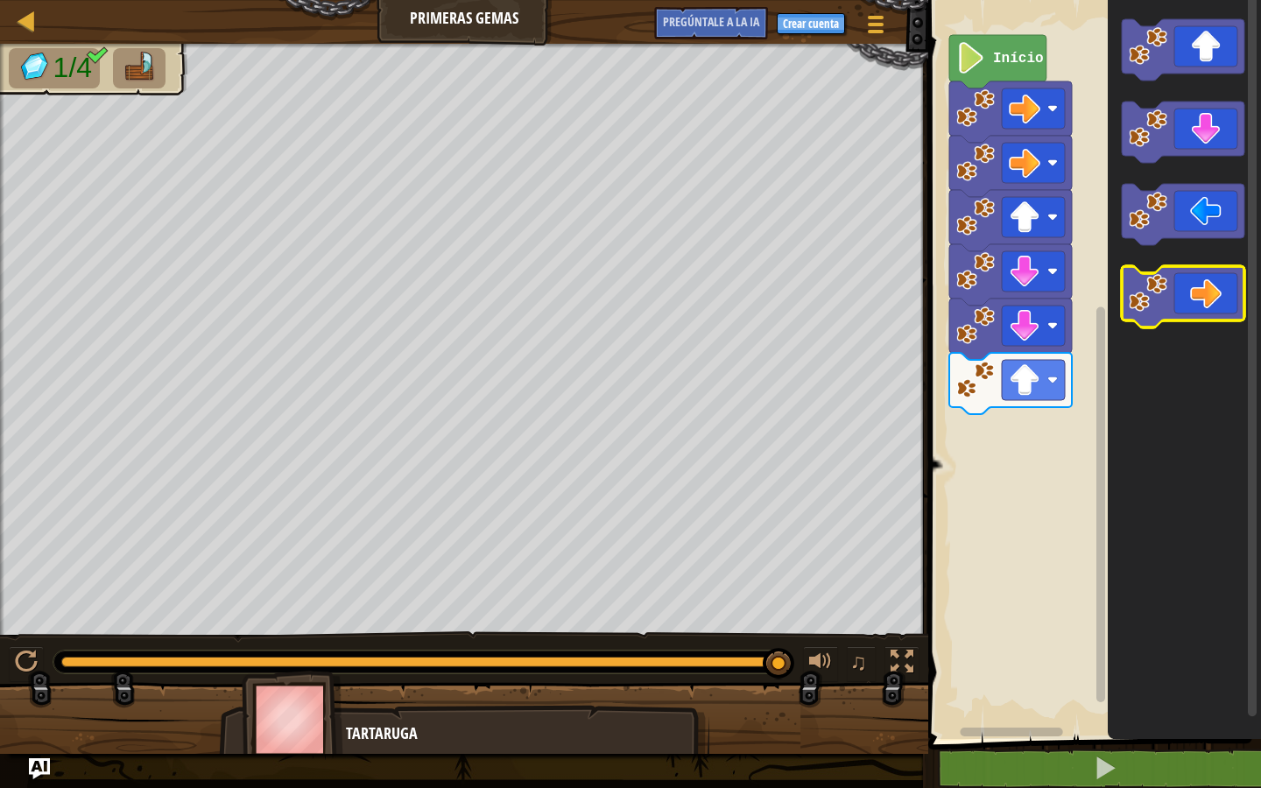
click at [1193, 312] on icon "Espacio de trabajo de Blockly" at bounding box center [1183, 296] width 123 height 61
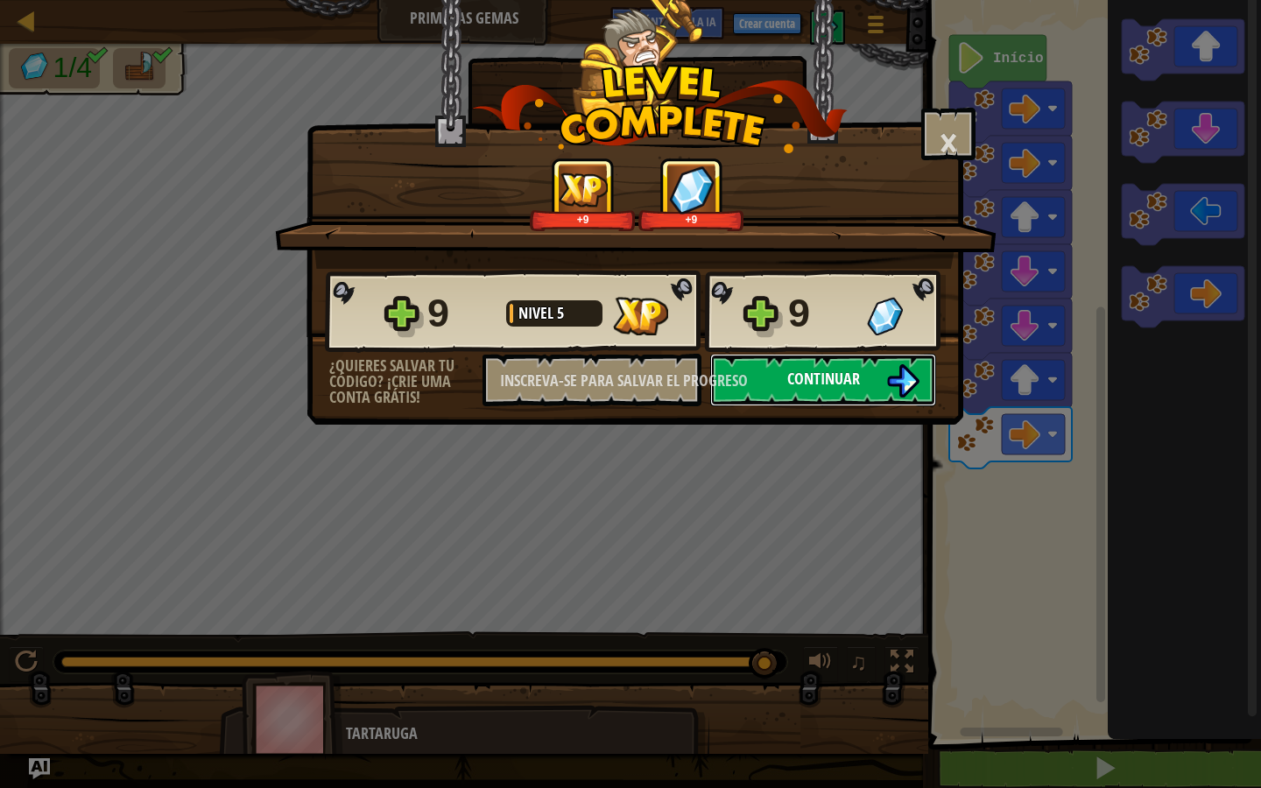
click at [771, 358] on button "Continuar" at bounding box center [823, 380] width 226 height 53
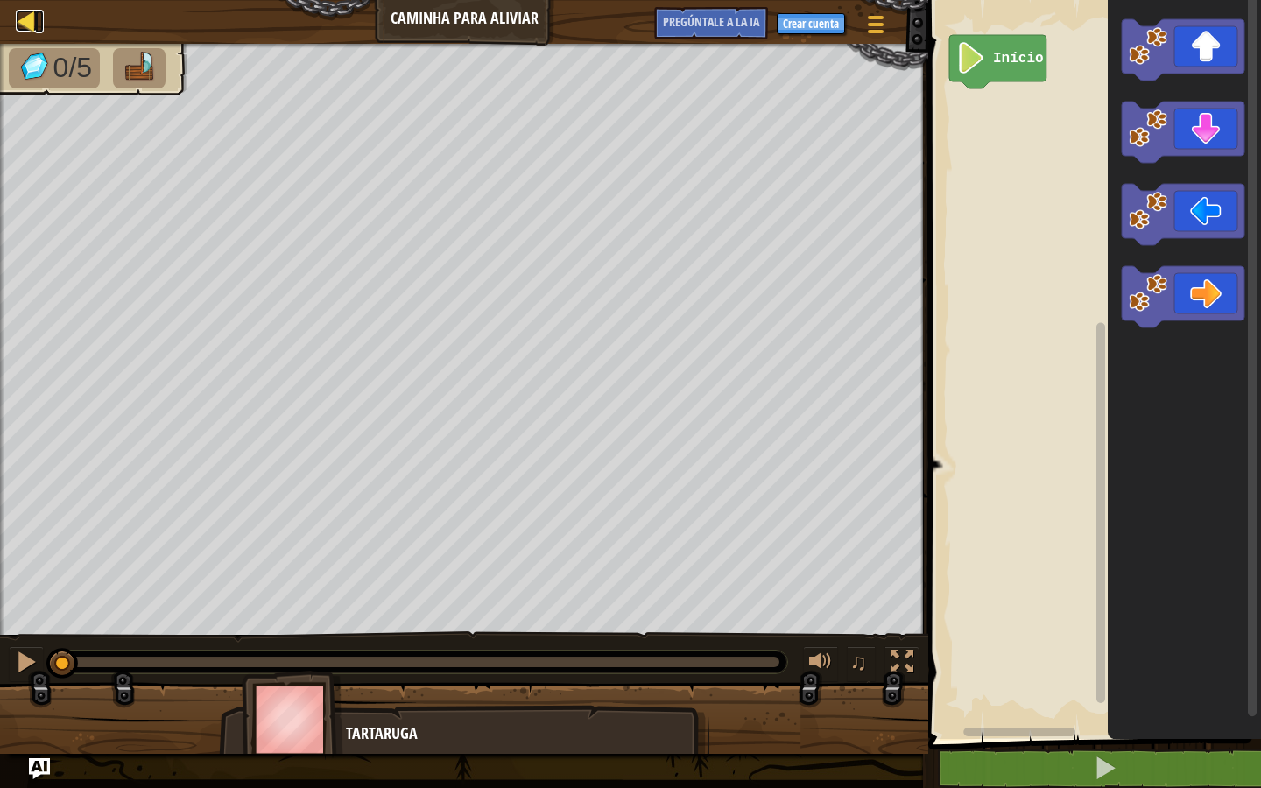
click at [32, 30] on div at bounding box center [27, 21] width 22 height 22
select select "pt-BR"
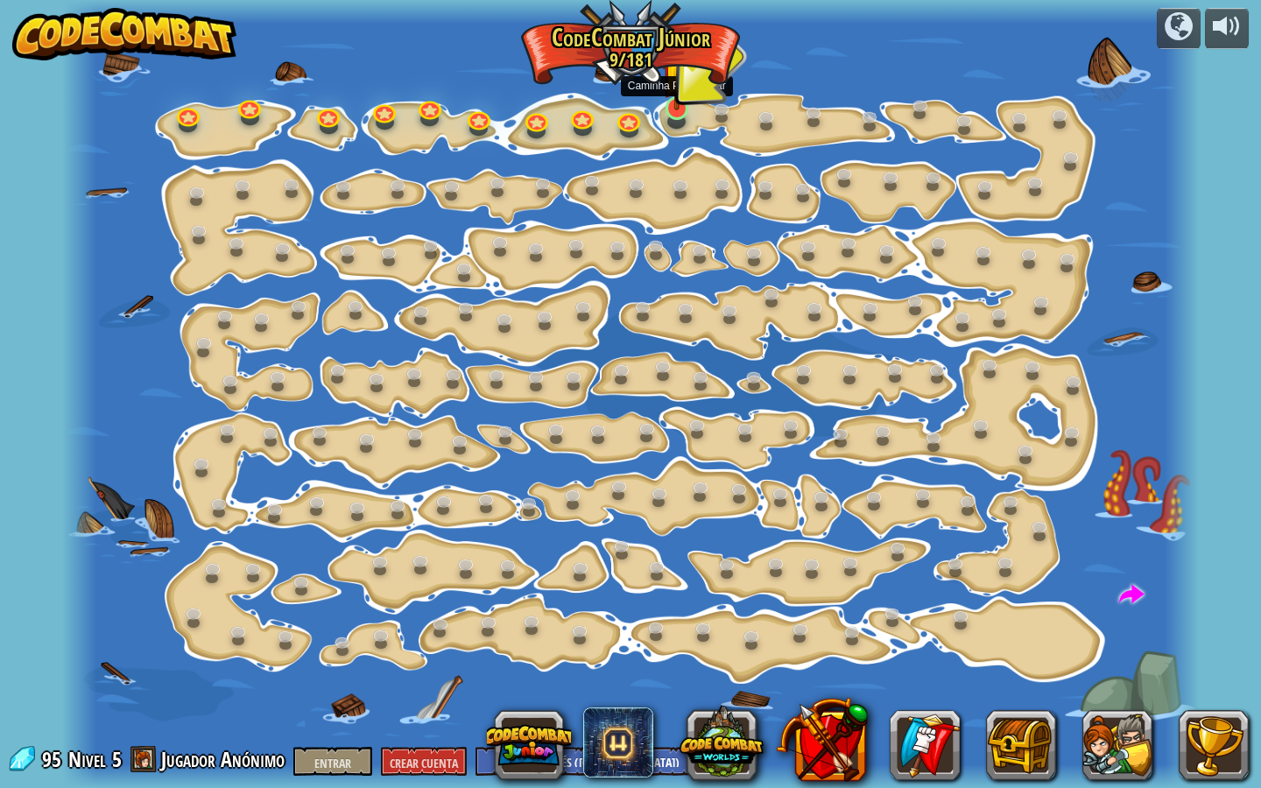
click at [673, 105] on img at bounding box center [677, 76] width 30 height 68
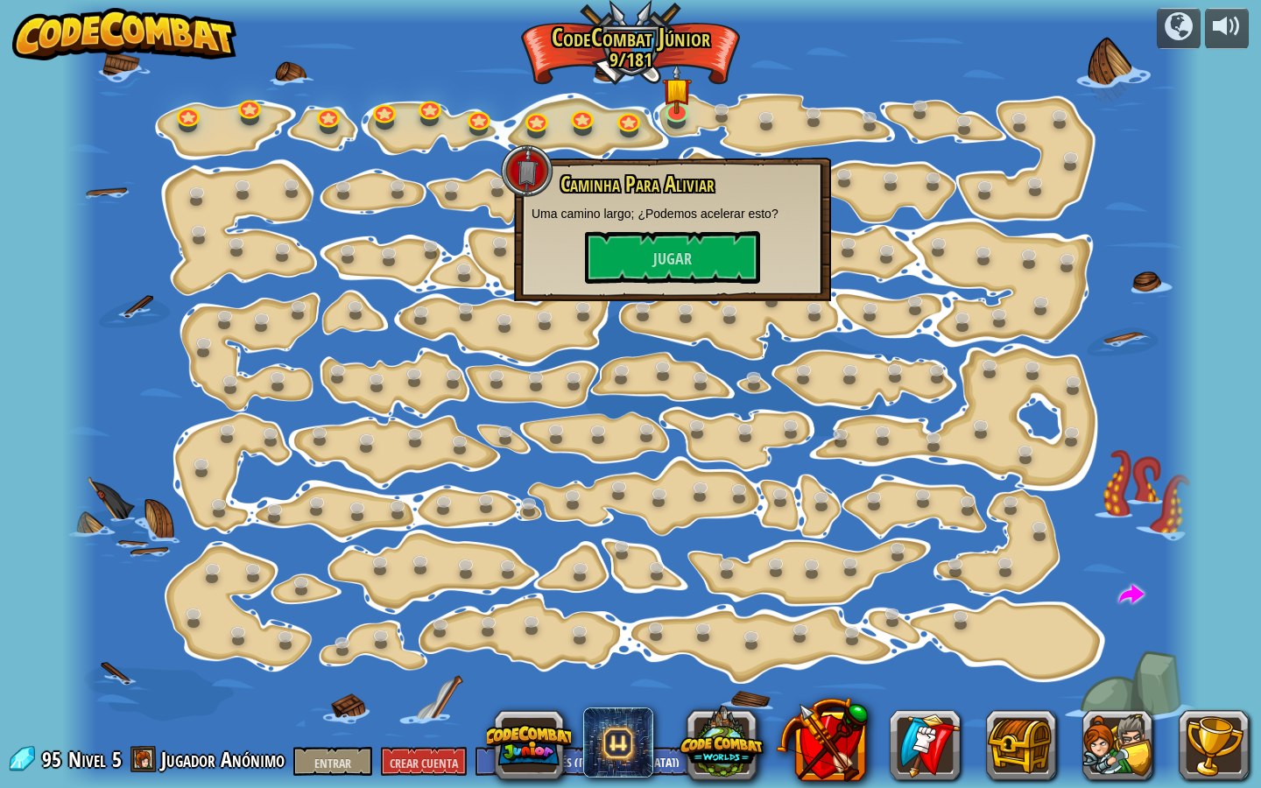
drag, startPoint x: 676, startPoint y: 206, endPoint x: 675, endPoint y: 222, distance: 15.8
click at [676, 215] on font "Uma camino largo; ¿Podemos acelerar esto?" at bounding box center [655, 214] width 247 height 14
click at [651, 297] on div "Caminha Para Aliviar Uma camino largo; ¿Podemos acelerar esto? [GEOGRAPHIC_DATA]" at bounding box center [672, 230] width 317 height 144
click at [654, 254] on font "Jugar" at bounding box center [672, 260] width 39 height 22
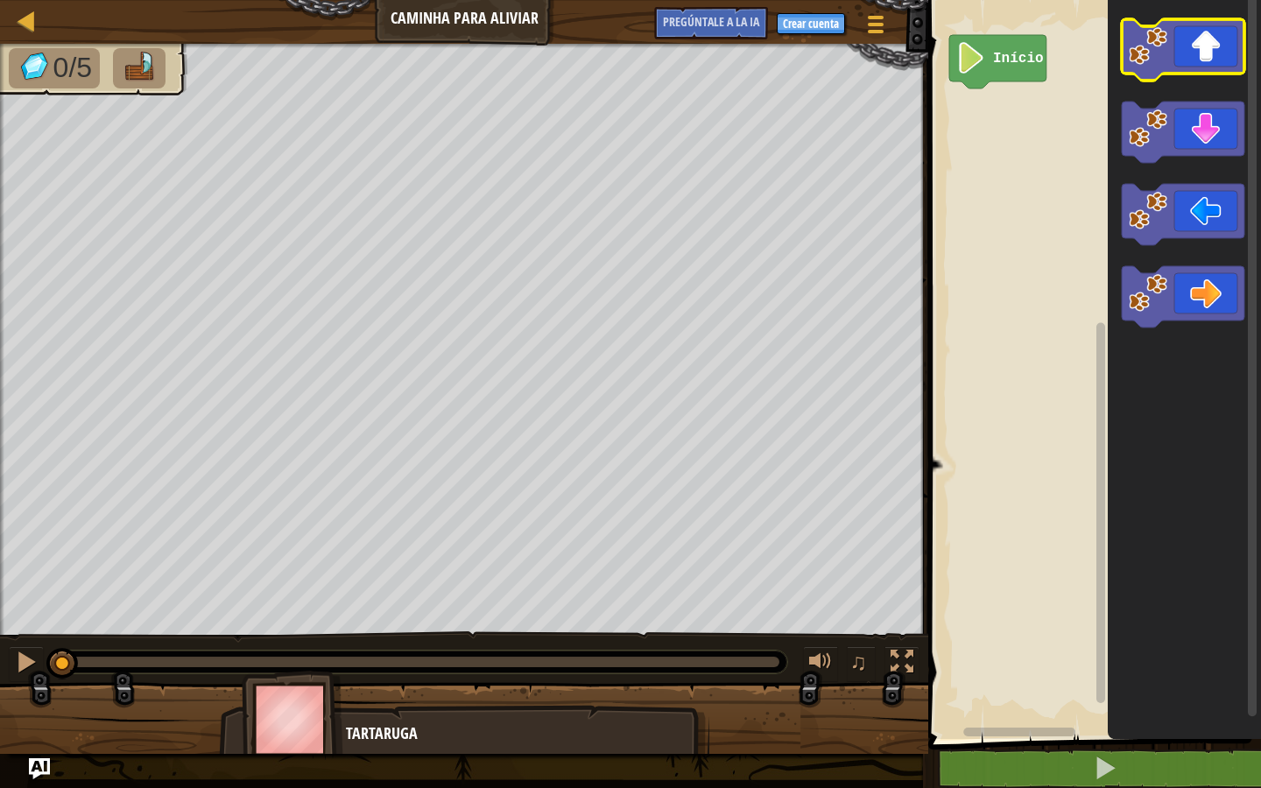
click at [1207, 29] on icon "Espacio de trabajo de Blockly" at bounding box center [1183, 49] width 123 height 61
click at [1199, 44] on icon "Espacio de trabajo de Blockly" at bounding box center [1183, 49] width 123 height 61
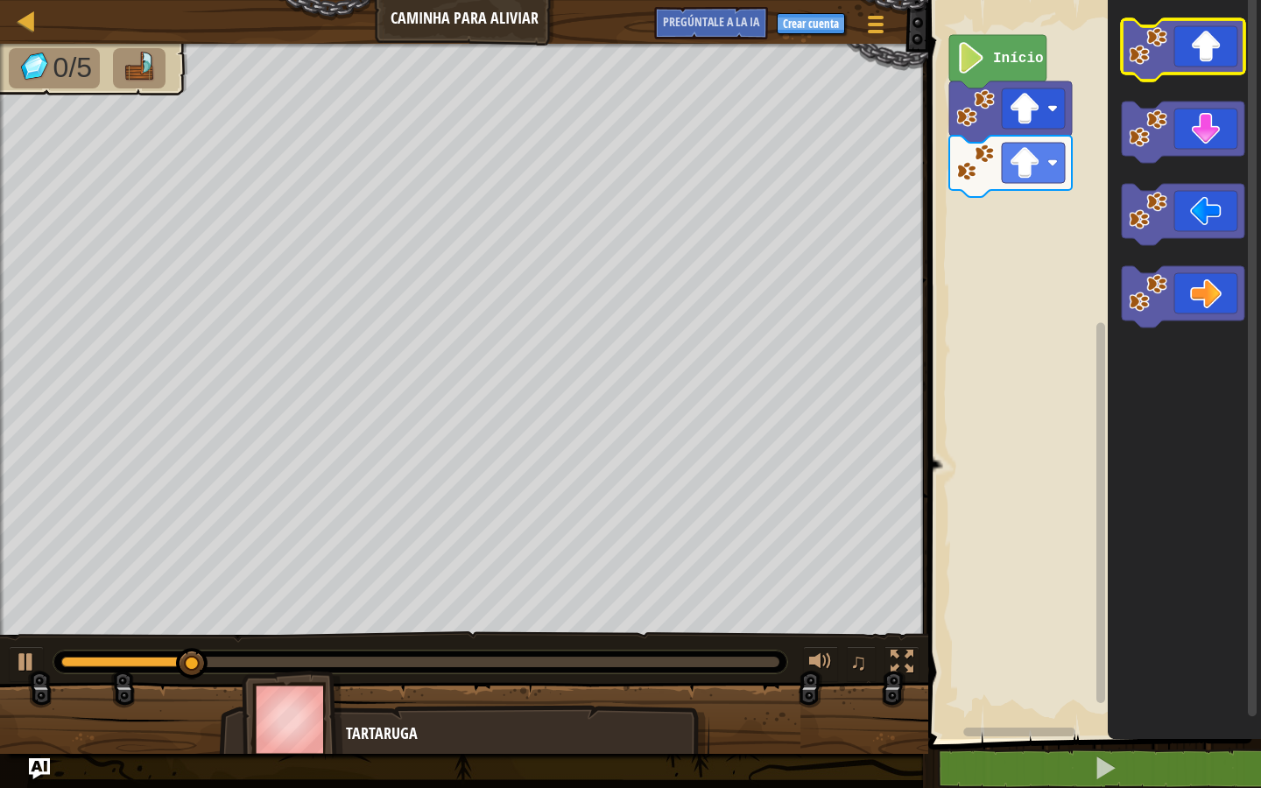
click at [1199, 44] on icon "Espacio de trabajo de Blockly" at bounding box center [1183, 49] width 123 height 61
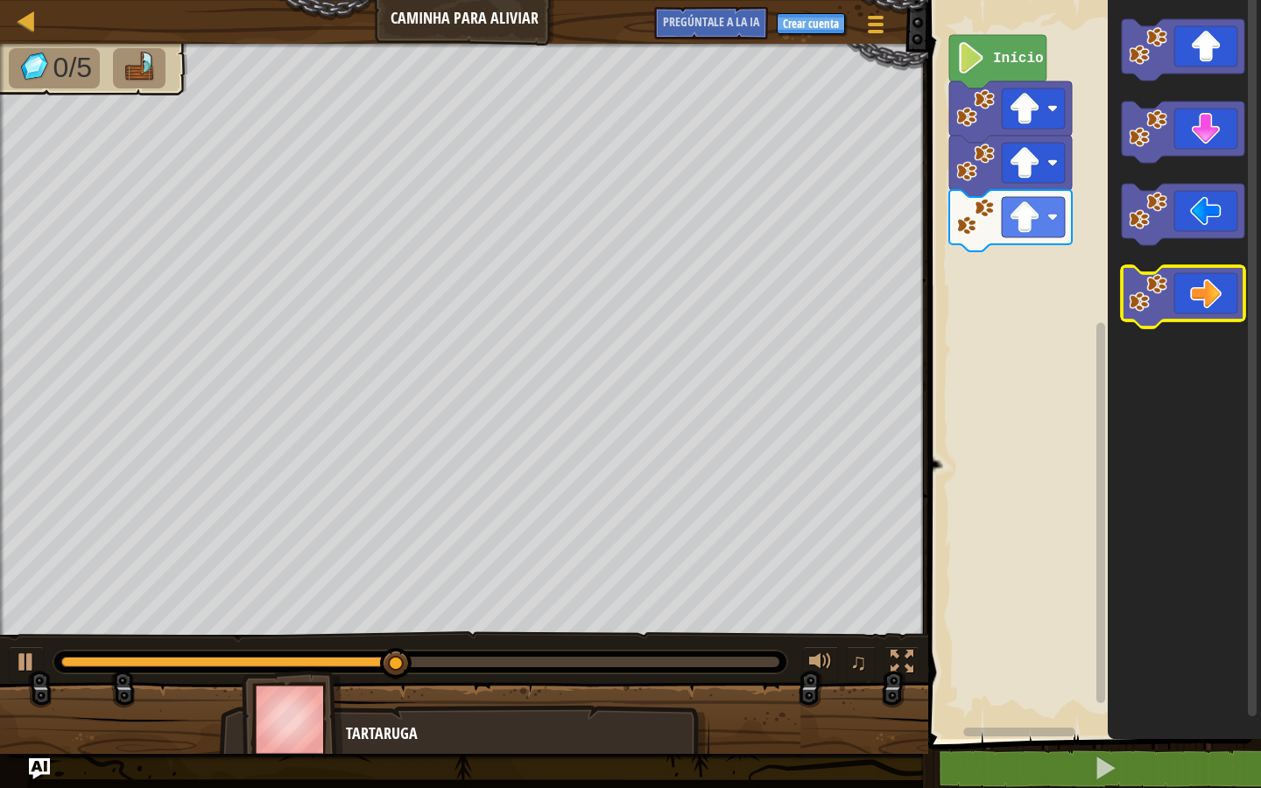
click at [1181, 279] on icon "Espacio de trabajo de Blockly" at bounding box center [1183, 296] width 123 height 61
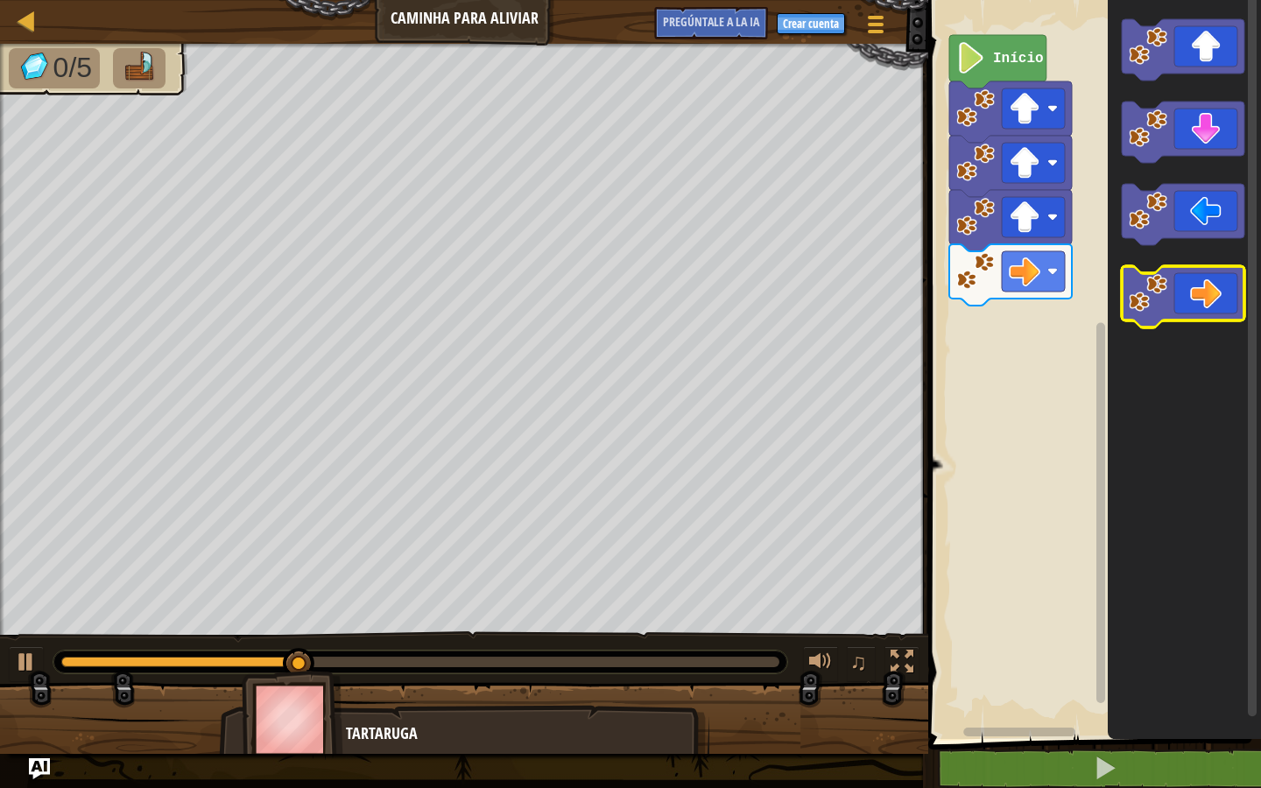
click at [1178, 300] on icon "Espacio de trabajo de Blockly" at bounding box center [1183, 296] width 123 height 61
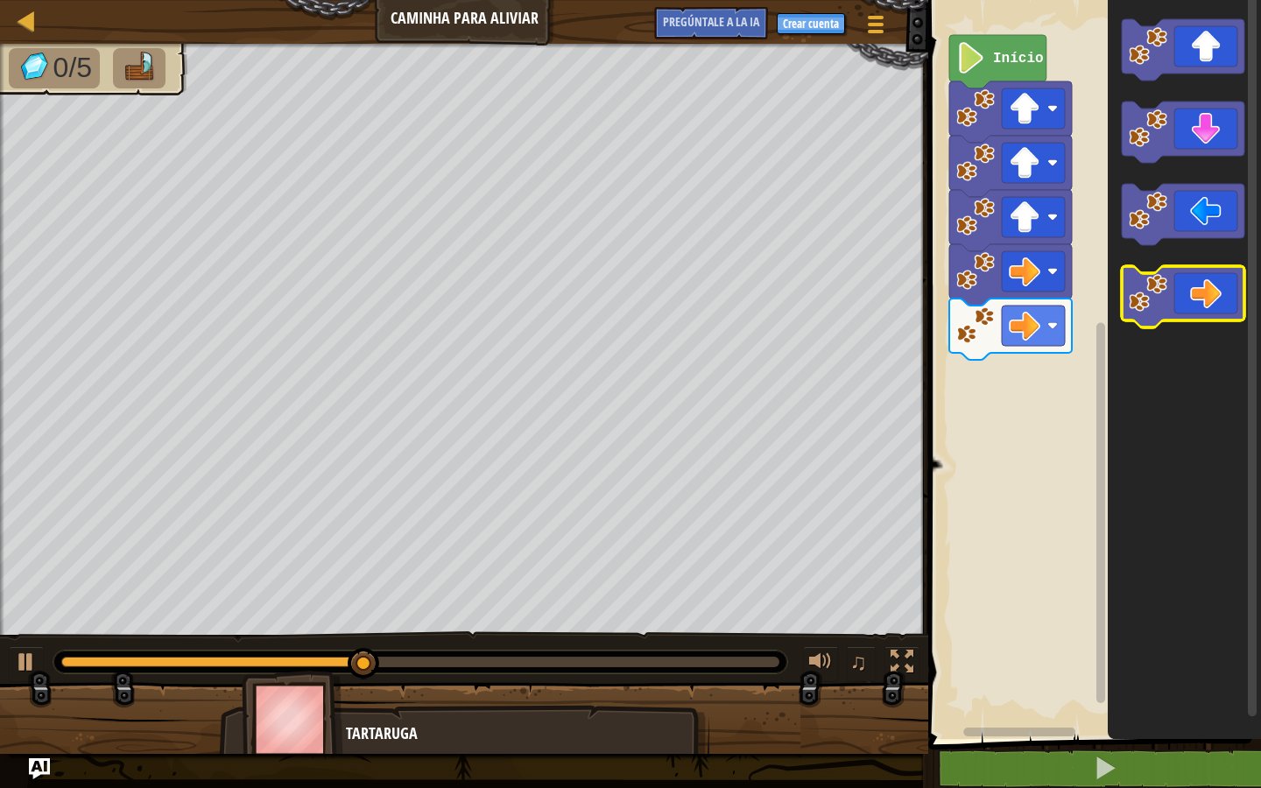
click at [1176, 300] on icon "Espacio de trabajo de Blockly" at bounding box center [1183, 296] width 123 height 61
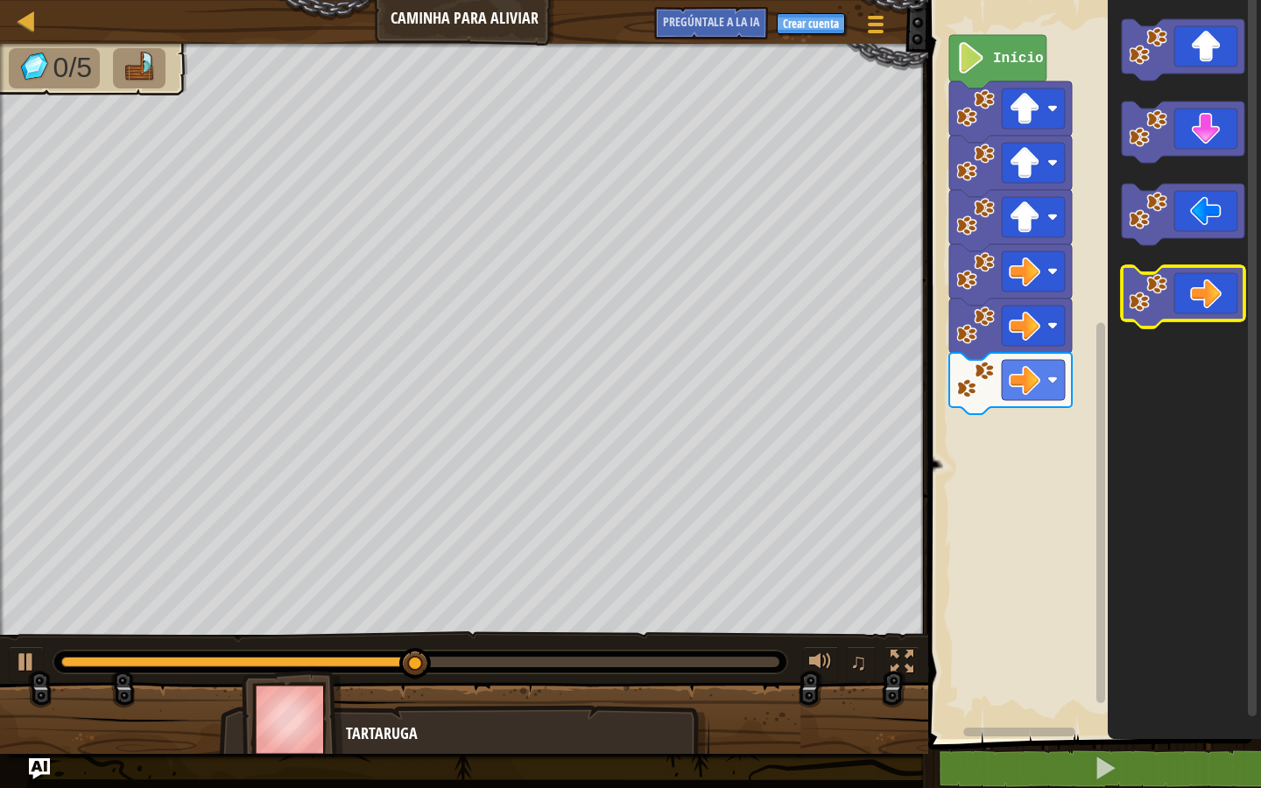
click at [1176, 300] on icon "Espacio de trabajo de Blockly" at bounding box center [1183, 296] width 123 height 61
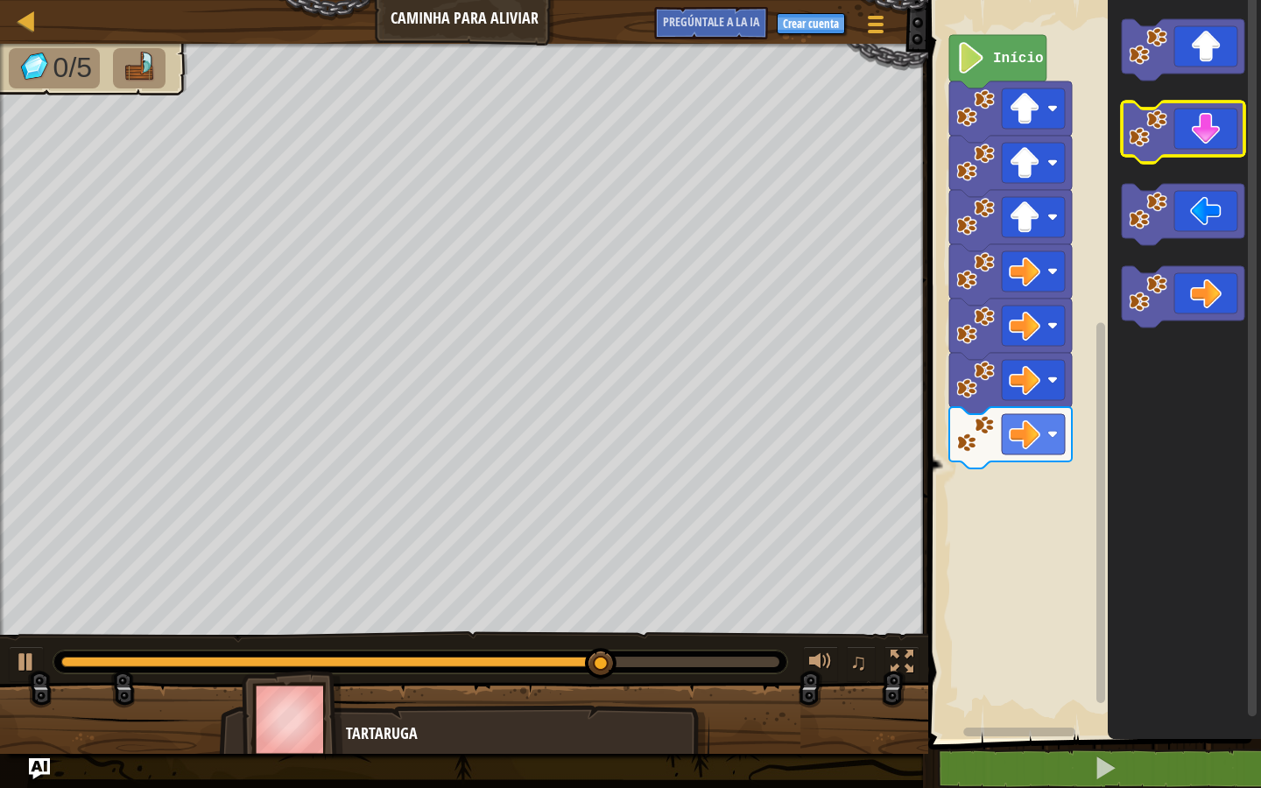
click at [1198, 131] on icon "Espacio de trabajo de Blockly" at bounding box center [1183, 132] width 123 height 61
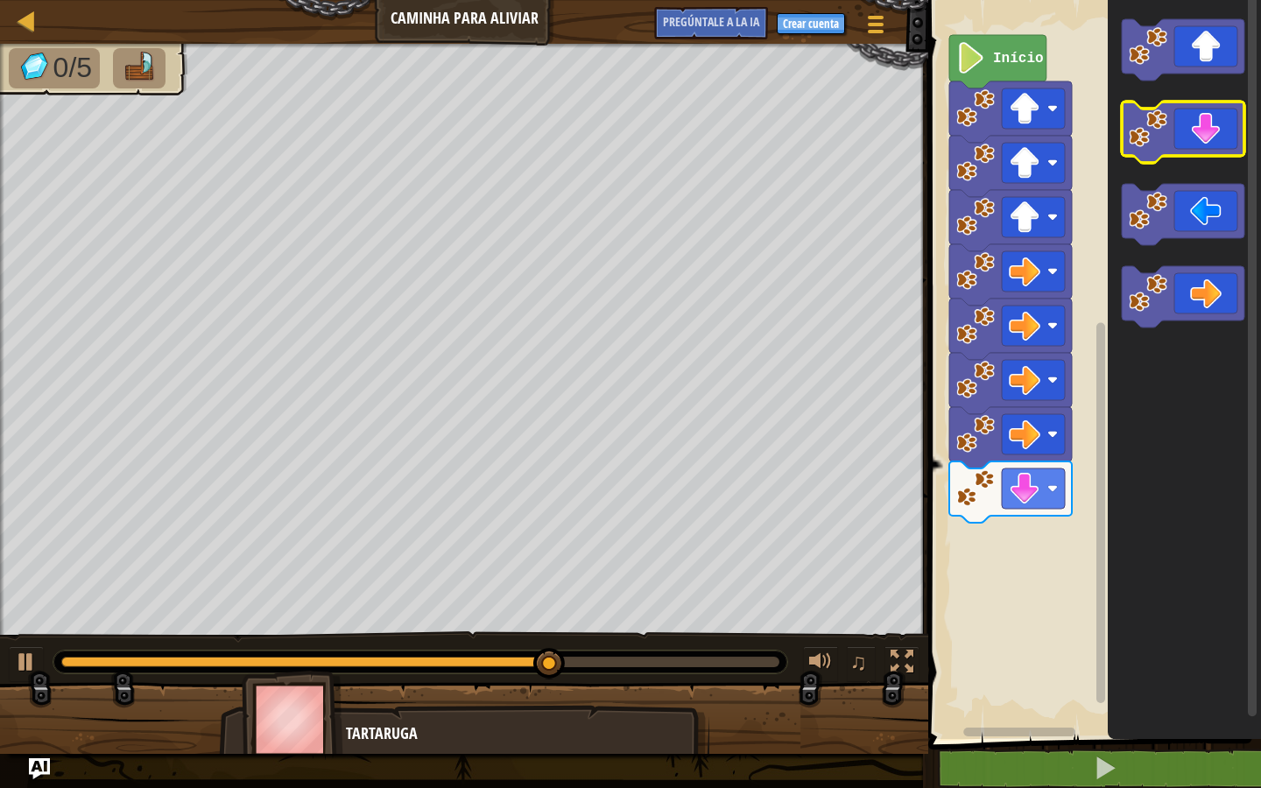
click at [1198, 131] on icon "Espacio de trabajo de Blockly" at bounding box center [1183, 132] width 123 height 61
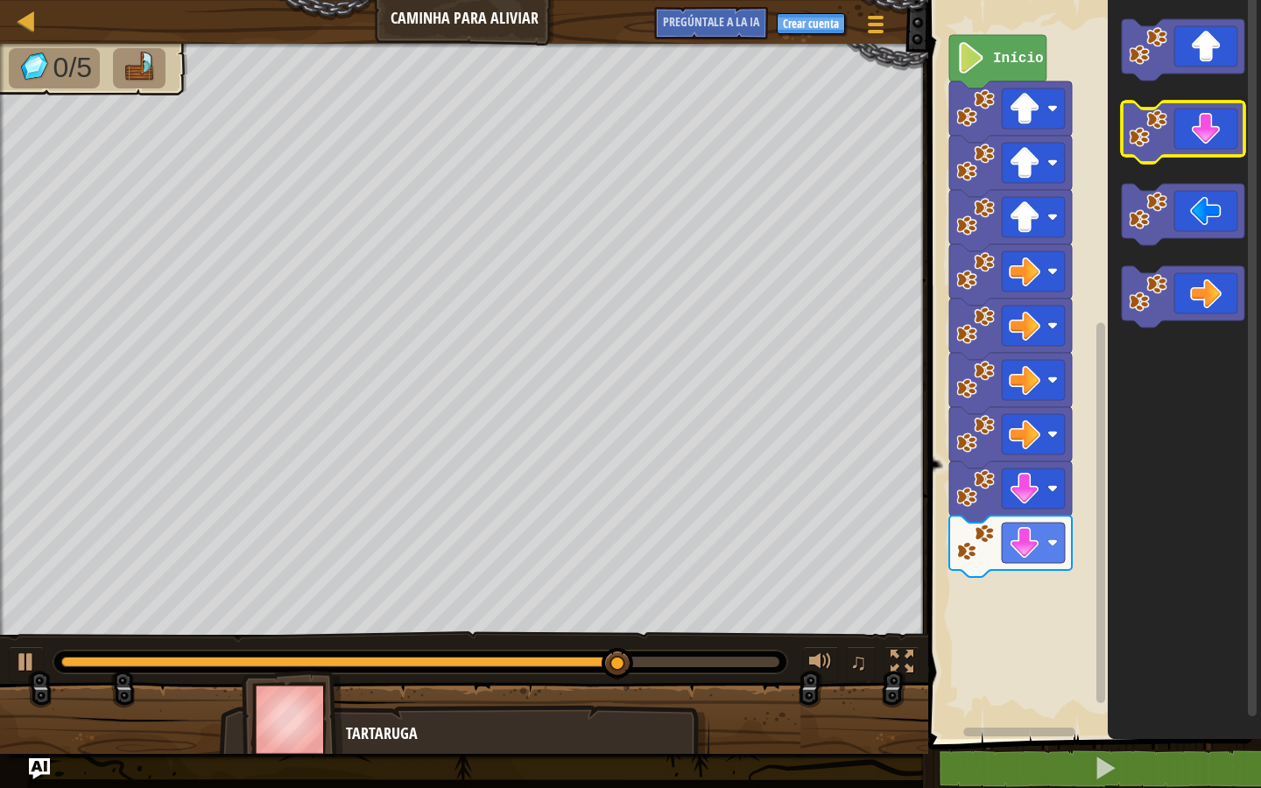
click at [1198, 131] on icon "Espacio de trabajo de Blockly" at bounding box center [1183, 132] width 123 height 61
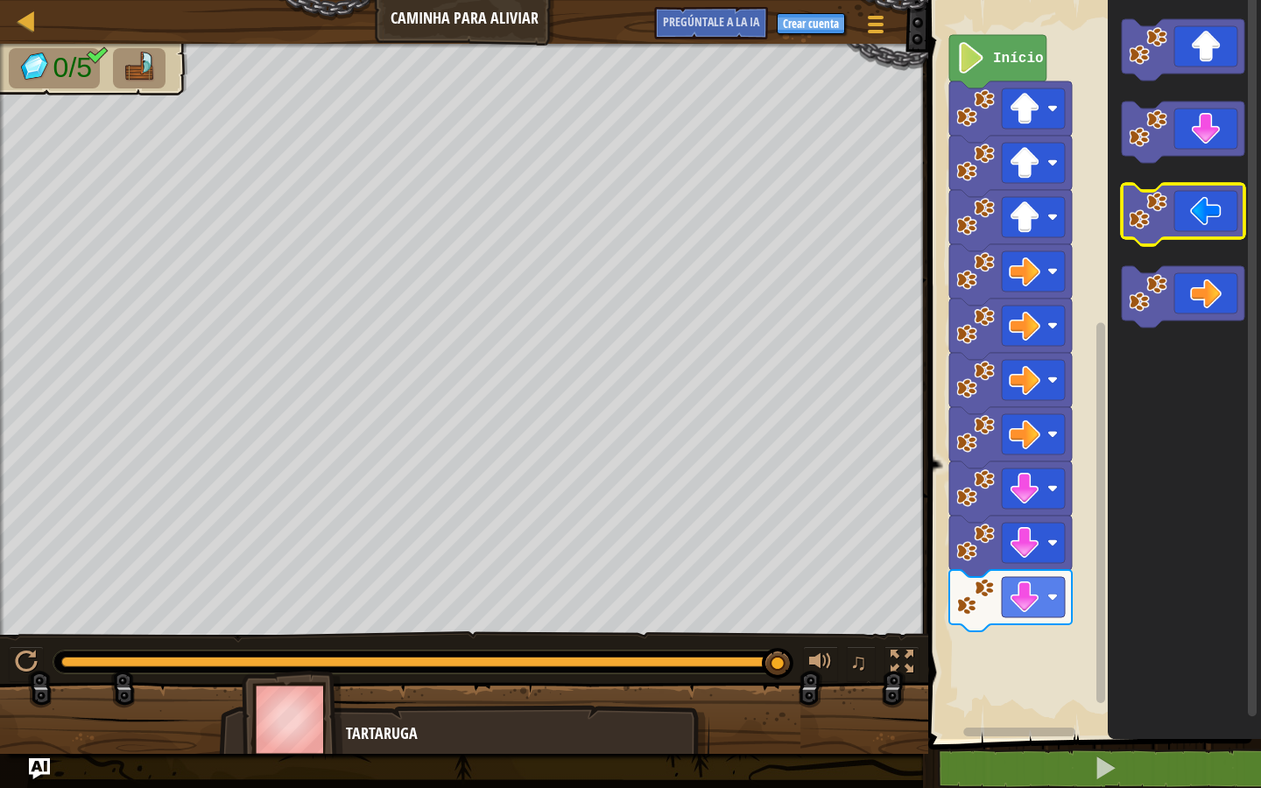
click at [1184, 193] on icon "Espacio de trabajo de Blockly" at bounding box center [1183, 214] width 123 height 61
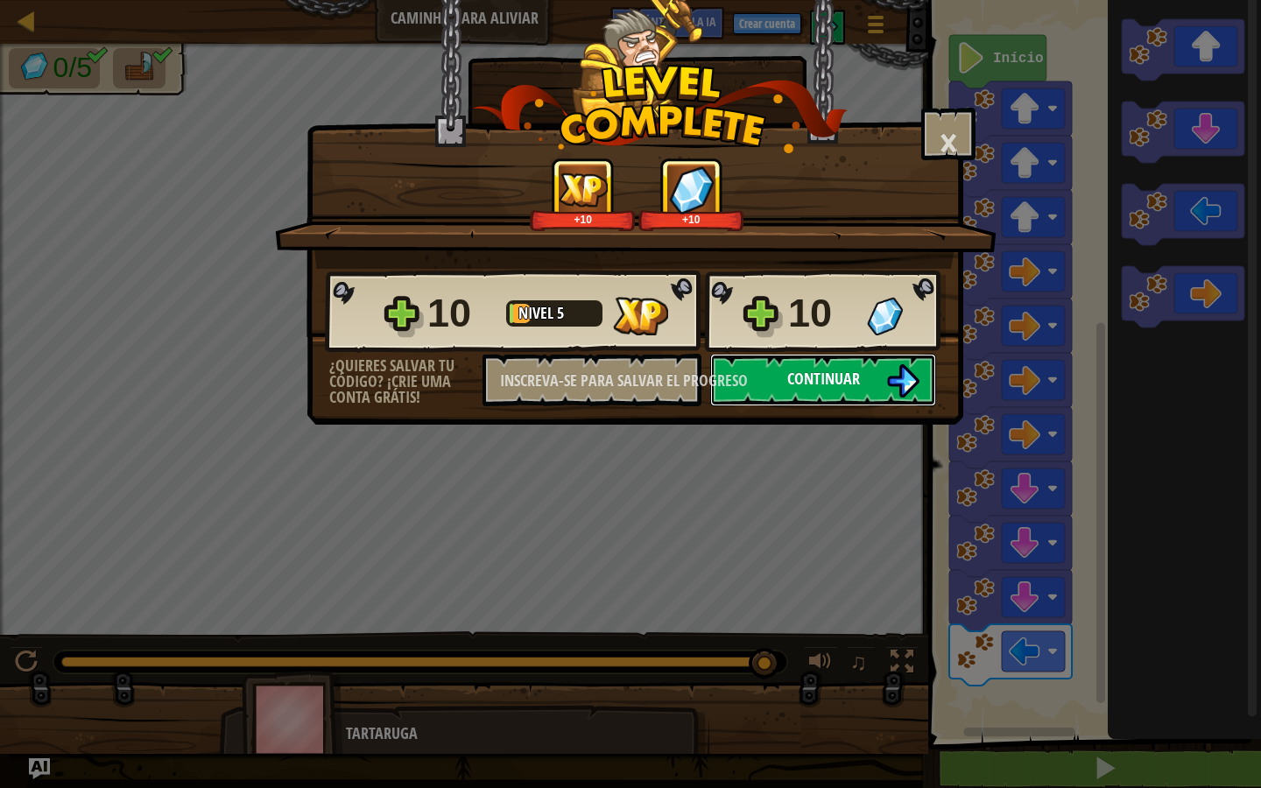
click at [721, 374] on button "Continuar" at bounding box center [823, 380] width 226 height 53
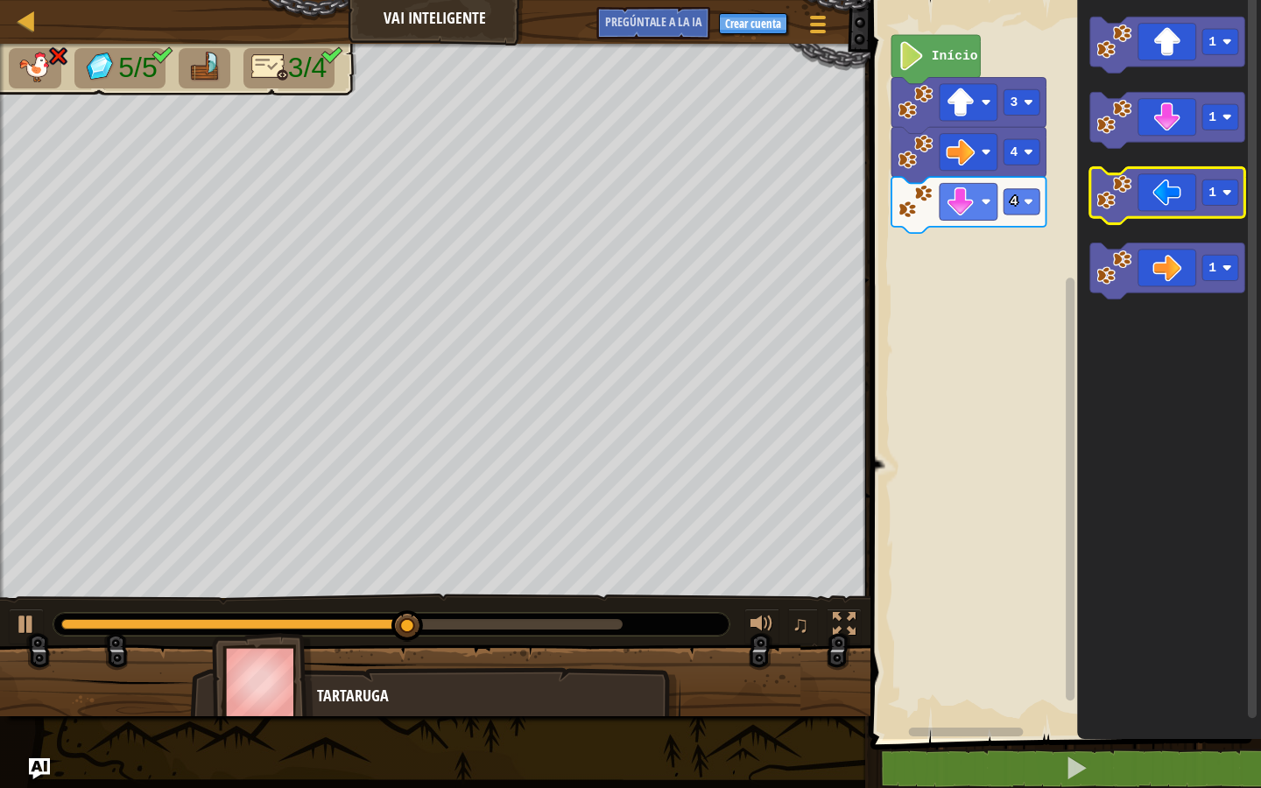
click at [1148, 201] on icon "Espacio de trabajo de Blockly" at bounding box center [1168, 195] width 155 height 56
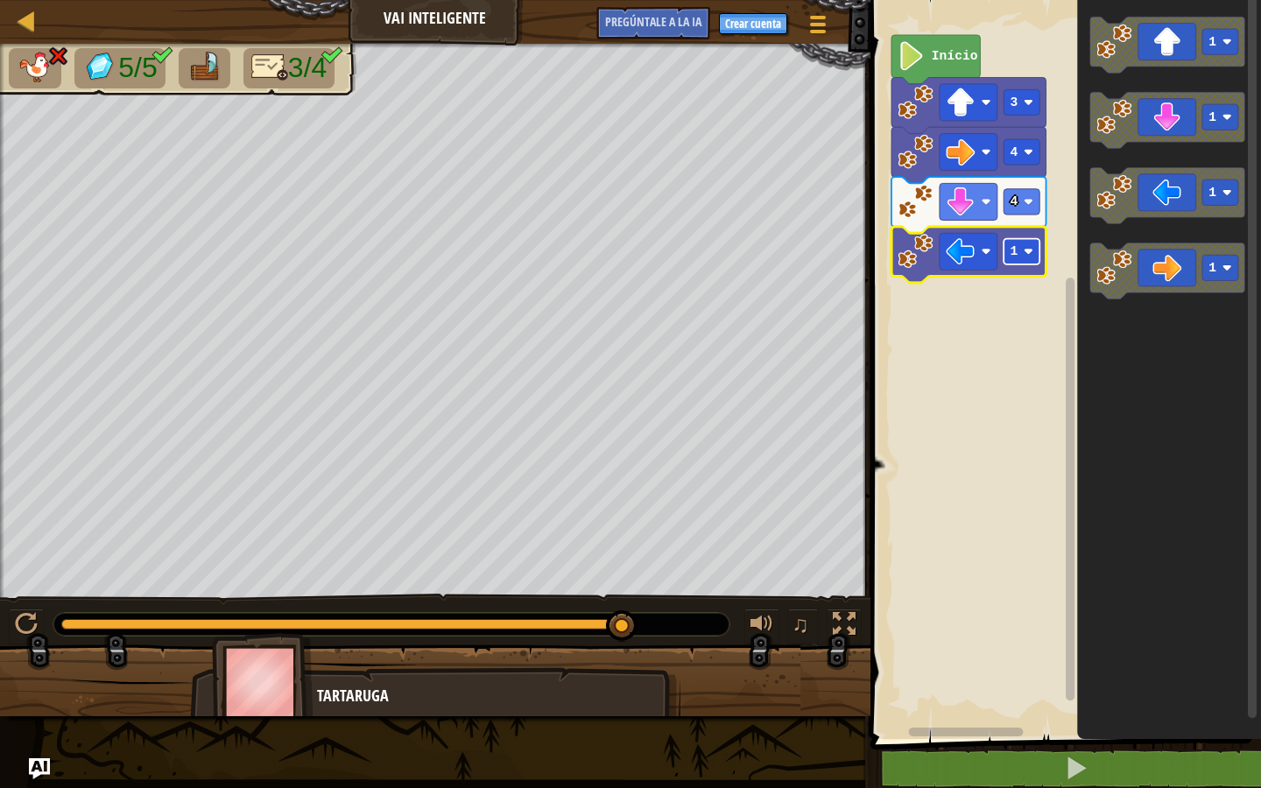
click at [1018, 252] on rect "Espacio de trabajo de Blockly" at bounding box center [1022, 251] width 36 height 25
click at [1013, 205] on text "4" at bounding box center [1014, 201] width 8 height 14
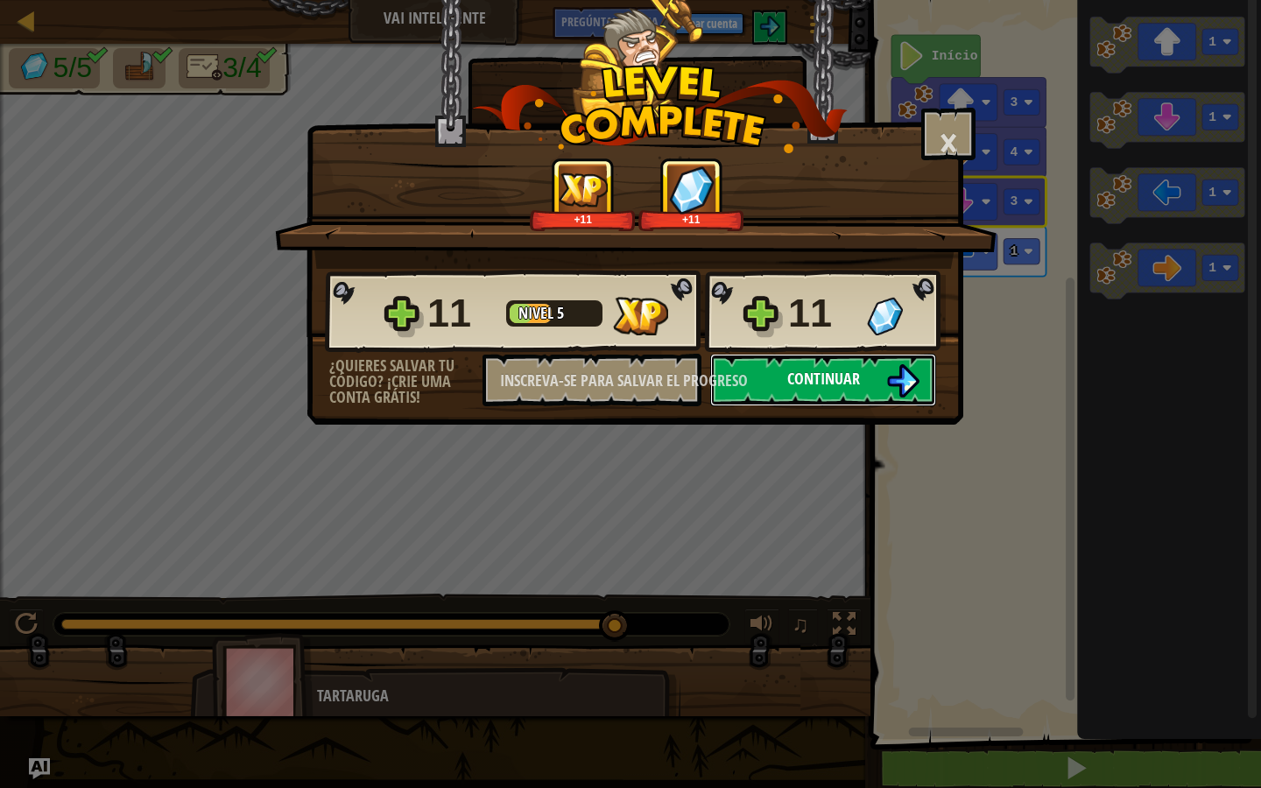
click at [812, 388] on font "Continuar" at bounding box center [823, 379] width 73 height 22
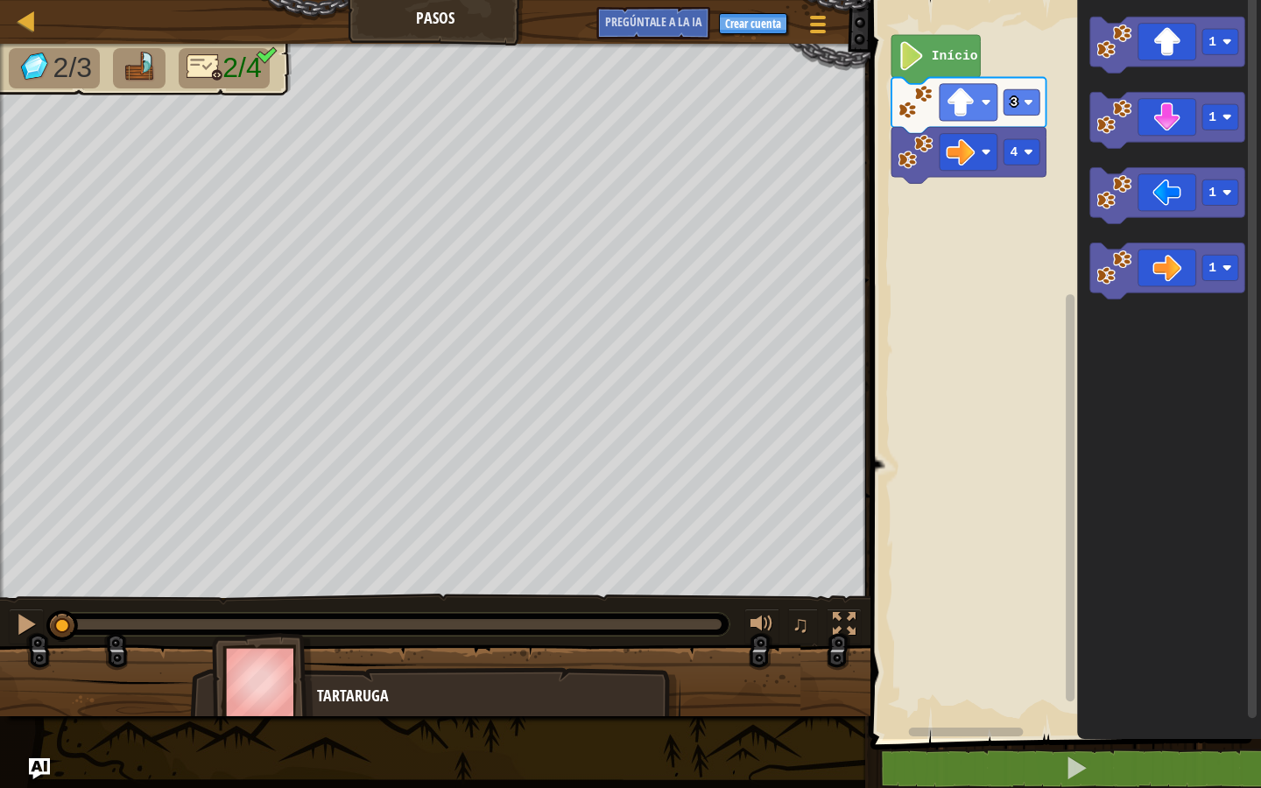
click at [100, 9] on div "Mapa Pasos Menú del juego Crear cuenta Pregúntale a la IA" at bounding box center [435, 22] width 871 height 44
click at [31, 17] on div at bounding box center [27, 21] width 22 height 22
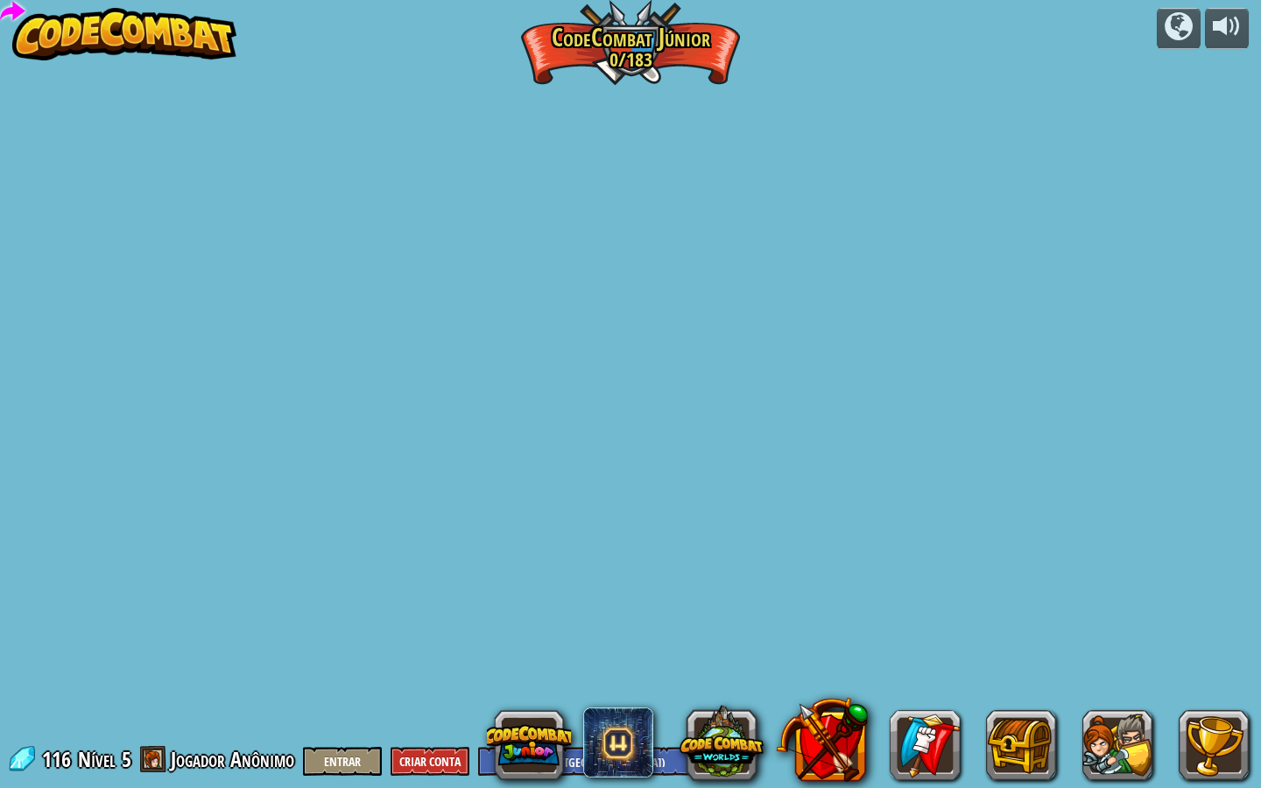
select select "pt-BR"
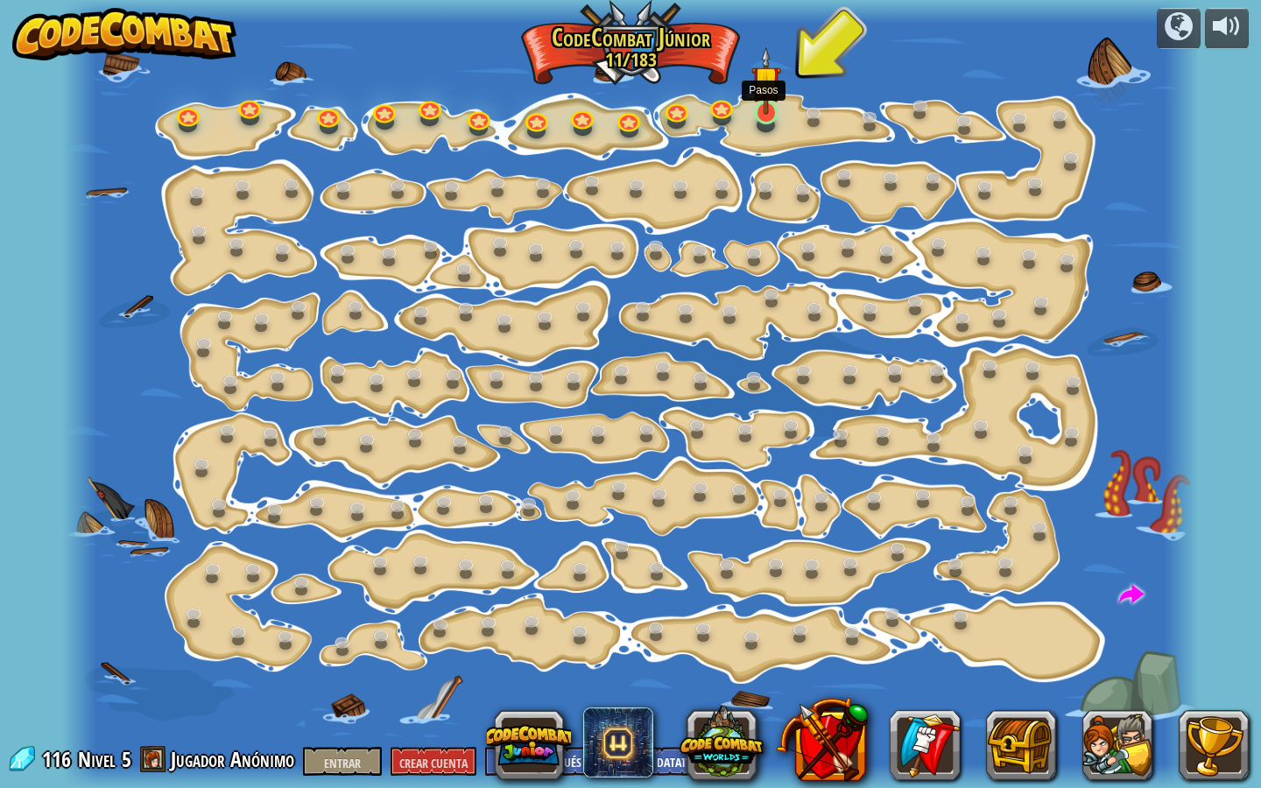
click at [766, 107] on img at bounding box center [767, 80] width 30 height 68
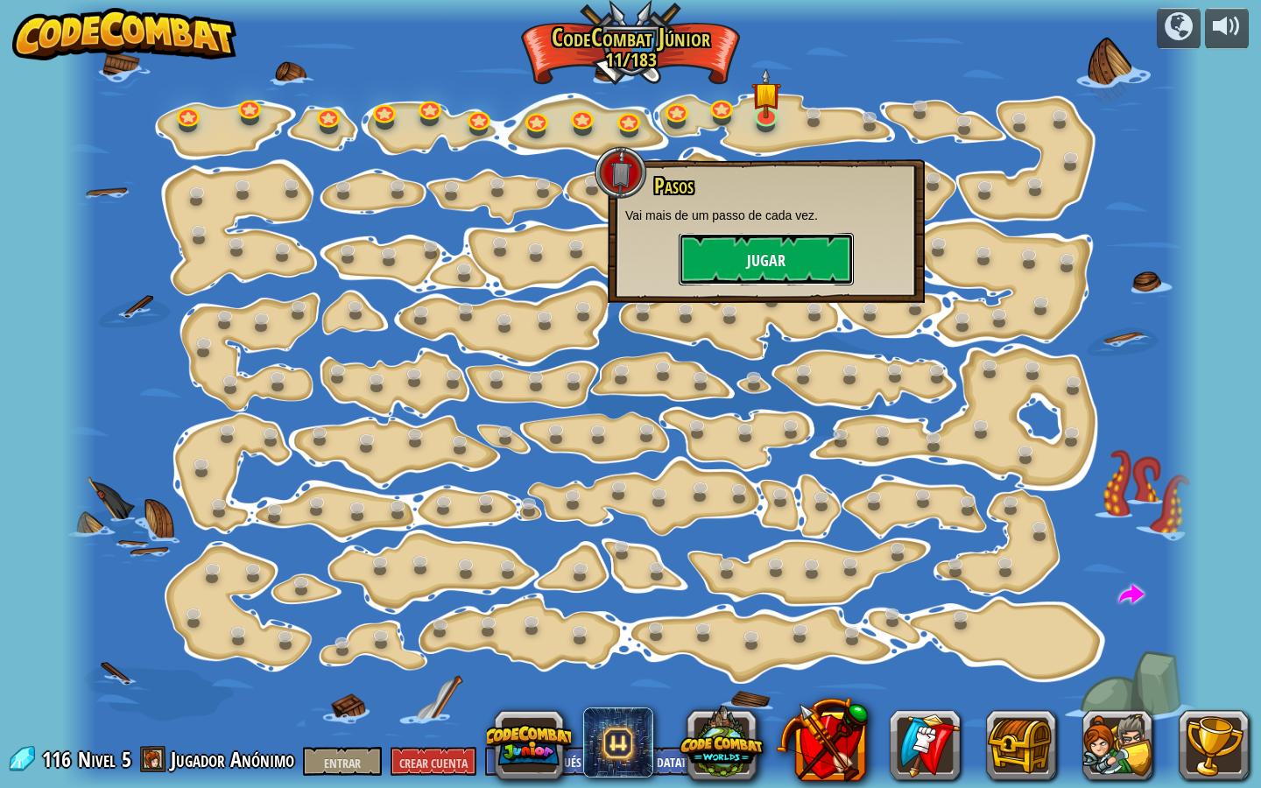
click at [741, 266] on button "Jugar" at bounding box center [766, 259] width 175 height 53
